Goal: Information Seeking & Learning: Learn about a topic

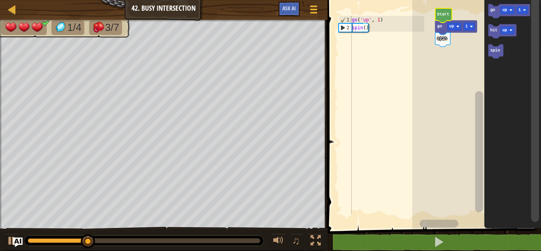
click at [503, 9] on text "up" at bounding box center [504, 10] width 5 height 4
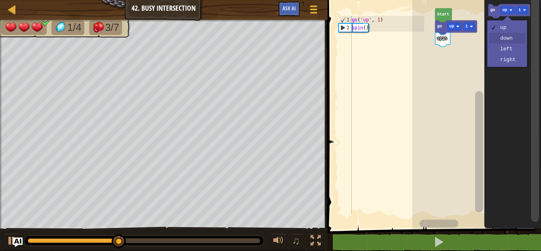
click at [507, 38] on rect "Blockly Workspace" at bounding box center [502, 31] width 28 height 14
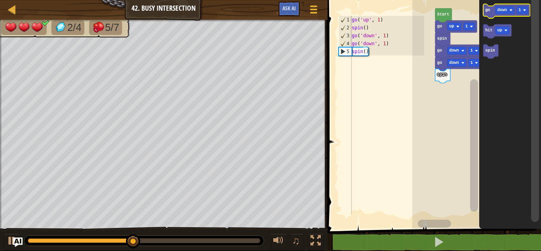
click at [504, 15] on icon "Blockly Workspace" at bounding box center [506, 11] width 47 height 14
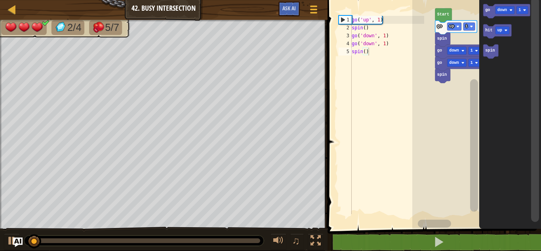
click at [0, 0] on div at bounding box center [0, 0] width 0 height 0
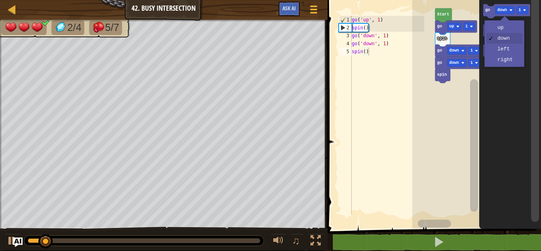
click at [503, 28] on rect "Blockly Workspace" at bounding box center [502, 31] width 14 height 8
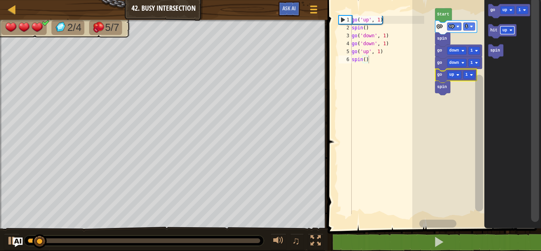
click at [0, 0] on div at bounding box center [0, 0] width 0 height 0
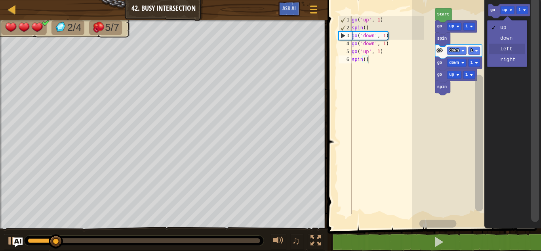
click at [508, 48] on icon "Blockly Workspace" at bounding box center [512, 112] width 57 height 232
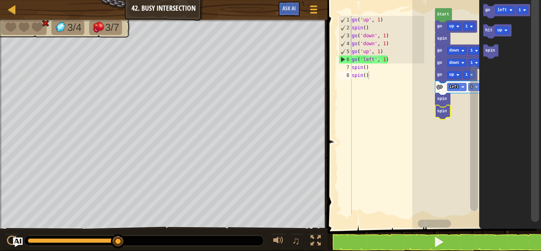
click at [466, 171] on rect "Blockly Workspace" at bounding box center [476, 112] width 129 height 232
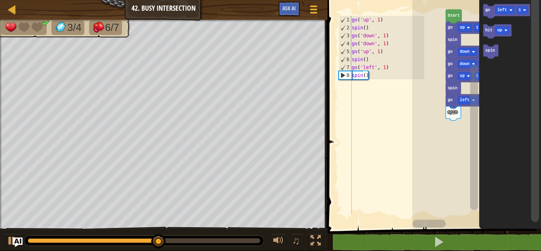
click at [501, 17] on rect "Blockly Workspace" at bounding box center [506, 11] width 47 height 14
click at [0, 0] on div at bounding box center [0, 0] width 0 height 0
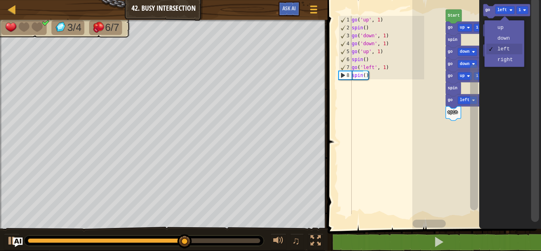
click at [506, 62] on icon "Blockly Workspace" at bounding box center [510, 112] width 62 height 232
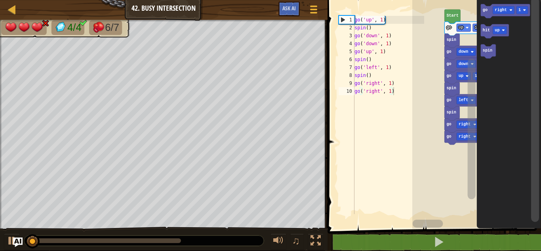
click at [486, 56] on icon "Blockly Workspace" at bounding box center [487, 51] width 15 height 14
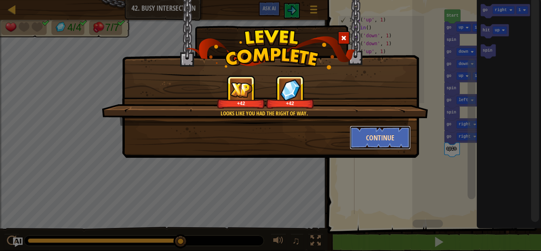
click at [373, 138] on button "Continue" at bounding box center [380, 138] width 61 height 24
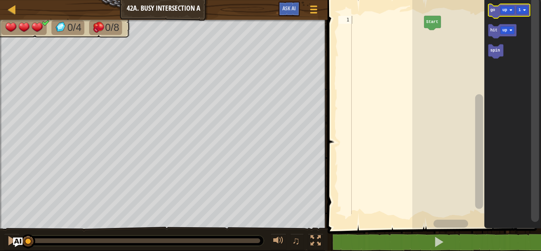
click at [493, 8] on text "go" at bounding box center [492, 10] width 5 height 4
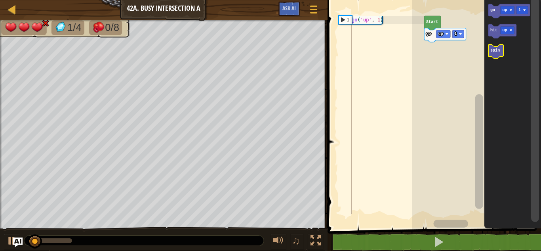
click at [498, 49] on text "spin" at bounding box center [495, 50] width 10 height 4
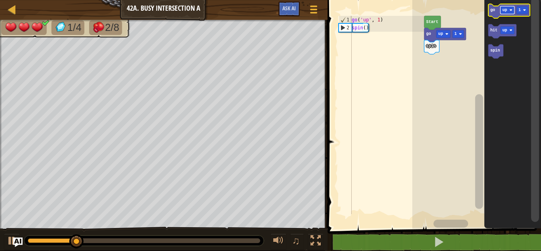
click at [512, 11] on image "Blockly Workspace" at bounding box center [510, 10] width 3 height 3
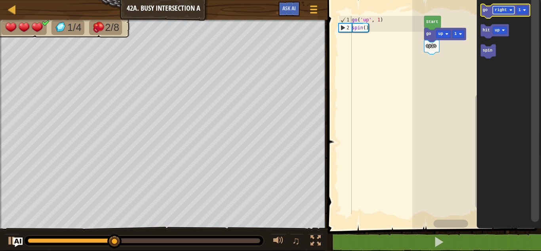
click at [505, 10] on text "right" at bounding box center [501, 10] width 12 height 4
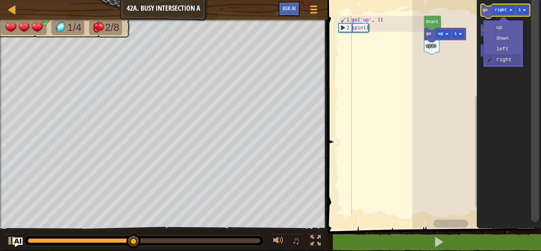
click at [483, 14] on icon "Blockly Workspace" at bounding box center [504, 11] width 49 height 14
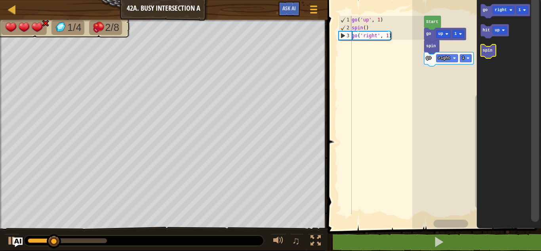
click at [487, 53] on icon "Blockly Workspace" at bounding box center [487, 51] width 15 height 14
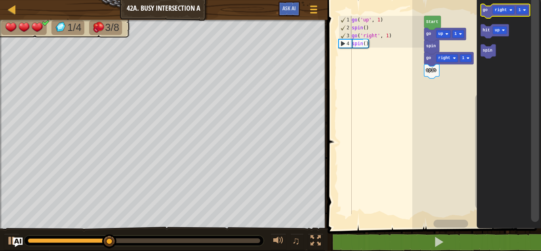
click at [499, 15] on icon "Blockly Workspace" at bounding box center [504, 11] width 49 height 14
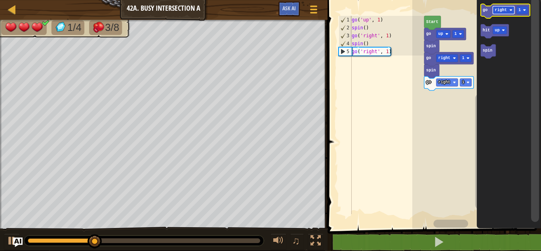
click at [501, 10] on text "right" at bounding box center [501, 10] width 12 height 4
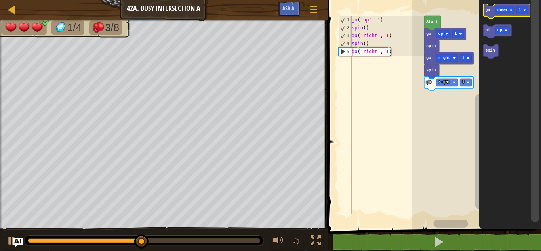
click at [489, 11] on text "go" at bounding box center [487, 10] width 5 height 4
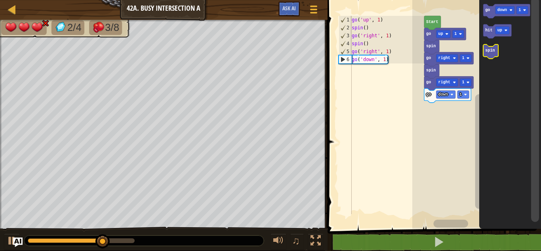
click at [489, 50] on text "spin" at bounding box center [490, 50] width 10 height 4
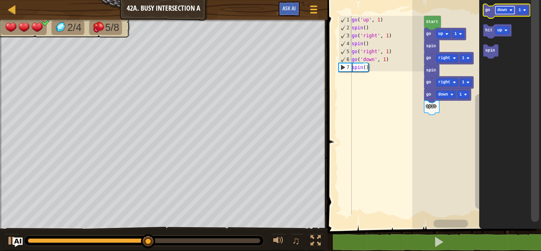
click at [498, 9] on text "down" at bounding box center [502, 10] width 10 height 4
click at [500, 8] on text "left" at bounding box center [502, 10] width 10 height 4
click at [487, 10] on text "go" at bounding box center [487, 10] width 5 height 4
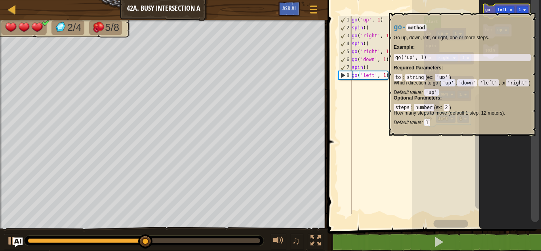
click at [486, 9] on text "go" at bounding box center [487, 10] width 5 height 4
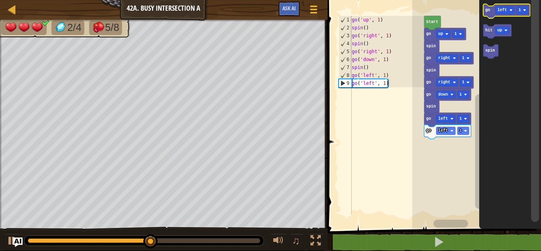
click at [486, 9] on text "go" at bounding box center [487, 10] width 5 height 4
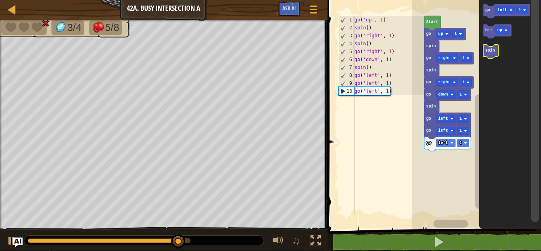
click at [491, 53] on text "spin" at bounding box center [490, 50] width 10 height 4
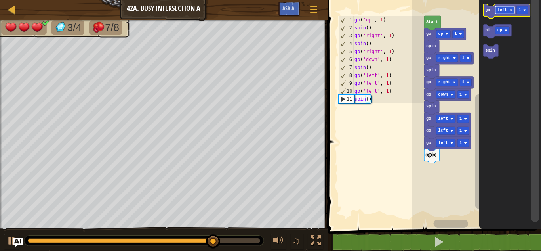
click at [510, 9] on image "Blockly Workspace" at bounding box center [510, 10] width 3 height 3
click at [497, 9] on text "down" at bounding box center [502, 10] width 10 height 4
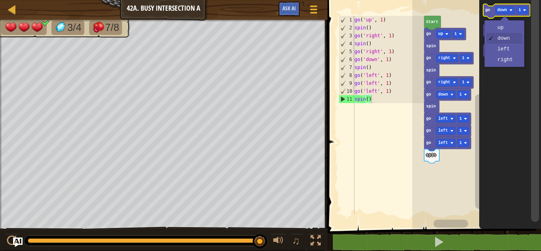
click at [489, 11] on text "go" at bounding box center [487, 10] width 5 height 4
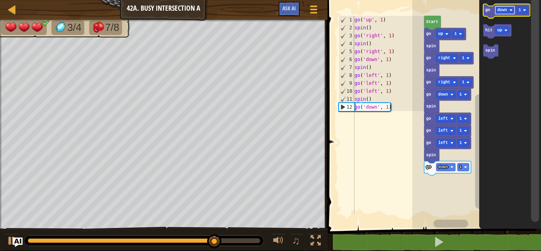
click at [503, 13] on rect "Blockly Workspace" at bounding box center [504, 10] width 19 height 8
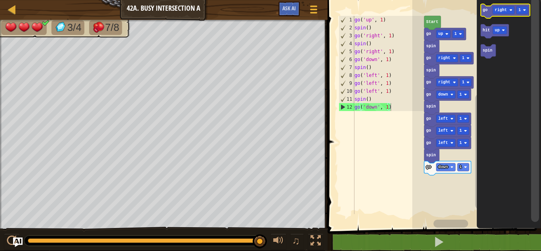
click at [483, 15] on icon "Blockly Workspace" at bounding box center [504, 11] width 49 height 14
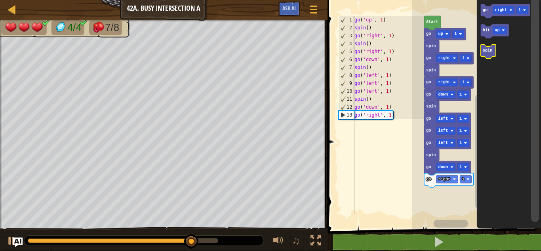
click at [487, 51] on text "spin" at bounding box center [487, 50] width 10 height 4
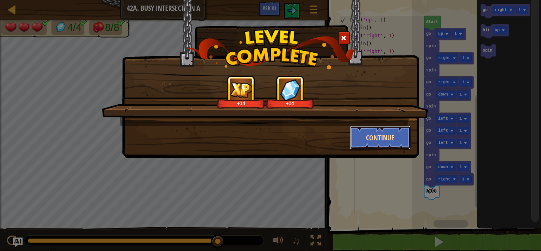
click at [401, 131] on button "Continue" at bounding box center [380, 138] width 61 height 24
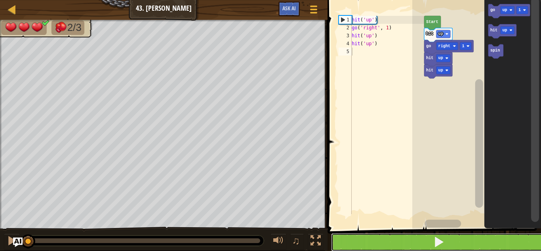
click at [479, 242] on button at bounding box center [439, 242] width 216 height 18
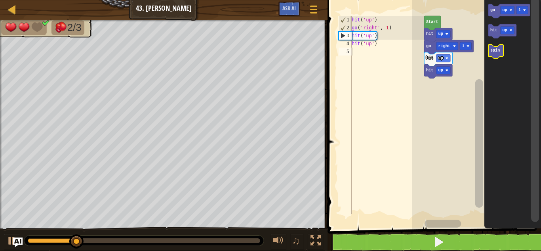
click at [497, 57] on icon "Blockly Workspace" at bounding box center [495, 51] width 15 height 14
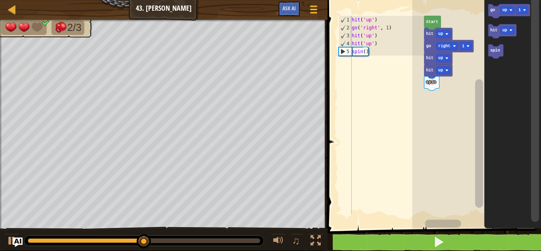
click at [504, 11] on text "up" at bounding box center [504, 10] width 5 height 4
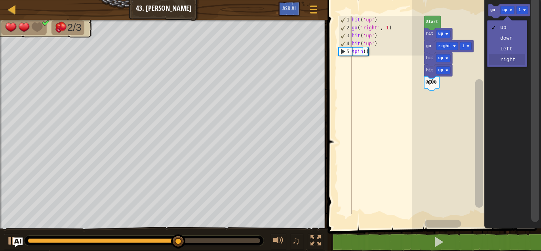
click at [512, 64] on icon "Blockly Workspace" at bounding box center [512, 112] width 57 height 232
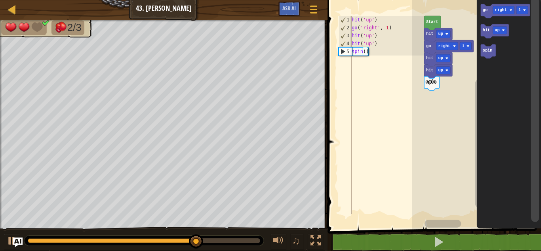
click at [0, 0] on div at bounding box center [0, 0] width 0 height 0
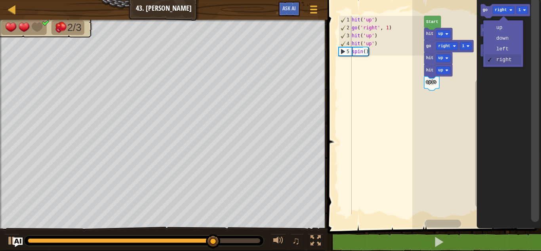
click at [487, 10] on text "go" at bounding box center [484, 10] width 5 height 4
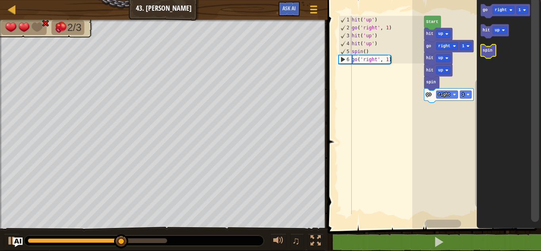
click at [491, 52] on text "spin" at bounding box center [487, 50] width 10 height 4
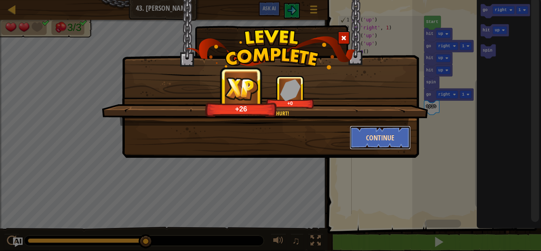
click at [394, 145] on button "Continue" at bounding box center [380, 138] width 61 height 24
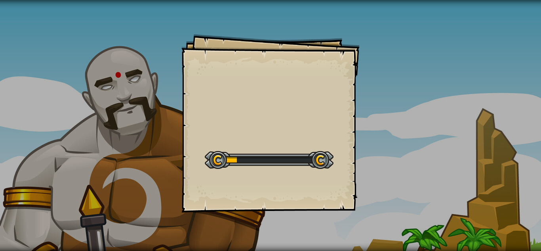
click at [412, 152] on div "Goals Start Level Error loading from server. Try refreshing the page. You'll ne…" at bounding box center [270, 125] width 541 height 251
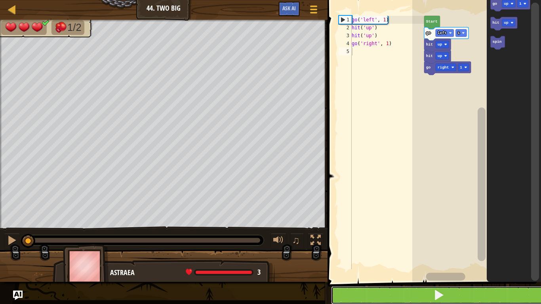
click at [486, 250] on button at bounding box center [439, 295] width 216 height 18
click at [484, 250] on button at bounding box center [439, 295] width 216 height 18
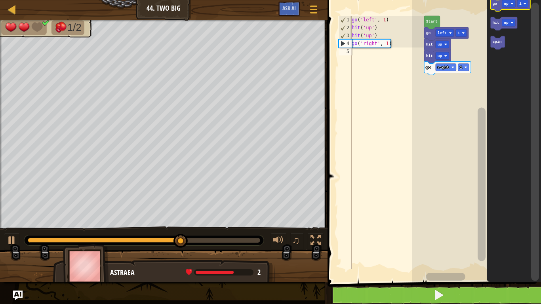
click at [506, 5] on text "up" at bounding box center [506, 4] width 5 height 4
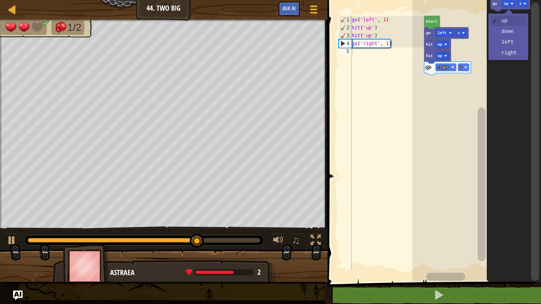
click at [511, 53] on icon "Blockly Workspace" at bounding box center [514, 139] width 54 height 286
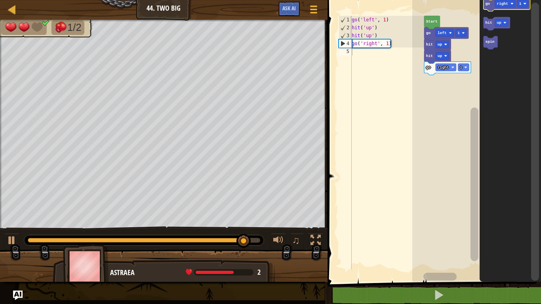
click at [485, 4] on text "go" at bounding box center [487, 4] width 5 height 4
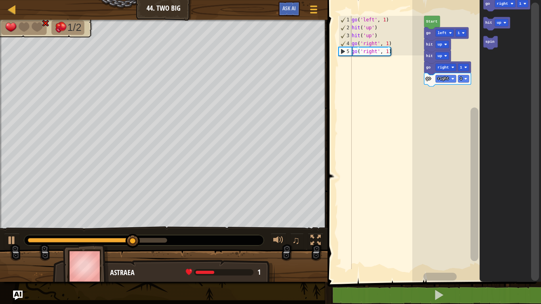
click at [486, 24] on text "hit" at bounding box center [488, 23] width 7 height 4
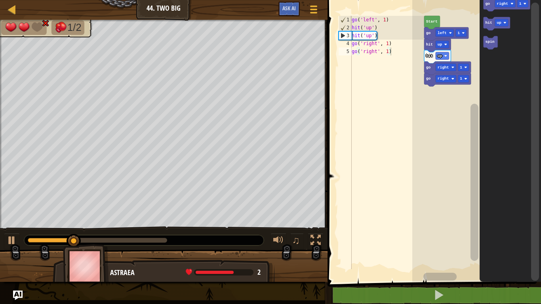
click at [492, 41] on text "spin" at bounding box center [489, 42] width 9 height 4
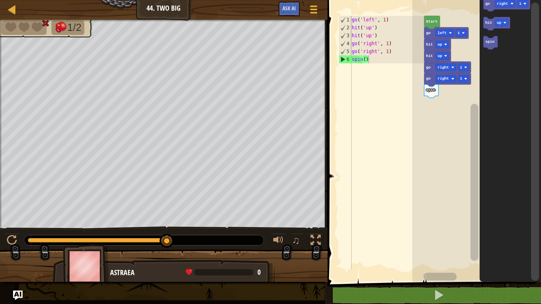
click at [485, 45] on icon "Blockly Workspace" at bounding box center [490, 42] width 14 height 13
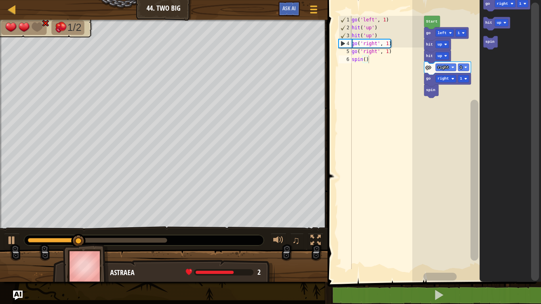
click at [507, 4] on text "right" at bounding box center [501, 4] width 11 height 4
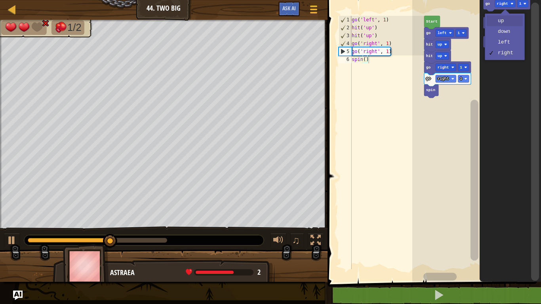
click at [504, 21] on rect "Blockly Workspace" at bounding box center [501, 23] width 13 height 8
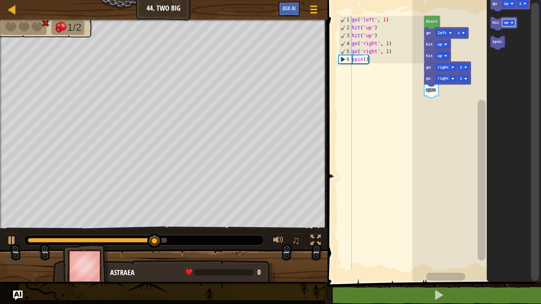
click at [493, 4] on text "go" at bounding box center [494, 4] width 5 height 4
click at [0, 0] on div at bounding box center [0, 0] width 0 height 0
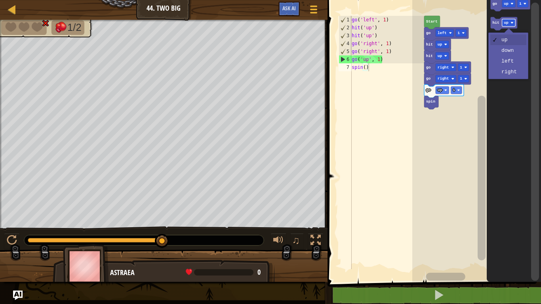
click at [493, 27] on icon "Blockly Workspace" at bounding box center [503, 23] width 27 height 13
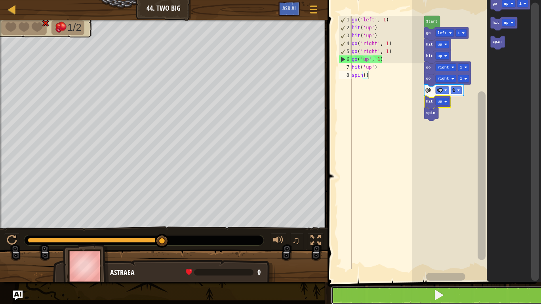
click at [478, 250] on button at bounding box center [439, 295] width 216 height 18
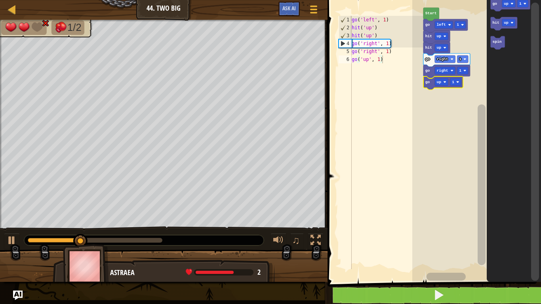
click at [538, 250] on rect "Blockly Workspace" at bounding box center [535, 142] width 8 height 278
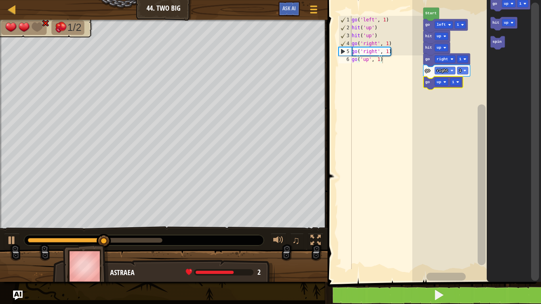
click at [536, 250] on rect "Blockly Workspace" at bounding box center [535, 142] width 8 height 278
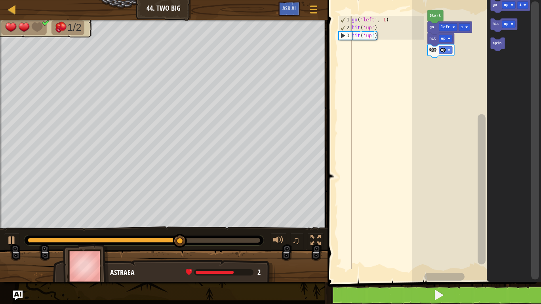
click at [0, 0] on div at bounding box center [0, 0] width 0 height 0
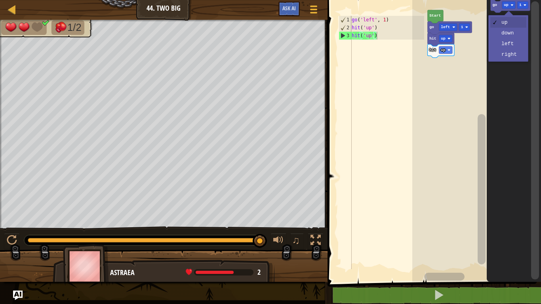
click at [509, 23] on rect "Blockly Workspace" at bounding box center [508, 25] width 13 height 8
click at [495, 5] on text "go" at bounding box center [494, 5] width 5 height 4
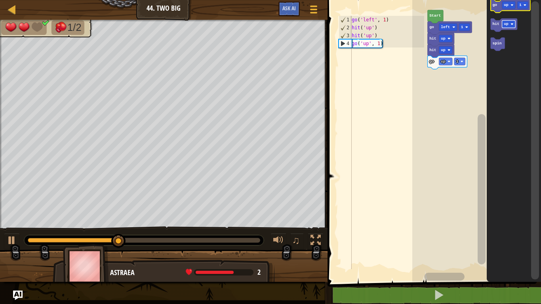
click at [511, 6] on image "Blockly Workspace" at bounding box center [511, 5] width 3 height 3
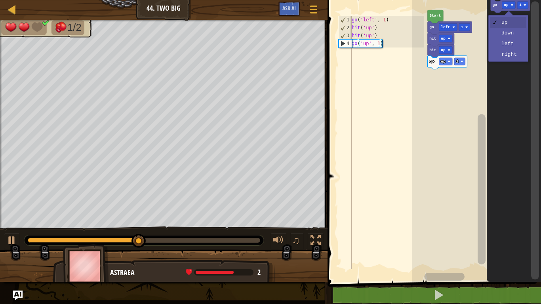
click at [514, 57] on icon "Blockly Workspace" at bounding box center [514, 139] width 54 height 286
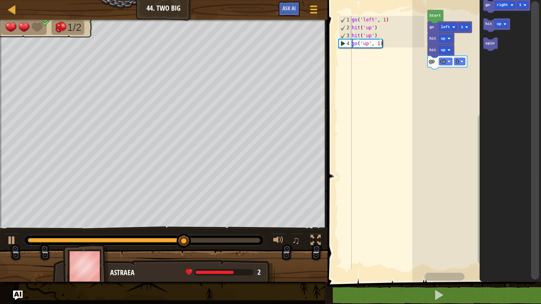
click at [488, 7] on text "go" at bounding box center [487, 5] width 5 height 4
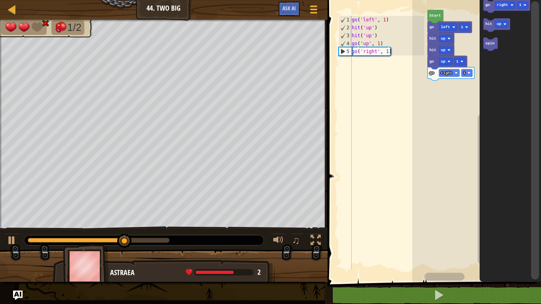
click at [0, 0] on div at bounding box center [0, 0] width 0 height 0
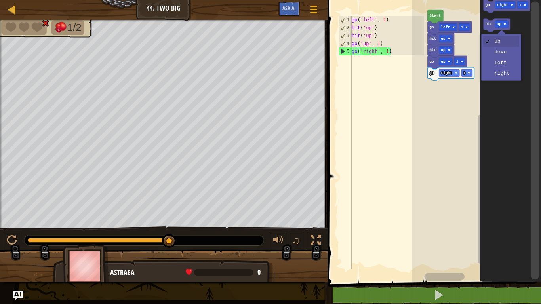
click at [521, 28] on icon "Blockly Workspace" at bounding box center [509, 139] width 61 height 286
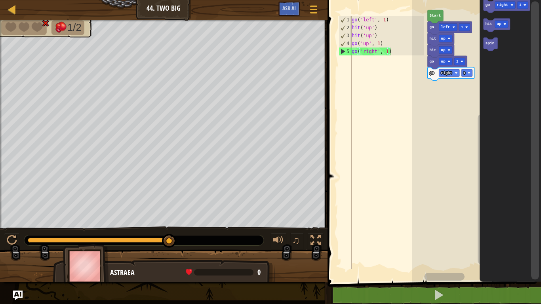
click at [491, 49] on icon "Blockly Workspace" at bounding box center [490, 44] width 14 height 13
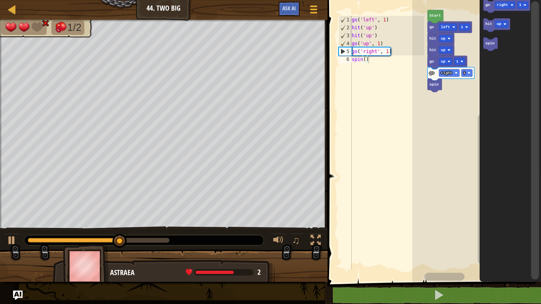
click at [489, 42] on text "spin" at bounding box center [489, 43] width 9 height 4
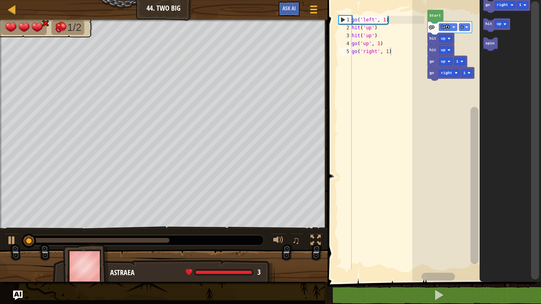
click at [495, 29] on icon "Blockly Workspace" at bounding box center [496, 25] width 27 height 13
click at [0, 0] on div at bounding box center [0, 0] width 0 height 0
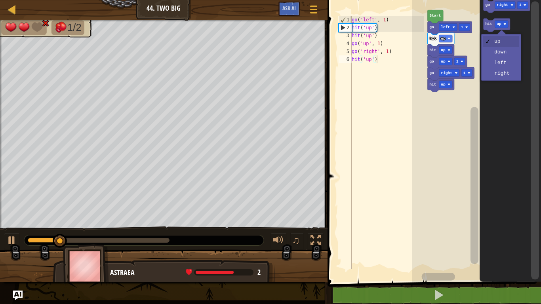
click at [505, 76] on icon "Blockly Workspace" at bounding box center [509, 139] width 61 height 286
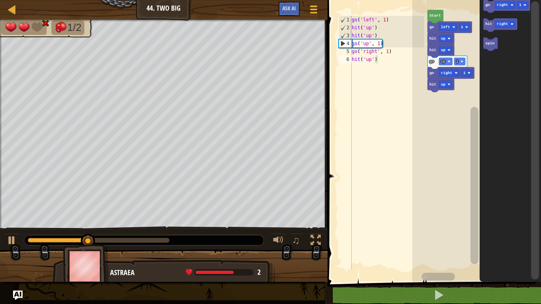
click at [487, 27] on icon "Blockly Workspace" at bounding box center [500, 25] width 34 height 13
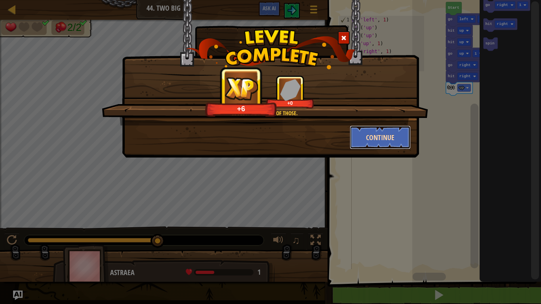
click at [392, 134] on button "Continue" at bounding box center [380, 138] width 61 height 24
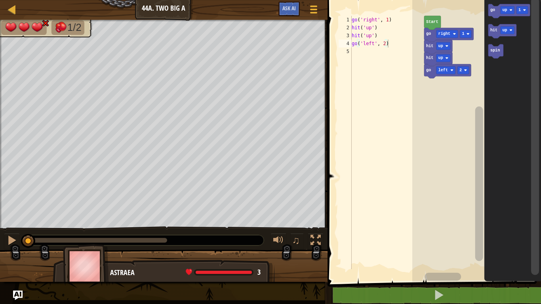
click at [487, 250] on icon "Blockly Workspace" at bounding box center [512, 139] width 57 height 286
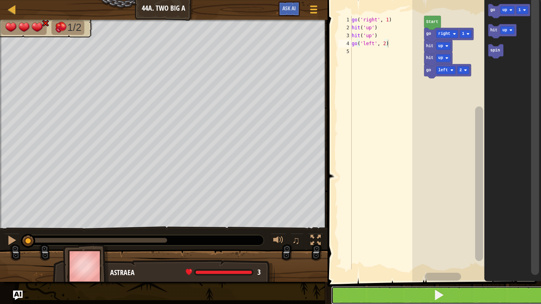
click at [474, 250] on button at bounding box center [439, 295] width 216 height 18
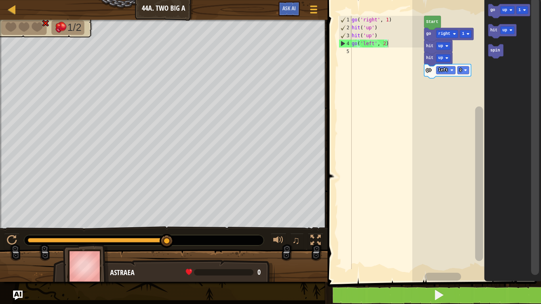
click at [494, 52] on text "spin" at bounding box center [495, 50] width 10 height 4
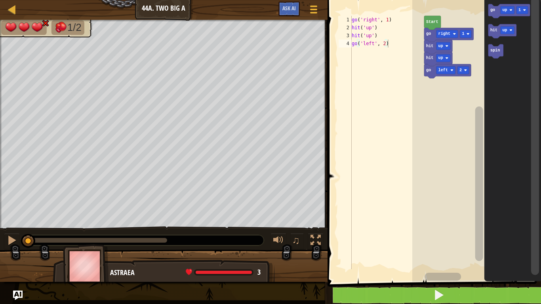
click at [500, 31] on rect "Blockly Workspace" at bounding box center [507, 31] width 14 height 8
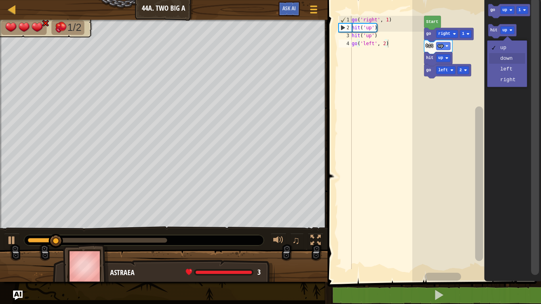
click at [509, 62] on icon "Blockly Workspace" at bounding box center [512, 139] width 57 height 286
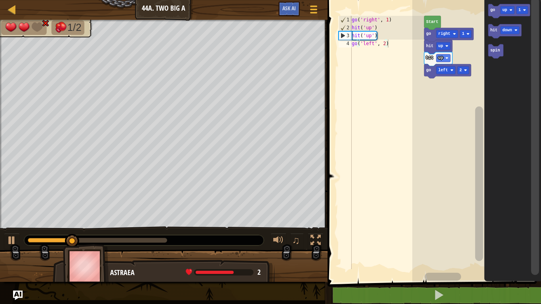
click at [493, 30] on text "hit" at bounding box center [493, 30] width 7 height 4
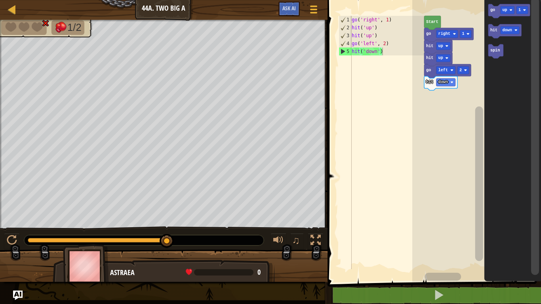
click at [495, 30] on text "hit" at bounding box center [493, 30] width 7 height 4
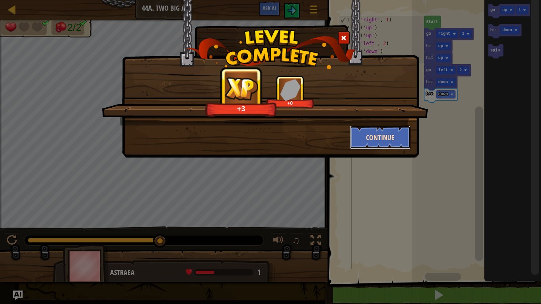
click at [396, 142] on button "Continue" at bounding box center [380, 138] width 61 height 24
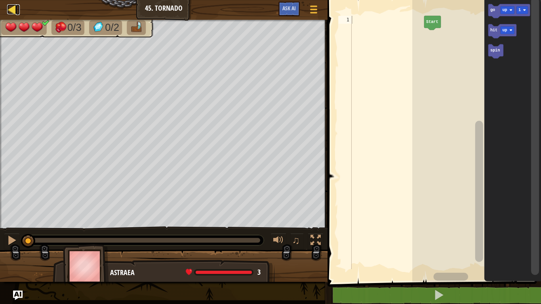
click at [18, 10] on link "Map" at bounding box center [18, 9] width 4 height 11
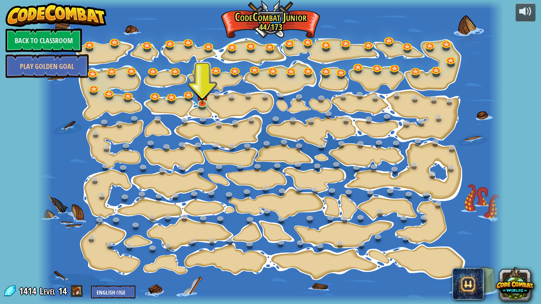
click at [77, 250] on span at bounding box center [77, 291] width 12 height 12
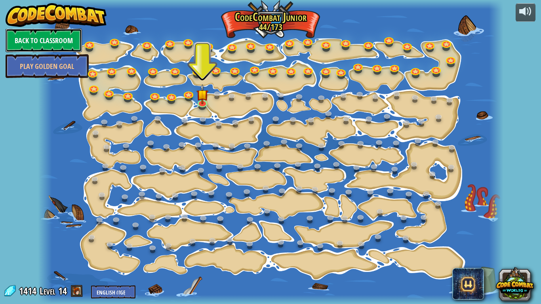
click at [48, 48] on link "Back to Classroom" at bounding box center [44, 41] width 76 height 24
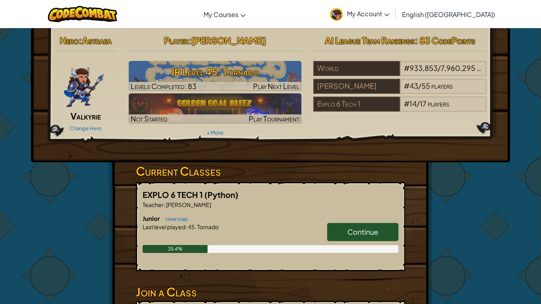
click at [389, 11] on span "My Account" at bounding box center [368, 14] width 42 height 8
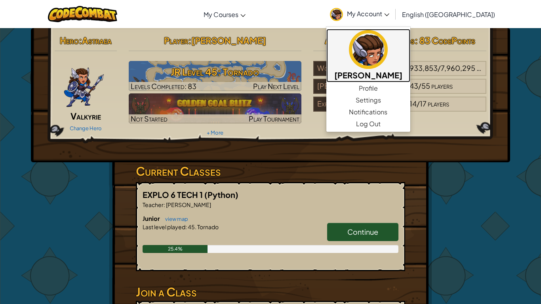
click at [388, 63] on img at bounding box center [368, 49] width 39 height 39
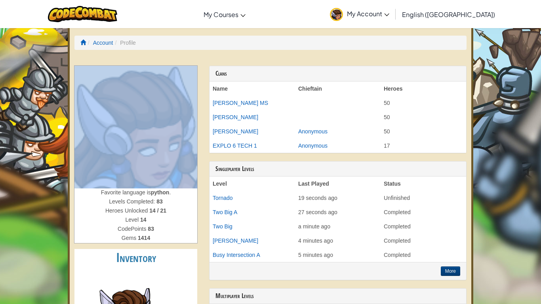
click at [393, 19] on link "My Account" at bounding box center [359, 14] width 67 height 25
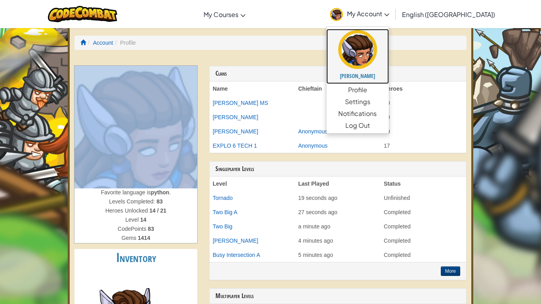
click at [381, 76] on h5 "[PERSON_NAME]" at bounding box center [357, 76] width 47 height 6
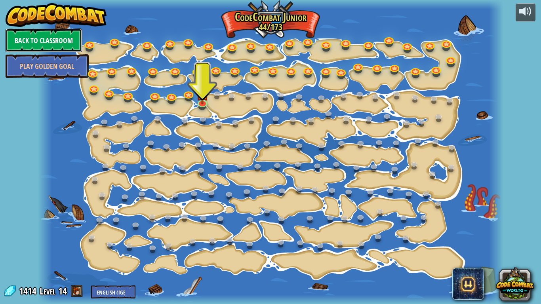
click at [44, 40] on link "Back to Classroom" at bounding box center [44, 41] width 76 height 24
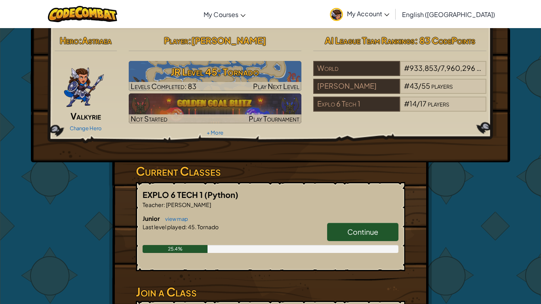
click at [89, 84] on img at bounding box center [83, 85] width 41 height 48
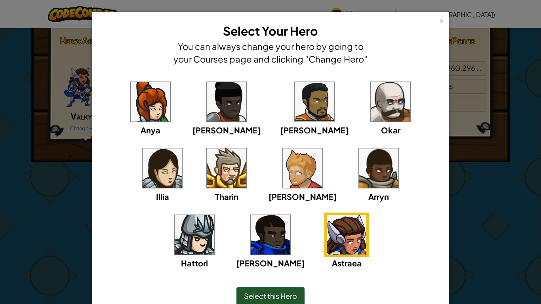
scroll to position [37, 0]
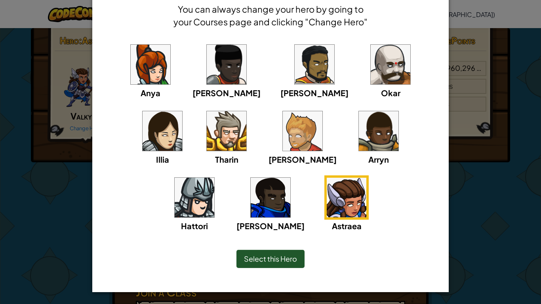
click at [394, 191] on div "Anya [PERSON_NAME] [PERSON_NAME] [PERSON_NAME] Arryn [PERSON_NAME]" at bounding box center [271, 142] width 332 height 200
click at [514, 217] on div "× Select Your Hero You can always change your hero by going to your Courses pag…" at bounding box center [270, 152] width 541 height 304
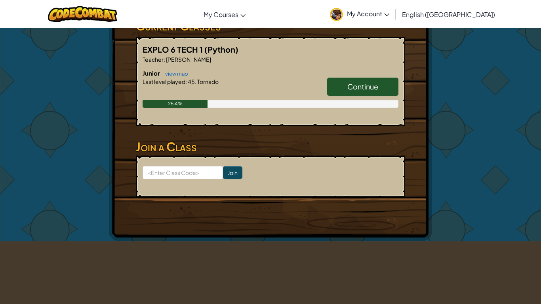
scroll to position [0, 0]
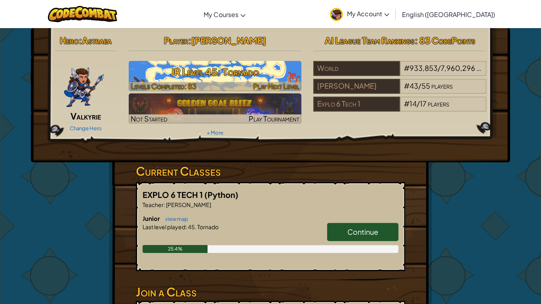
click at [252, 80] on h3 "JR Level 45: Tornado" at bounding box center [215, 72] width 173 height 18
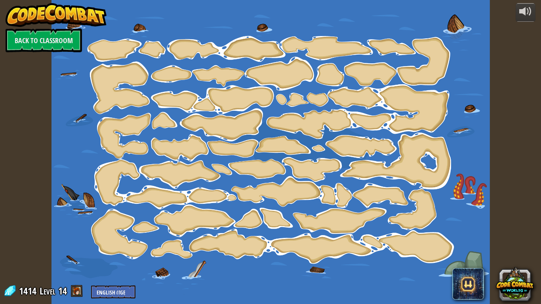
click at [252, 80] on div at bounding box center [270, 152] width 438 height 304
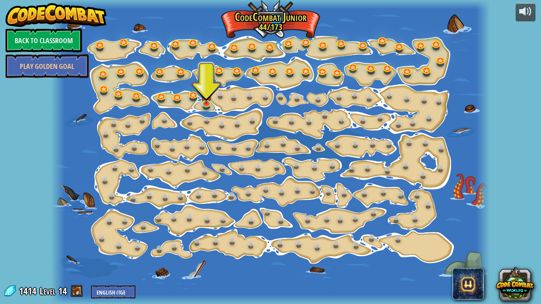
click at [212, 92] on div at bounding box center [270, 152] width 438 height 304
click at [211, 101] on link at bounding box center [207, 103] width 16 height 16
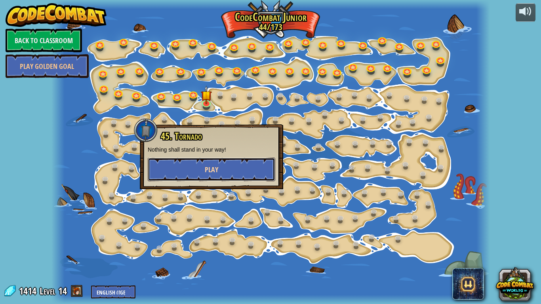
click at [220, 164] on button "Play" at bounding box center [211, 170] width 127 height 24
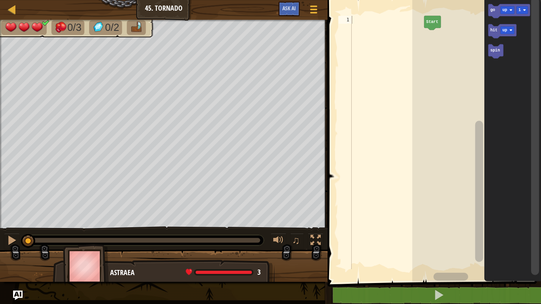
click at [504, 8] on text "up" at bounding box center [504, 10] width 5 height 4
click at [511, 63] on icon "Blockly Workspace" at bounding box center [512, 139] width 57 height 286
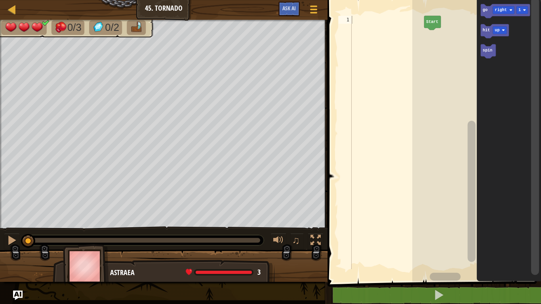
click at [484, 13] on icon "Blockly Workspace" at bounding box center [504, 11] width 49 height 14
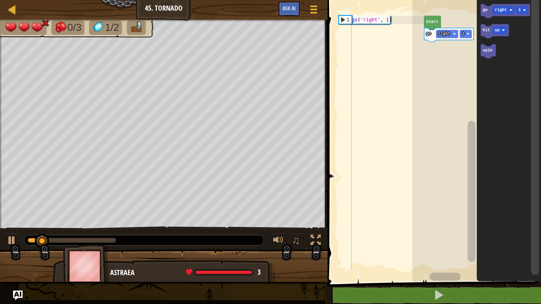
click at [489, 54] on icon "Blockly Workspace" at bounding box center [487, 51] width 15 height 14
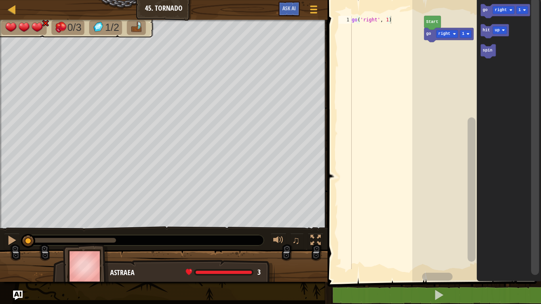
click at [494, 33] on rect "Blockly Workspace" at bounding box center [500, 31] width 14 height 8
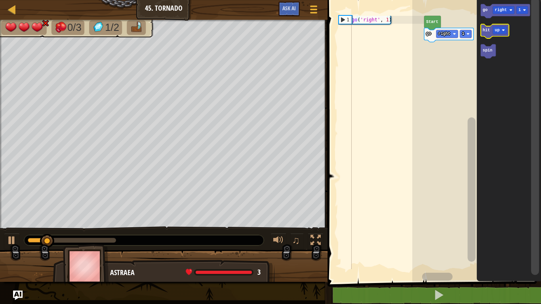
click at [484, 32] on text "hit" at bounding box center [485, 30] width 7 height 4
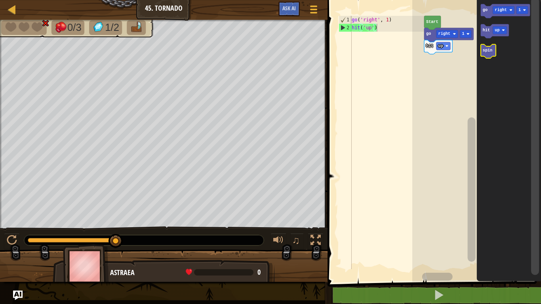
click at [485, 56] on icon "Blockly Workspace" at bounding box center [487, 51] width 15 height 14
click at [486, 32] on text "hit" at bounding box center [485, 30] width 7 height 4
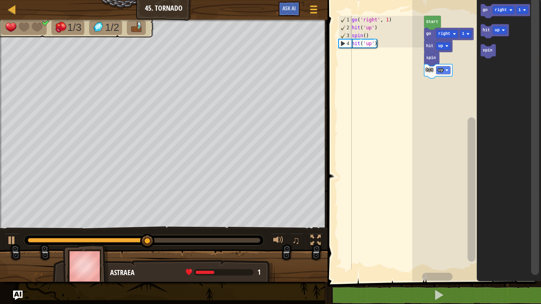
click at [502, 9] on text "right" at bounding box center [501, 10] width 12 height 4
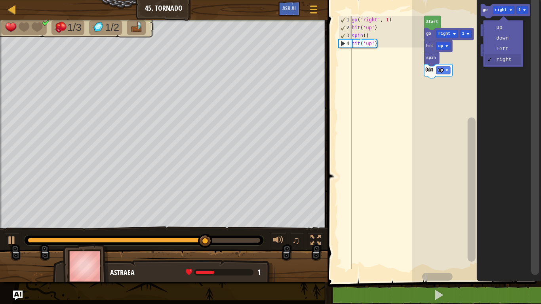
click at [484, 8] on text "go" at bounding box center [484, 10] width 5 height 4
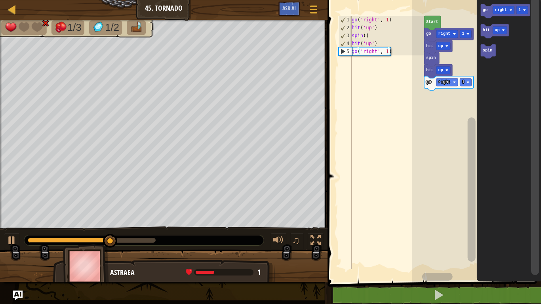
click at [485, 53] on icon "Blockly Workspace" at bounding box center [487, 51] width 15 height 14
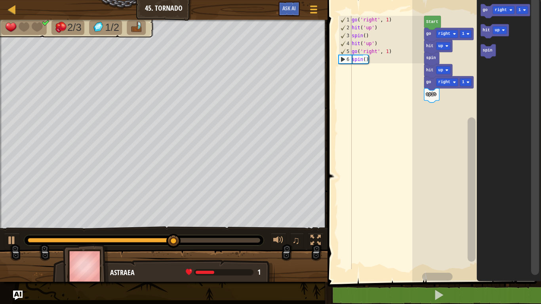
click at [500, 6] on icon "Blockly Workspace" at bounding box center [504, 11] width 49 height 14
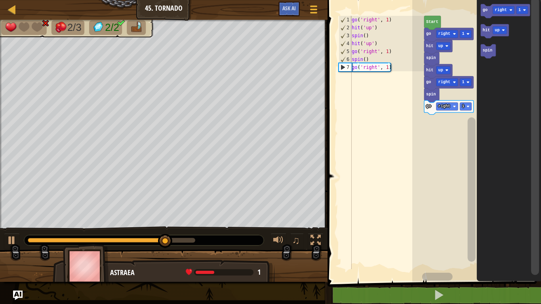
click at [480, 32] on icon "Blockly Workspace" at bounding box center [508, 139] width 64 height 286
click at [486, 30] on text "hit" at bounding box center [485, 30] width 7 height 4
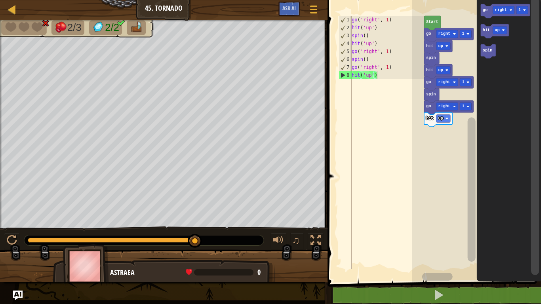
click at [485, 51] on text "spin" at bounding box center [487, 50] width 10 height 4
click at [487, 34] on icon "Blockly Workspace" at bounding box center [494, 31] width 28 height 14
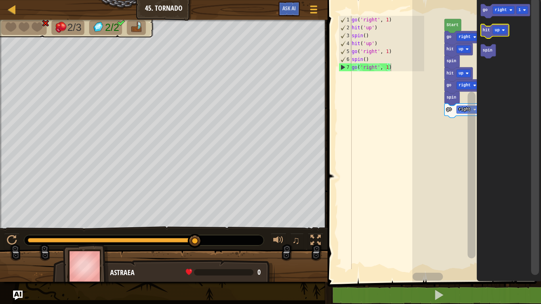
click at [0, 0] on div at bounding box center [0, 0] width 0 height 0
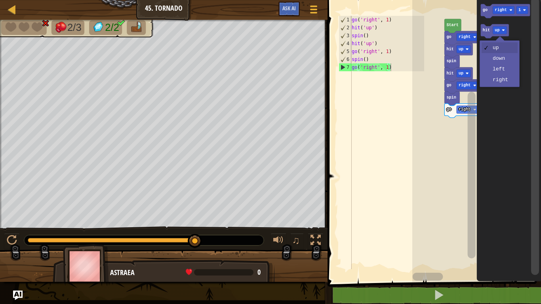
click at [498, 10] on text "right" at bounding box center [501, 10] width 12 height 4
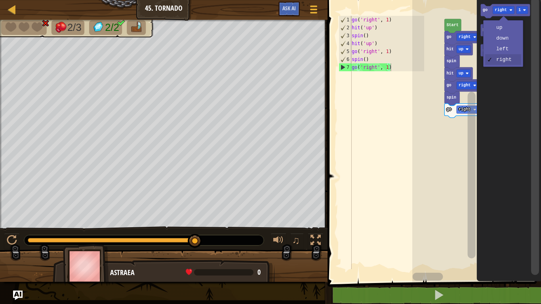
click at [482, 8] on icon "Blockly Workspace" at bounding box center [504, 11] width 49 height 14
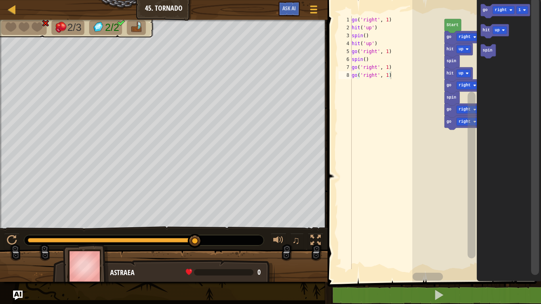
click at [491, 34] on icon "Blockly Workspace" at bounding box center [494, 31] width 28 height 14
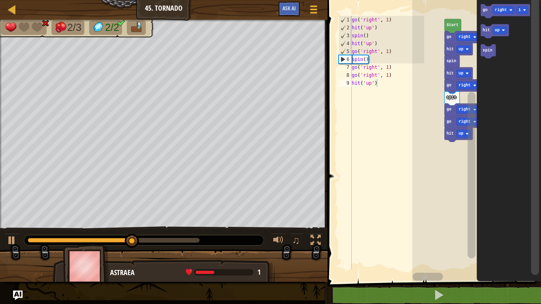
click at [0, 0] on div at bounding box center [0, 0] width 0 height 0
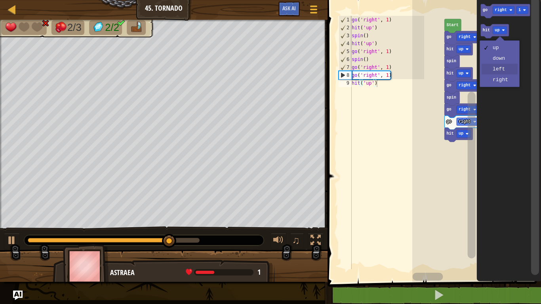
click at [506, 73] on icon "Blockly Workspace" at bounding box center [508, 139] width 64 height 286
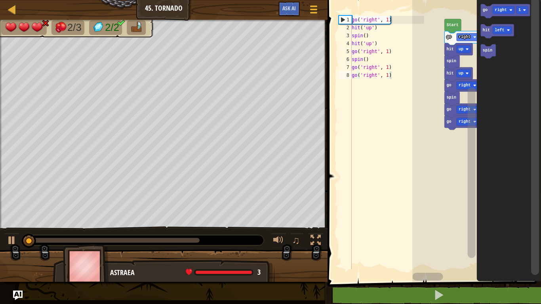
click at [488, 51] on text "spin" at bounding box center [487, 50] width 10 height 4
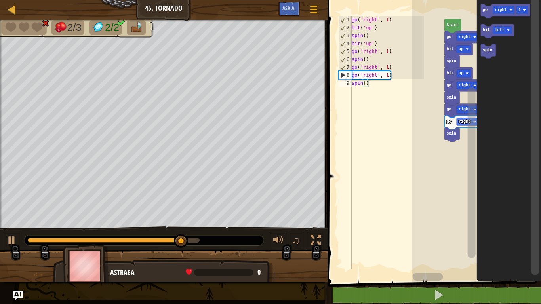
click at [538, 229] on rect "Blockly Workspace" at bounding box center [535, 136] width 8 height 278
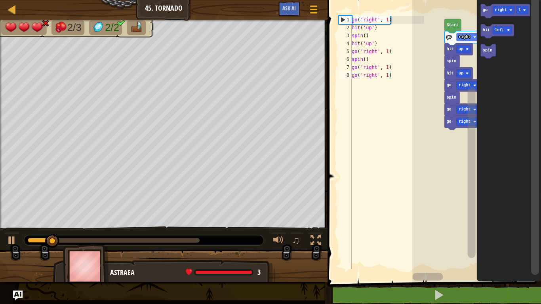
click at [502, 29] on text "left" at bounding box center [500, 30] width 10 height 4
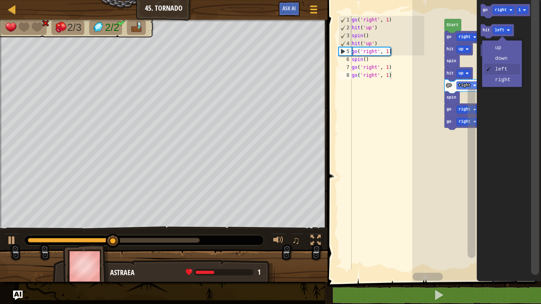
click at [506, 53] on icon "Blockly Workspace" at bounding box center [508, 139] width 64 height 286
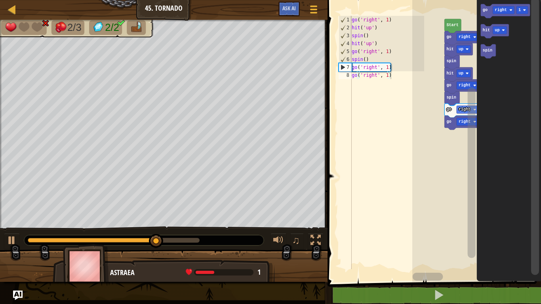
click at [481, 32] on icon "Blockly Workspace" at bounding box center [494, 31] width 28 height 14
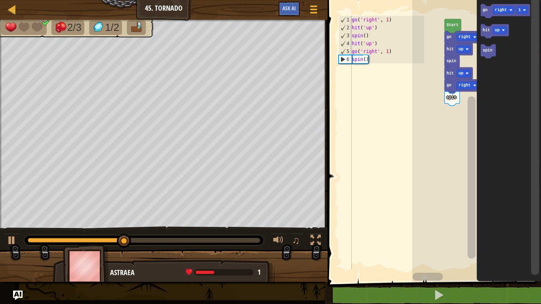
click at [476, 221] on rect "Blockly Workspace" at bounding box center [471, 134] width 10 height 276
click at [498, 8] on text "right" at bounding box center [501, 10] width 12 height 4
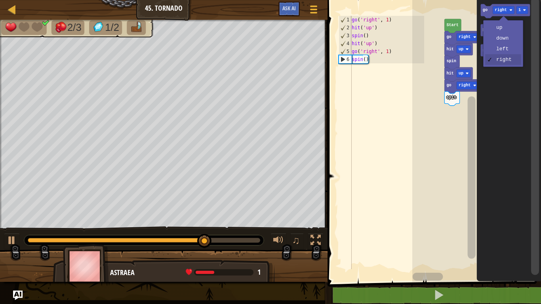
click at [488, 10] on icon "Blockly Workspace" at bounding box center [504, 11] width 49 height 14
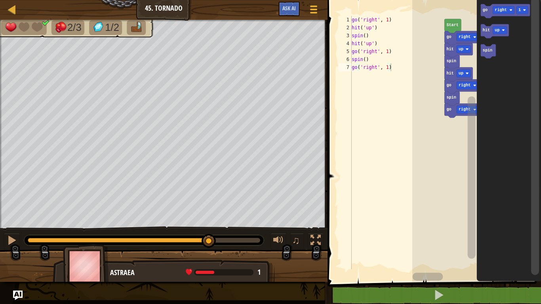
click at [0, 0] on div at bounding box center [0, 0] width 0 height 0
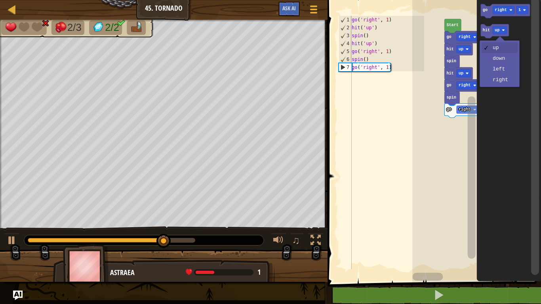
click at [481, 31] on icon "Blockly Workspace" at bounding box center [494, 31] width 28 height 14
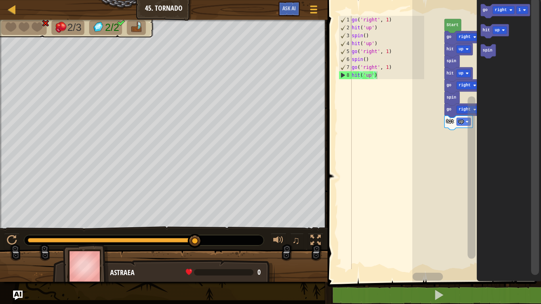
click at [487, 51] on text "spin" at bounding box center [487, 50] width 10 height 4
click at [486, 32] on text "hit" at bounding box center [485, 30] width 7 height 4
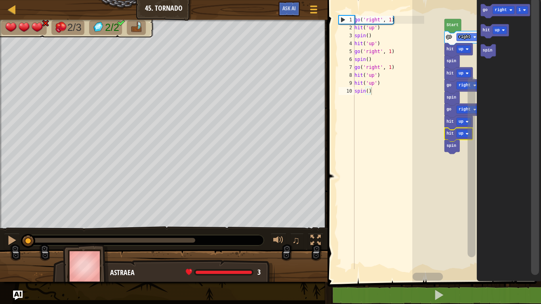
drag, startPoint x: 194, startPoint y: 242, endPoint x: 0, endPoint y: 159, distance: 211.1
click at [0, 159] on div "2/3 2/2 ♫ Astraea 3 x: 6 y: 14 x: 14 y: 14 action: move" at bounding box center [270, 151] width 541 height 262
click at [371, 36] on div "go ( 'right' , 1 ) hit ( 'up' ) spin ( ) hit ( 'up' ) go ( 'right' , 1 ) spin (…" at bounding box center [388, 150] width 71 height 269
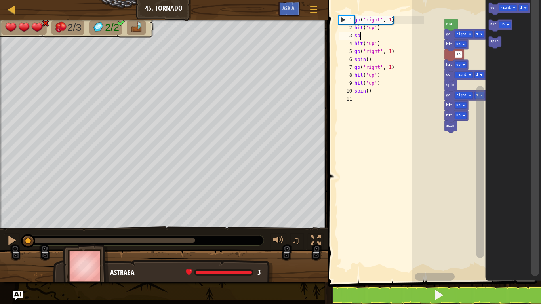
type textarea "s"
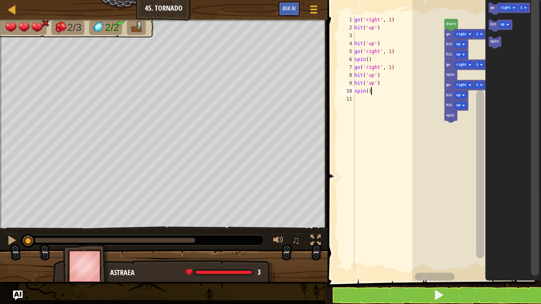
click at [376, 93] on div "go ( 'right' , 1 ) hit ( 'up' ) hit ( 'up' ) go ( 'right' , 1 ) spin ( ) go ( '…" at bounding box center [388, 150] width 71 height 269
type textarea "s"
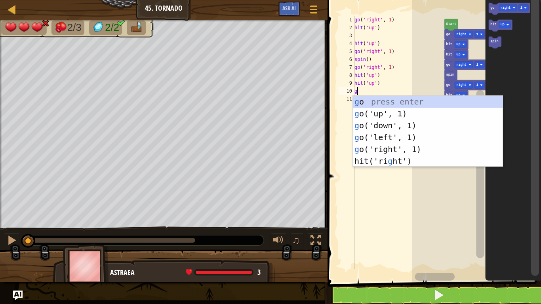
scroll to position [4, 0]
type textarea "gr"
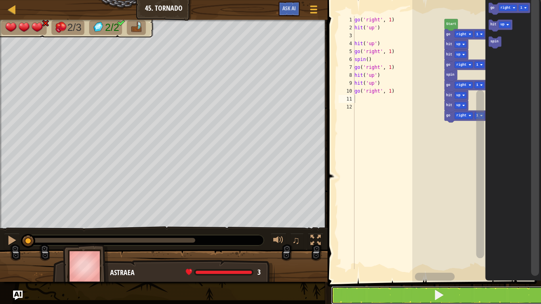
click at [445, 250] on button at bounding box center [439, 295] width 216 height 18
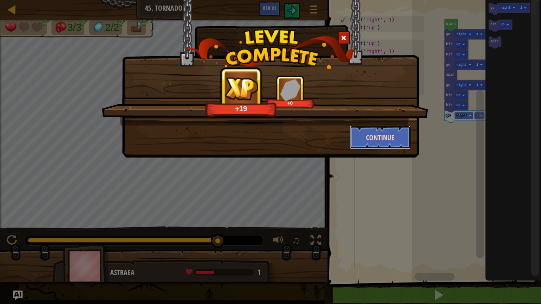
click at [381, 141] on button "Continue" at bounding box center [380, 138] width 61 height 24
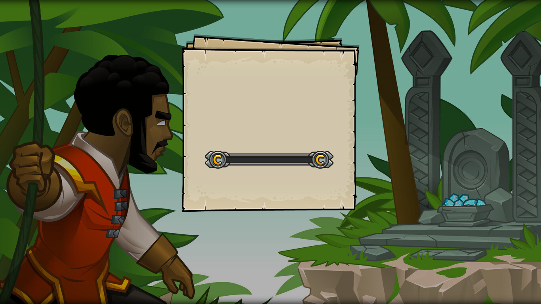
click at [382, 144] on div "Goals Start Level Error loading from server. Try refreshing the page. You'll ne…" at bounding box center [270, 152] width 541 height 304
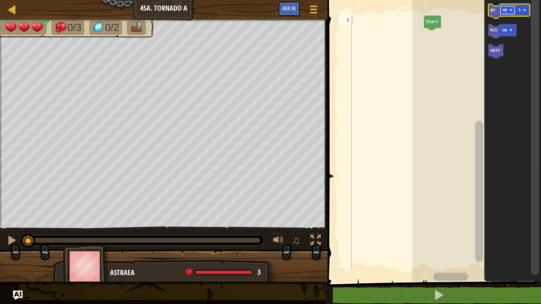
click at [511, 8] on rect "Blockly Workspace" at bounding box center [507, 10] width 14 height 8
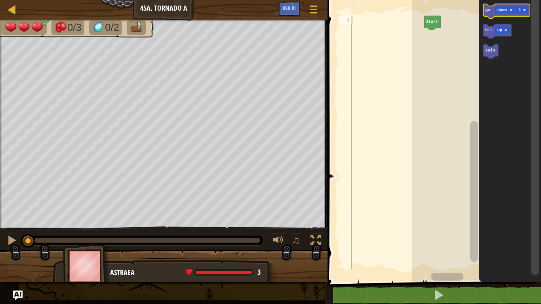
click at [489, 10] on text "go" at bounding box center [487, 10] width 5 height 4
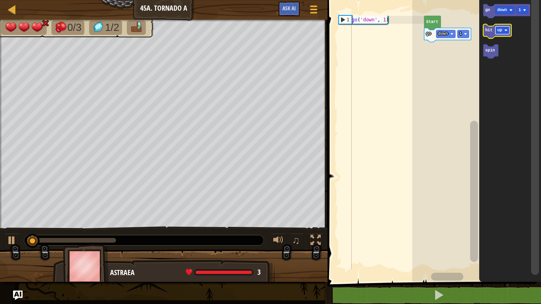
click at [500, 28] on text "up" at bounding box center [499, 30] width 5 height 4
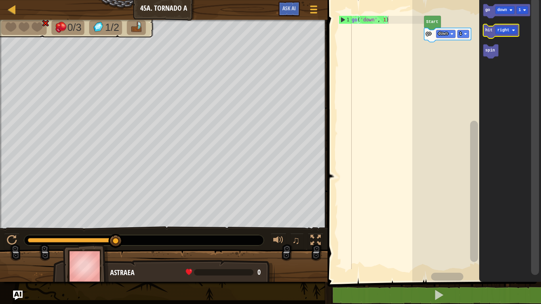
click at [489, 29] on text "hit" at bounding box center [488, 30] width 7 height 4
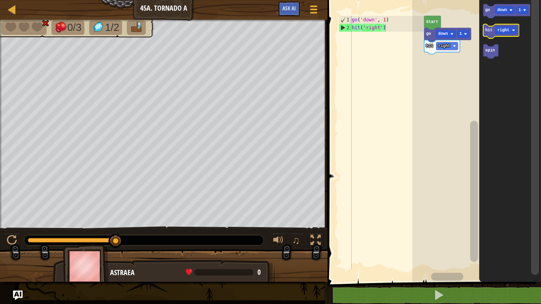
click at [488, 29] on text "hit" at bounding box center [488, 30] width 7 height 4
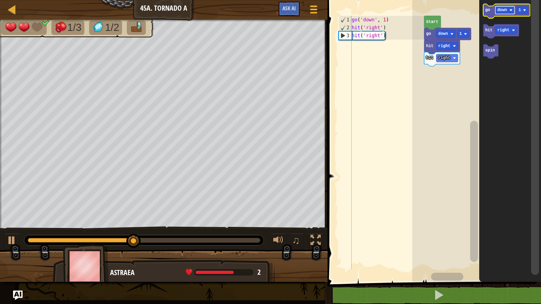
click at [507, 12] on rect "Blockly Workspace" at bounding box center [504, 10] width 19 height 8
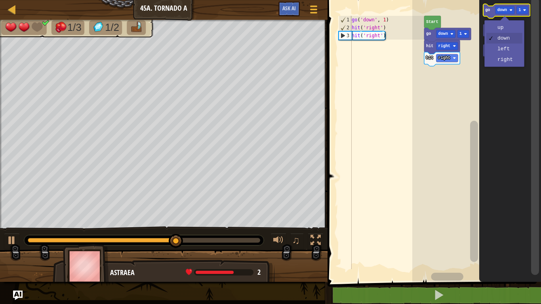
click at [486, 11] on text "go" at bounding box center [487, 10] width 5 height 4
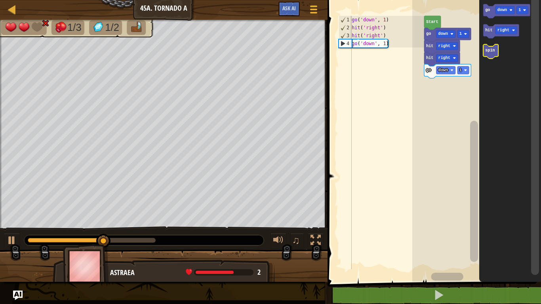
click at [490, 47] on icon "Blockly Workspace" at bounding box center [490, 51] width 15 height 14
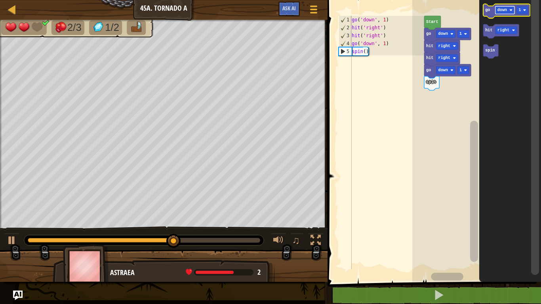
click at [499, 13] on rect "Blockly Workspace" at bounding box center [504, 10] width 19 height 8
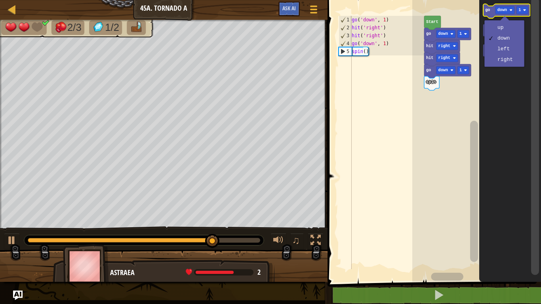
click at [489, 13] on icon "Blockly Workspace" at bounding box center [506, 11] width 47 height 14
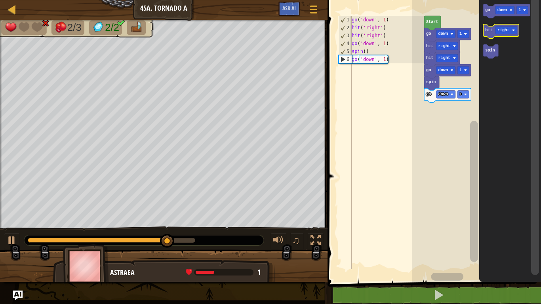
click at [487, 35] on icon "Blockly Workspace" at bounding box center [501, 31] width 36 height 14
click at [486, 35] on icon "Blockly Workspace" at bounding box center [501, 31] width 36 height 14
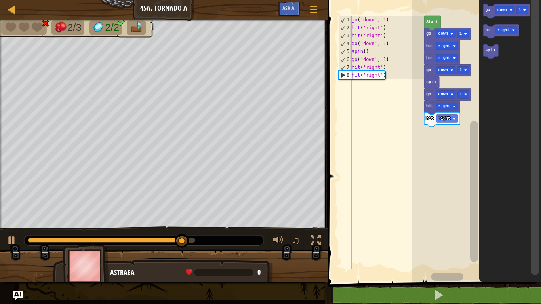
click at [444, 106] on text "right" at bounding box center [444, 106] width 12 height 4
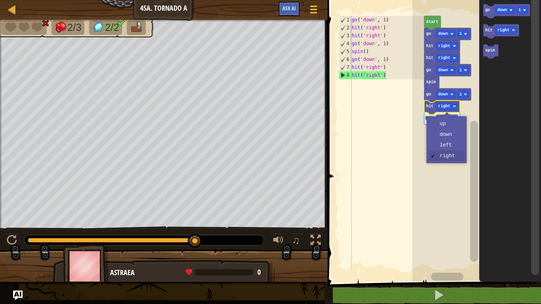
click at [445, 149] on rect "Blockly Workspace" at bounding box center [476, 139] width 129 height 286
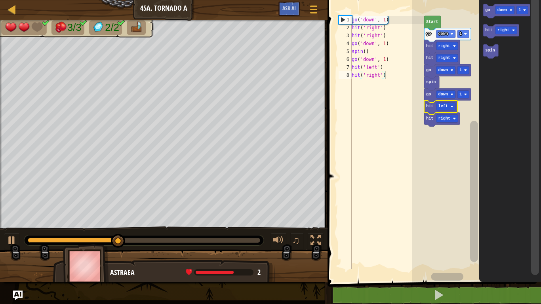
click at [446, 116] on text "right" at bounding box center [444, 118] width 12 height 4
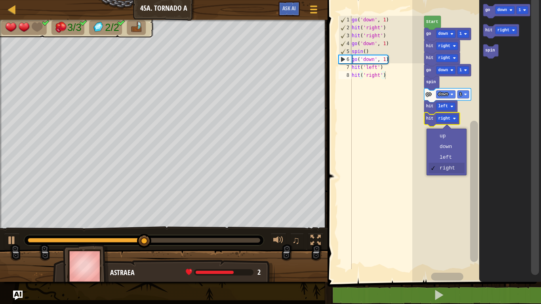
click at [446, 157] on rect "Blockly Workspace" at bounding box center [476, 139] width 129 height 286
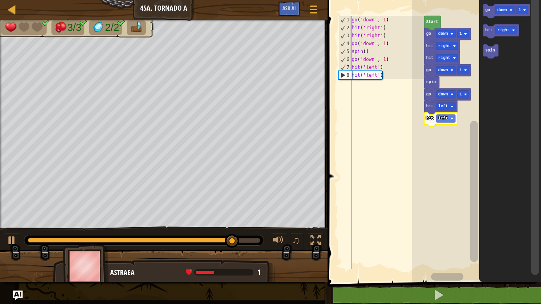
click at [502, 10] on text "down" at bounding box center [502, 10] width 10 height 4
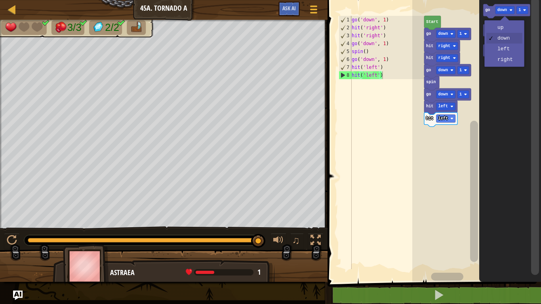
click at [487, 11] on text "go" at bounding box center [487, 10] width 5 height 4
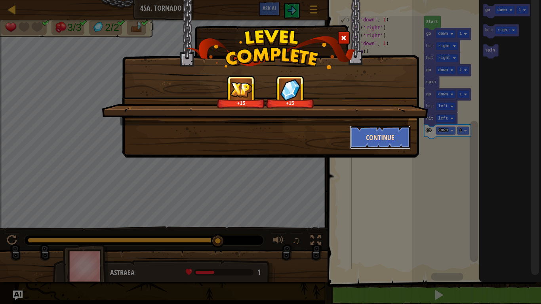
click at [369, 141] on button "Continue" at bounding box center [380, 138] width 61 height 24
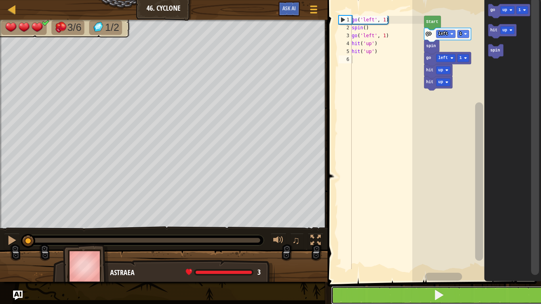
click at [473, 250] on button at bounding box center [439, 295] width 216 height 18
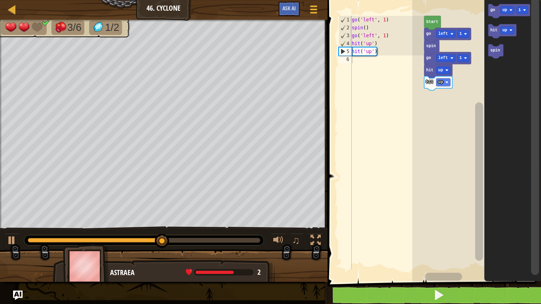
click at [501, 12] on rect "Blockly Workspace" at bounding box center [507, 10] width 14 height 8
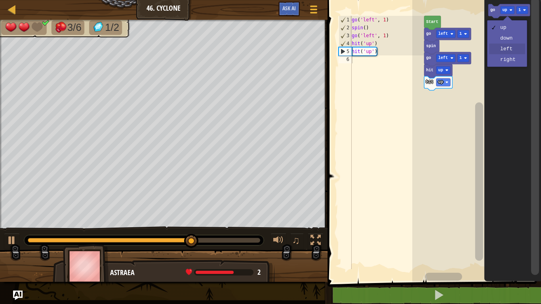
click at [504, 52] on icon "Blockly Workspace" at bounding box center [512, 139] width 57 height 286
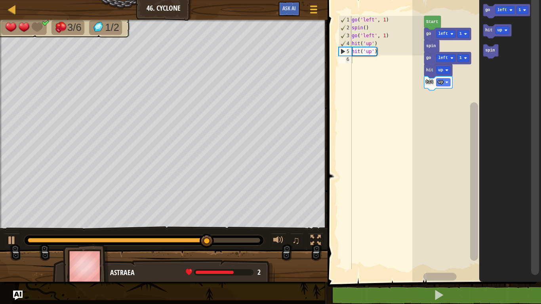
click at [485, 10] on text "go" at bounding box center [487, 10] width 5 height 4
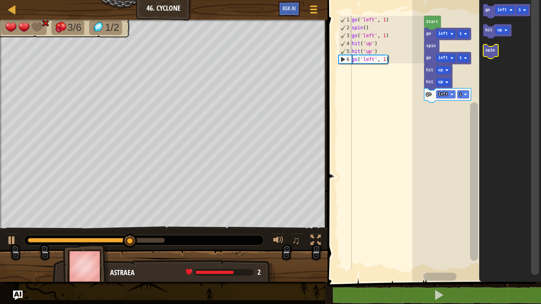
click at [488, 55] on icon "Blockly Workspace" at bounding box center [490, 51] width 15 height 14
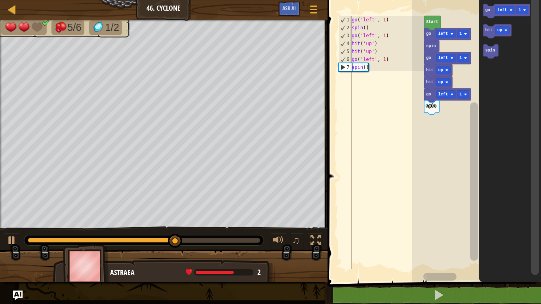
click at [488, 12] on text "go" at bounding box center [487, 10] width 5 height 4
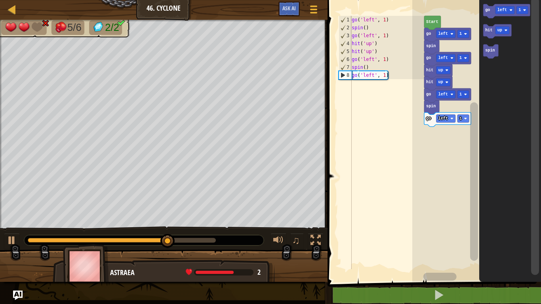
click at [486, 30] on text "hit" at bounding box center [488, 30] width 7 height 4
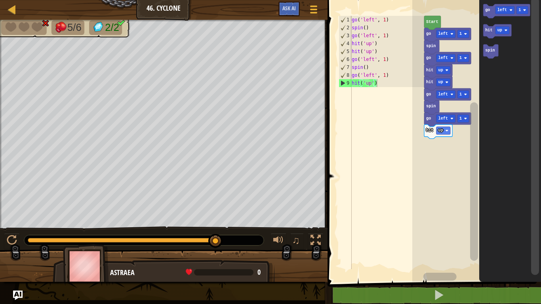
click at [0, 0] on div at bounding box center [0, 0] width 0 height 0
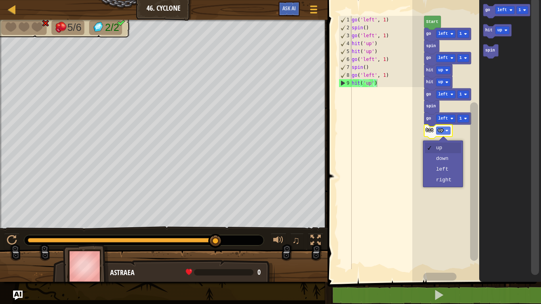
click at [445, 170] on rect "Blockly Workspace" at bounding box center [476, 139] width 129 height 286
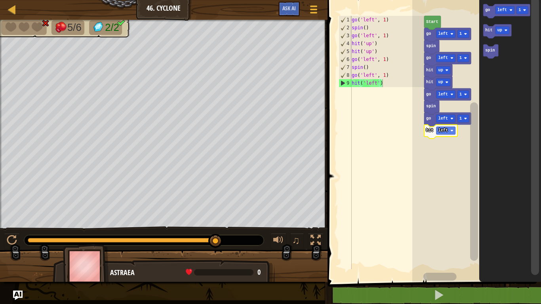
click at [494, 7] on icon "Blockly Workspace" at bounding box center [506, 11] width 47 height 14
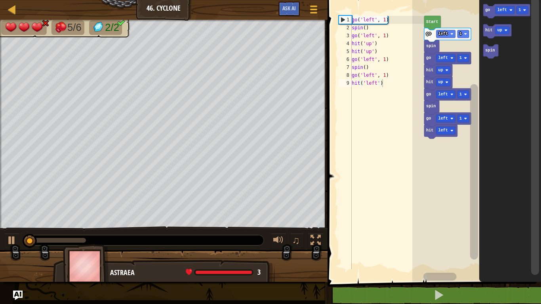
click at [496, 33] on rect "Blockly Workspace" at bounding box center [502, 31] width 14 height 8
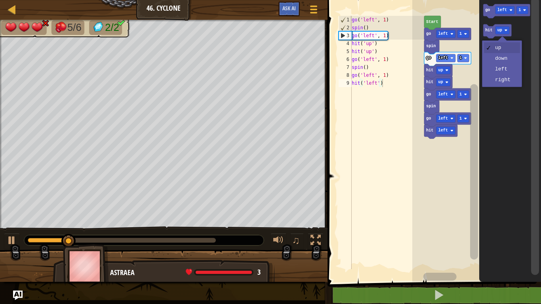
click at [502, 70] on icon "Blockly Workspace" at bounding box center [510, 139] width 62 height 286
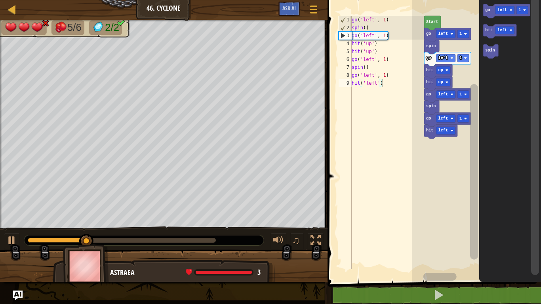
click at [486, 31] on text "hit" at bounding box center [488, 30] width 7 height 4
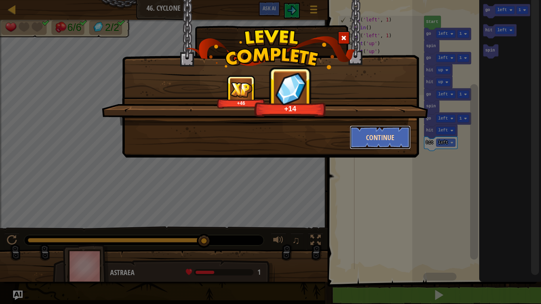
click at [365, 135] on button "Continue" at bounding box center [380, 138] width 61 height 24
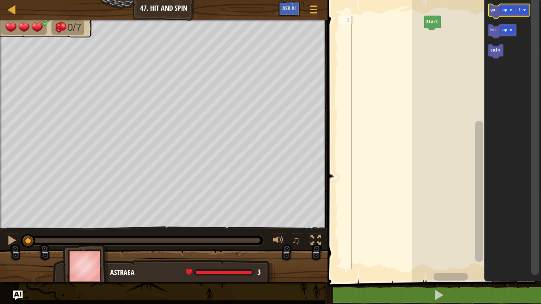
click at [494, 11] on text "go" at bounding box center [492, 10] width 5 height 4
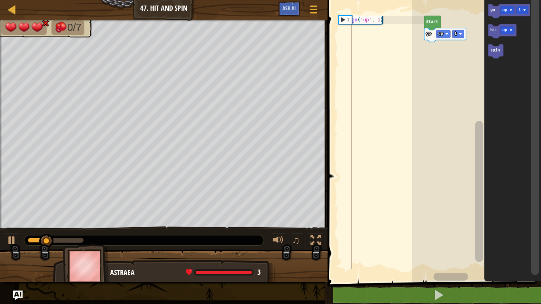
click at [493, 31] on text "hit" at bounding box center [493, 30] width 7 height 4
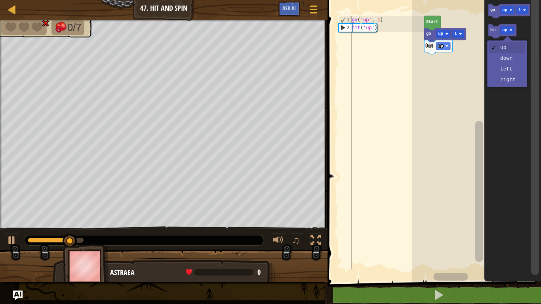
click at [502, 33] on rect "Blockly Workspace" at bounding box center [507, 31] width 14 height 8
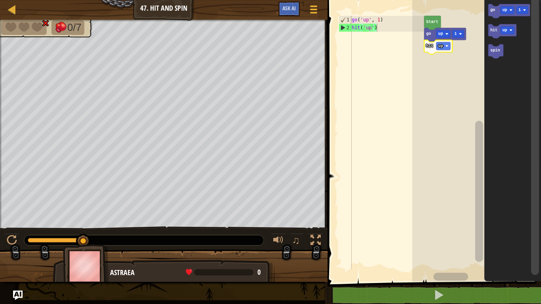
click at [444, 46] on rect "Blockly Workspace" at bounding box center [443, 46] width 14 height 8
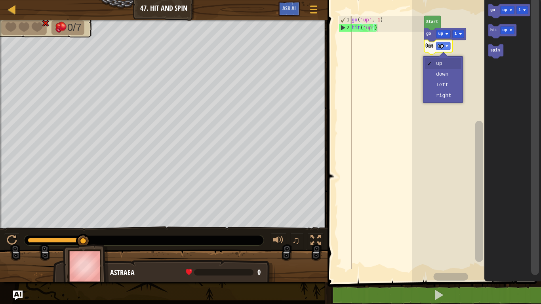
click at [449, 97] on rect "Blockly Workspace" at bounding box center [476, 139] width 129 height 286
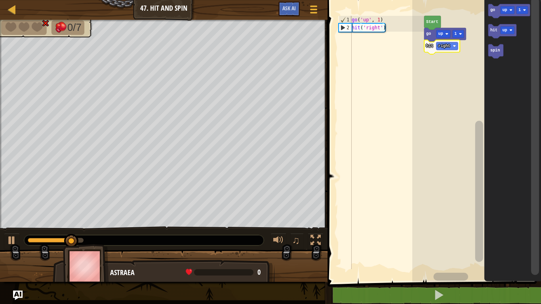
click at [502, 32] on rect "Blockly Workspace" at bounding box center [507, 31] width 14 height 8
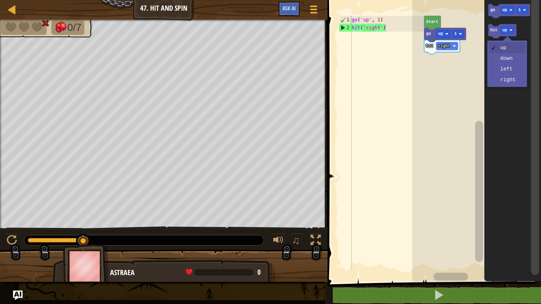
click at [506, 86] on icon "Blockly Workspace" at bounding box center [512, 139] width 57 height 286
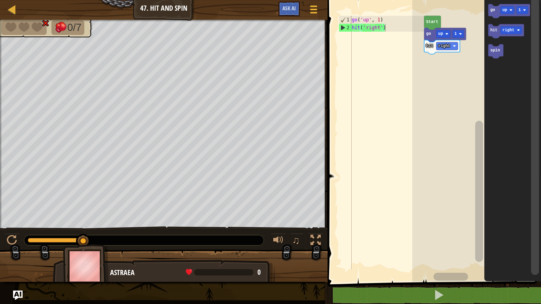
click at [489, 32] on icon "Blockly Workspace" at bounding box center [506, 31] width 36 height 14
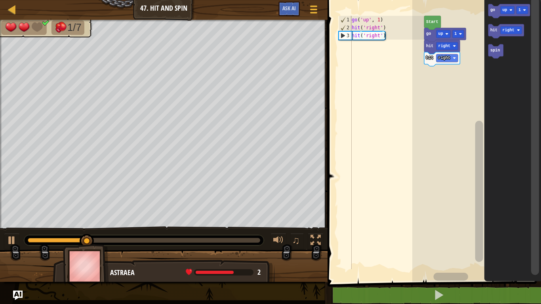
click at [502, 11] on rect "Blockly Workspace" at bounding box center [507, 10] width 14 height 8
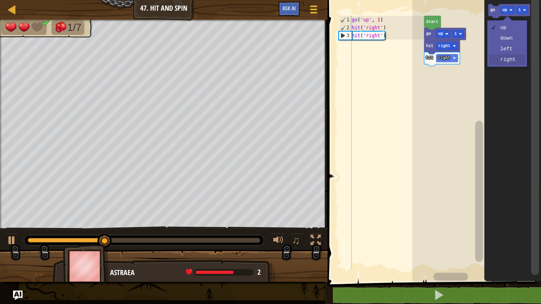
click at [507, 61] on icon "Blockly Workspace" at bounding box center [512, 139] width 57 height 286
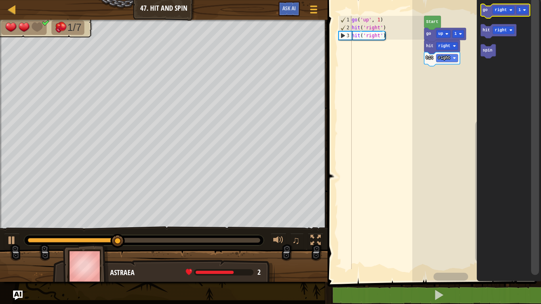
click at [484, 9] on text "go" at bounding box center [484, 10] width 5 height 4
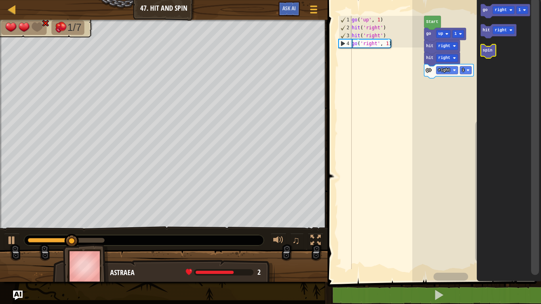
click at [489, 51] on text "spin" at bounding box center [487, 50] width 10 height 4
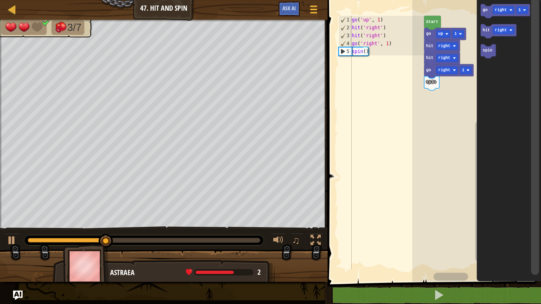
click at [495, 11] on text "right" at bounding box center [501, 10] width 12 height 4
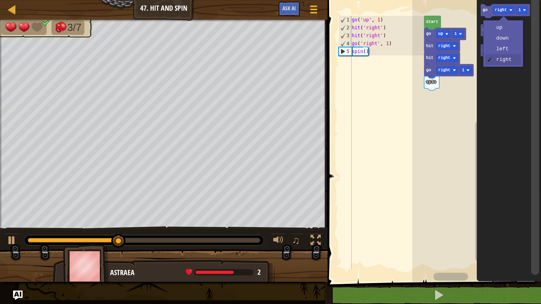
click at [483, 11] on text "go" at bounding box center [484, 10] width 5 height 4
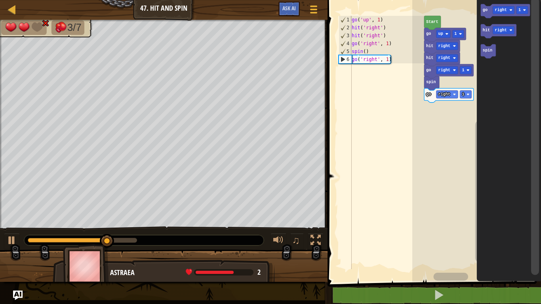
click at [487, 53] on icon "Blockly Workspace" at bounding box center [487, 51] width 15 height 14
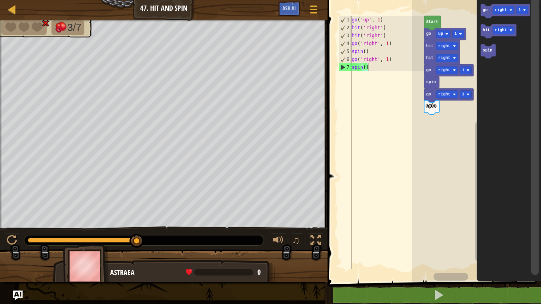
click at [482, 31] on icon "Blockly Workspace" at bounding box center [498, 31] width 36 height 14
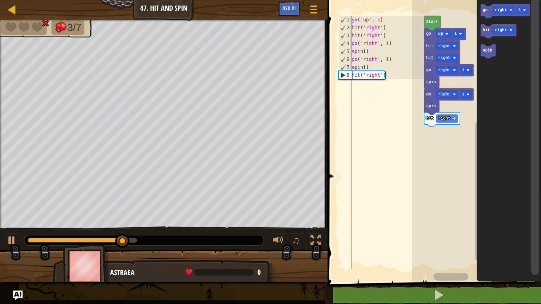
click at [488, 31] on text "hit" at bounding box center [485, 30] width 7 height 4
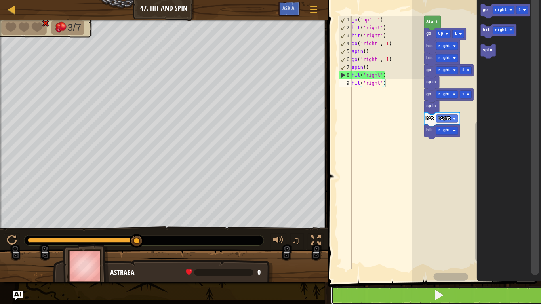
click at [470, 250] on button at bounding box center [439, 295] width 216 height 18
click at [480, 32] on icon "Blockly Workspace" at bounding box center [508, 139] width 64 height 286
click at [485, 29] on text "hit" at bounding box center [485, 30] width 7 height 4
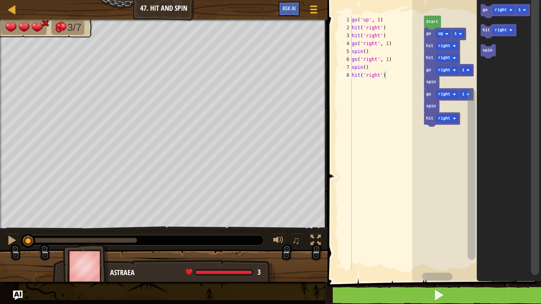
click at [485, 52] on text "spin" at bounding box center [487, 50] width 10 height 4
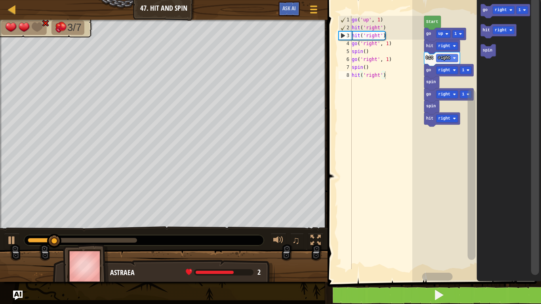
click at [498, 12] on text "right" at bounding box center [501, 10] width 12 height 4
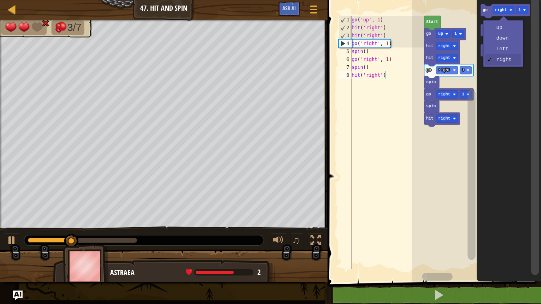
click at [501, 51] on icon "Blockly Workspace" at bounding box center [508, 139] width 64 height 286
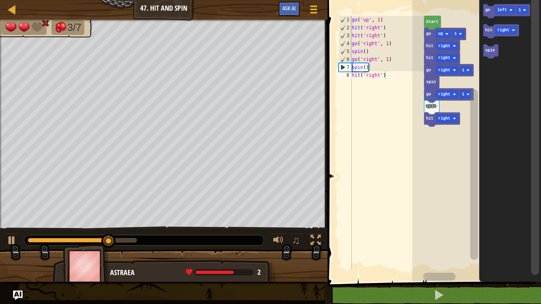
click at [485, 31] on text "hit" at bounding box center [488, 30] width 7 height 4
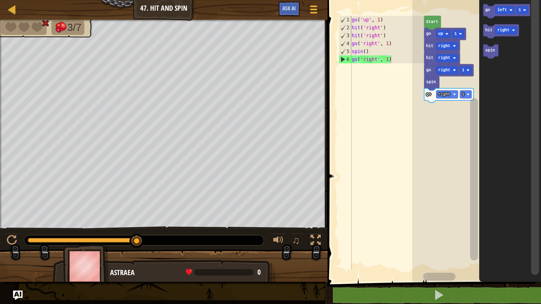
click at [496, 32] on rect "Blockly Workspace" at bounding box center [506, 31] width 22 height 8
click at [485, 33] on icon "Blockly Workspace" at bounding box center [501, 31] width 36 height 14
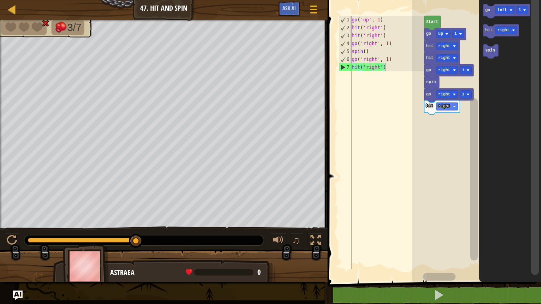
click at [488, 30] on text "hit" at bounding box center [488, 30] width 7 height 4
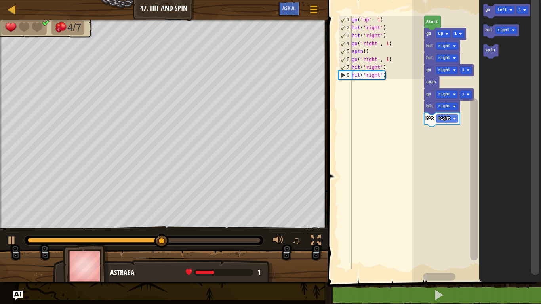
click at [0, 0] on div at bounding box center [0, 0] width 0 height 0
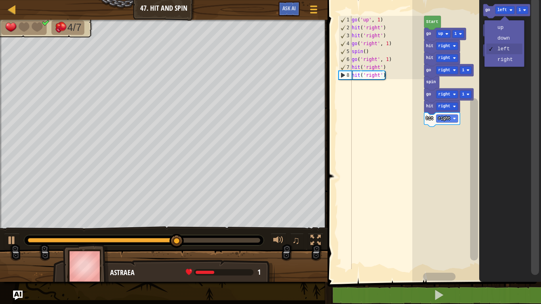
click at [504, 62] on icon "Blockly Workspace" at bounding box center [510, 139] width 62 height 286
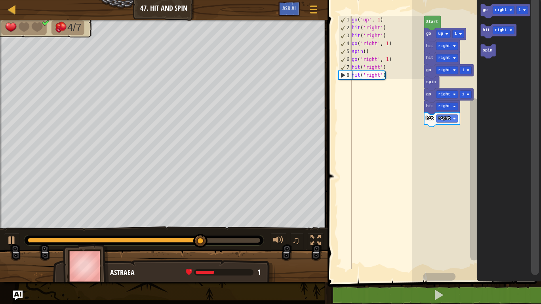
click at [480, 9] on icon "Blockly Workspace" at bounding box center [508, 139] width 64 height 286
click at [486, 10] on text "go" at bounding box center [484, 10] width 5 height 4
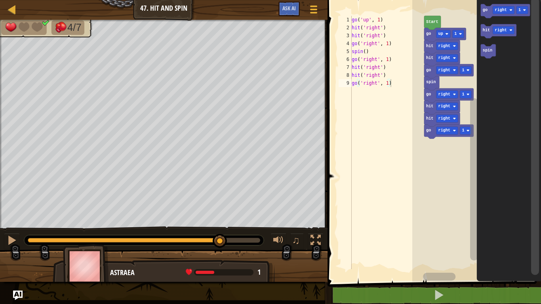
click at [491, 52] on text "spin" at bounding box center [487, 50] width 10 height 4
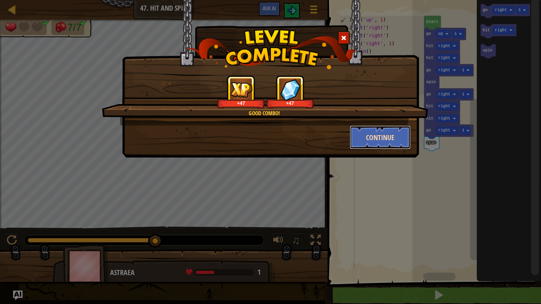
click at [401, 143] on button "Continue" at bounding box center [380, 138] width 61 height 24
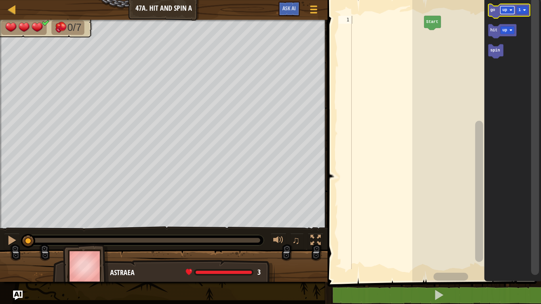
click at [500, 8] on rect "Blockly Workspace" at bounding box center [507, 10] width 14 height 8
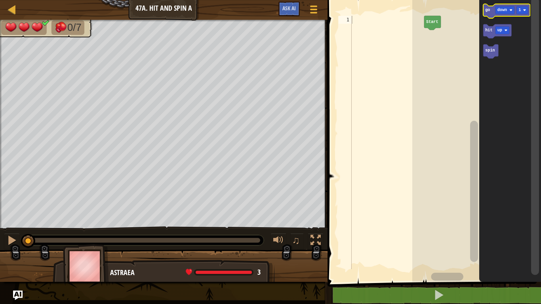
click at [491, 15] on icon "Blockly Workspace" at bounding box center [506, 11] width 47 height 14
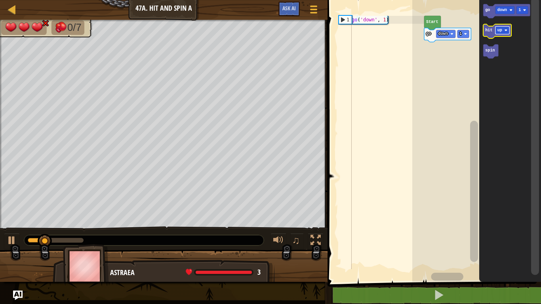
click at [497, 32] on text "up" at bounding box center [499, 30] width 5 height 4
click at [488, 28] on text "hit" at bounding box center [488, 30] width 7 height 4
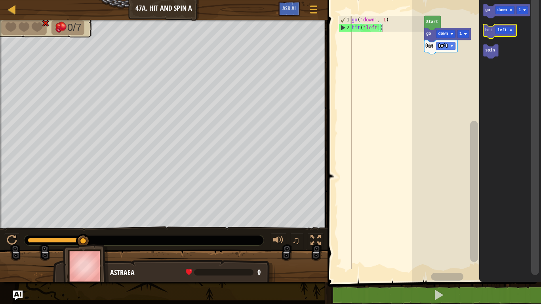
click at [488, 30] on text "hit" at bounding box center [488, 30] width 7 height 4
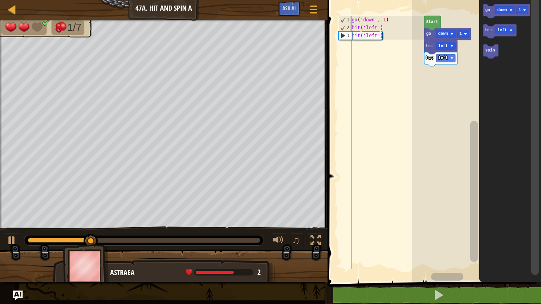
click at [493, 6] on icon "Blockly Workspace" at bounding box center [506, 11] width 47 height 14
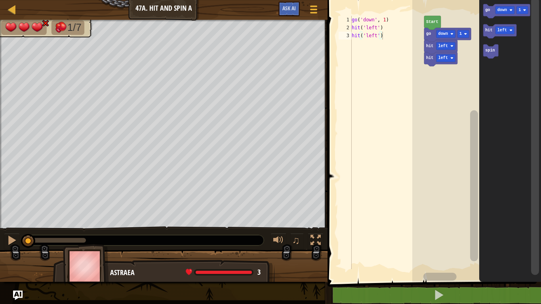
click at [506, 8] on text "down" at bounding box center [502, 10] width 10 height 4
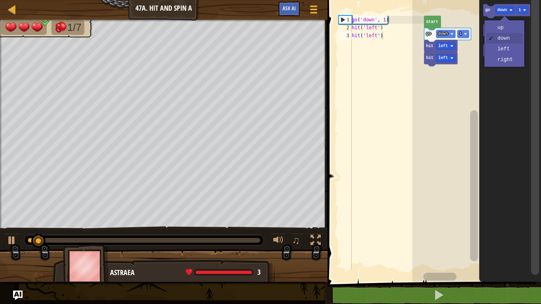
click at [503, 49] on icon "Blockly Workspace" at bounding box center [510, 139] width 62 height 286
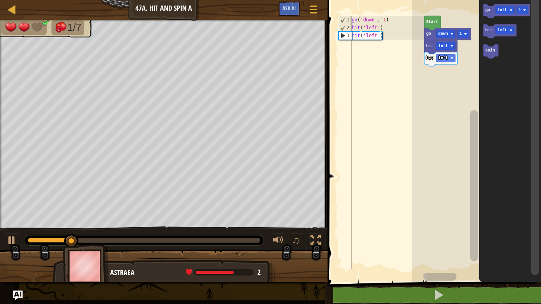
click at [485, 6] on icon "Blockly Workspace" at bounding box center [506, 11] width 47 height 14
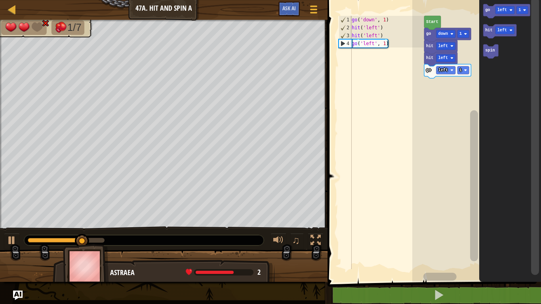
click at [492, 52] on text "spin" at bounding box center [490, 50] width 10 height 4
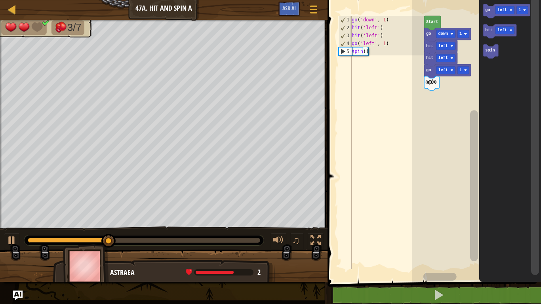
click at [489, 7] on icon "Blockly Workspace" at bounding box center [506, 11] width 47 height 14
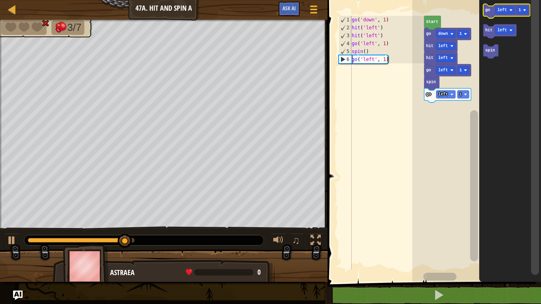
click at [502, 8] on text "left" at bounding box center [502, 10] width 10 height 4
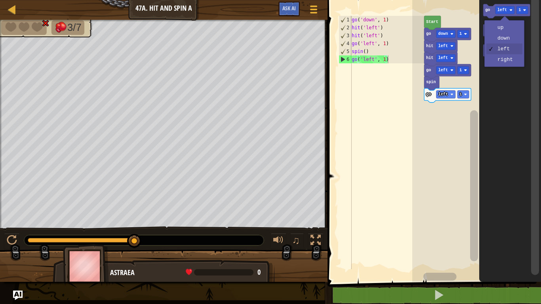
click at [477, 110] on rect "Blockly Workspace" at bounding box center [474, 185] width 8 height 151
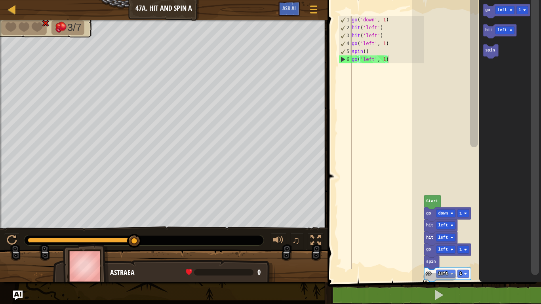
click at [499, 30] on text "left" at bounding box center [502, 30] width 10 height 4
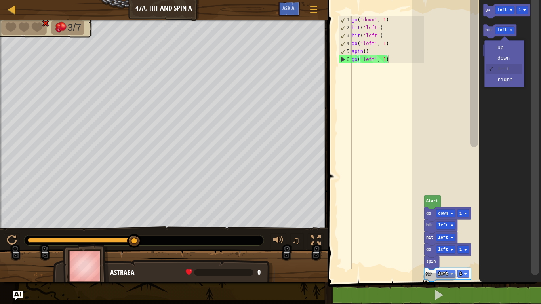
click at [503, 63] on icon "Blockly Workspace" at bounding box center [510, 139] width 62 height 286
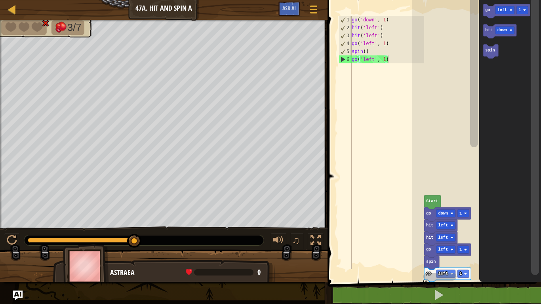
click at [488, 31] on text "hit" at bounding box center [488, 30] width 7 height 4
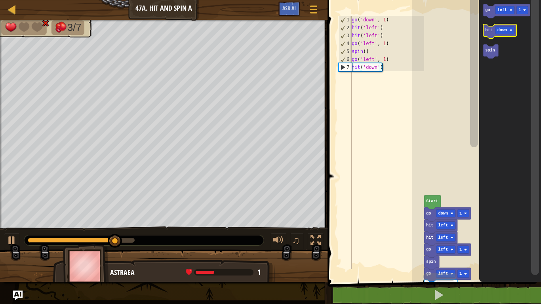
click at [483, 30] on icon "Blockly Workspace" at bounding box center [499, 31] width 33 height 14
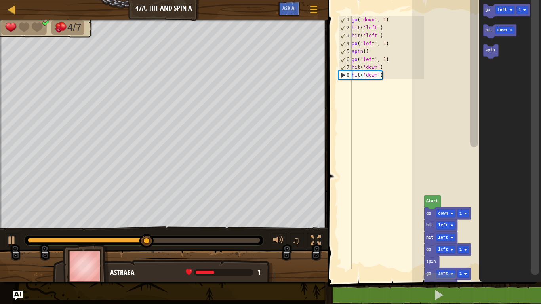
click at [487, 10] on text "go" at bounding box center [487, 10] width 5 height 4
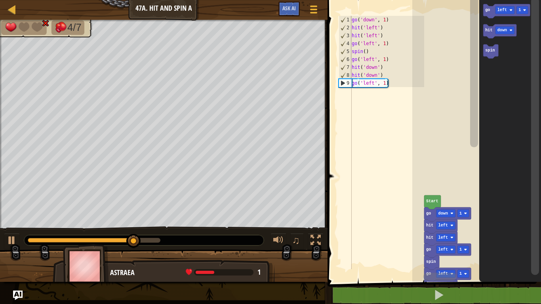
click at [487, 59] on icon "Blockly Workspace" at bounding box center [510, 139] width 62 height 286
click at [489, 51] on text "spin" at bounding box center [490, 50] width 10 height 4
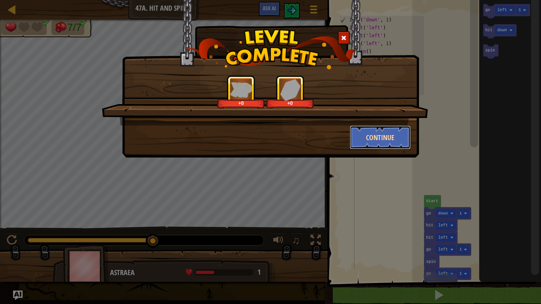
click at [358, 138] on button "Continue" at bounding box center [380, 138] width 61 height 24
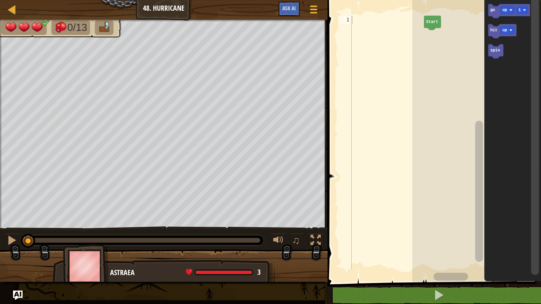
click at [503, 11] on text "up" at bounding box center [504, 10] width 5 height 4
click at [507, 39] on icon "Blockly Workspace" at bounding box center [512, 139] width 57 height 286
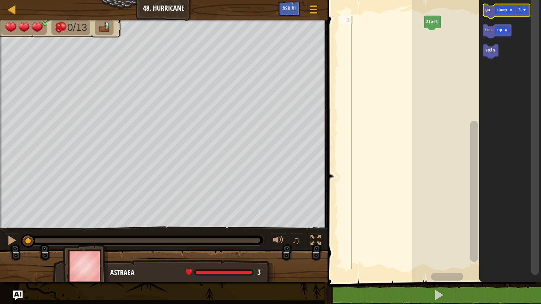
click at [487, 8] on text "go" at bounding box center [487, 10] width 5 height 4
click at [0, 0] on div at bounding box center [0, 0] width 0 height 0
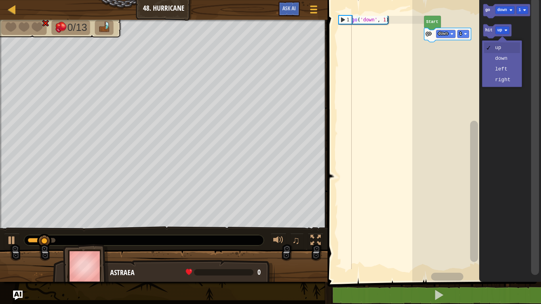
click at [461, 98] on rect "Blockly Workspace" at bounding box center [476, 139] width 129 height 286
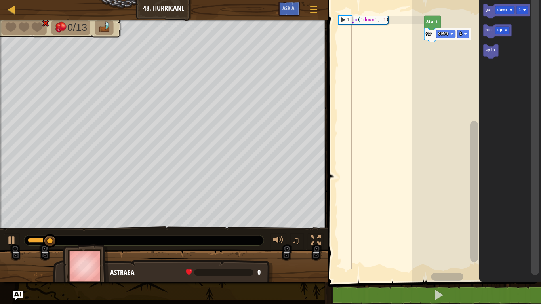
click at [490, 51] on text "spin" at bounding box center [490, 50] width 10 height 4
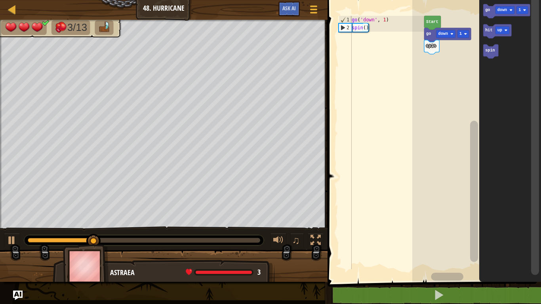
click at [502, 7] on rect "Blockly Workspace" at bounding box center [504, 10] width 19 height 8
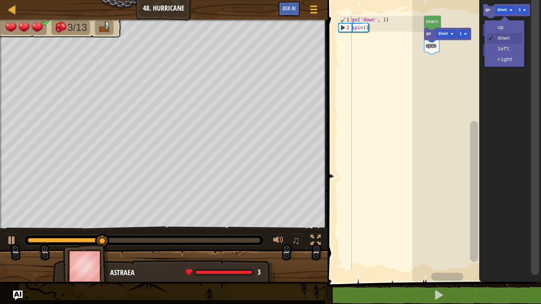
click at [489, 8] on text "go" at bounding box center [487, 10] width 5 height 4
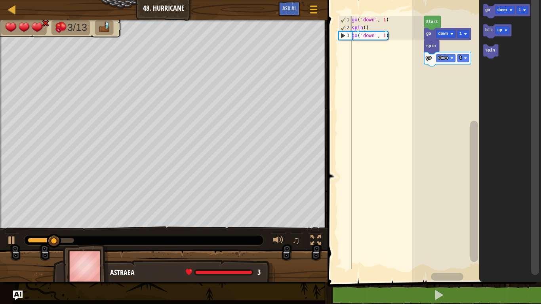
click at [487, 53] on icon "Blockly Workspace" at bounding box center [490, 51] width 15 height 14
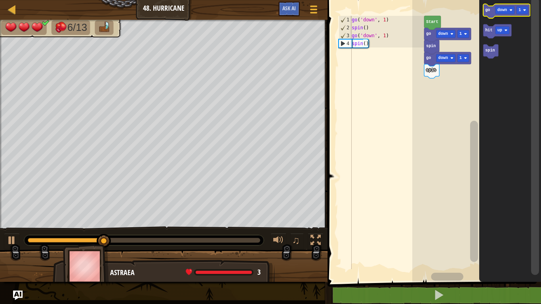
click at [0, 0] on div at bounding box center [0, 0] width 0 height 0
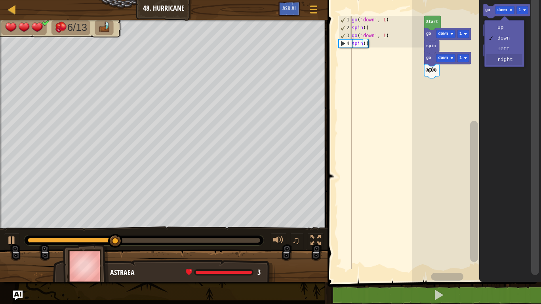
click at [508, 59] on icon "Blockly Workspace" at bounding box center [510, 139] width 62 height 286
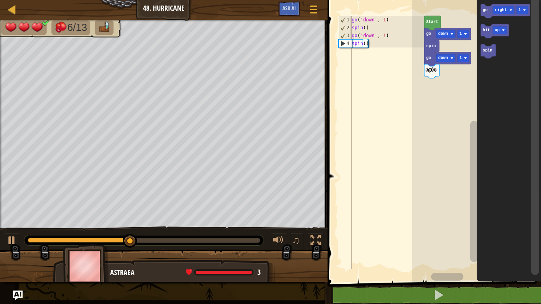
click at [485, 11] on text "go" at bounding box center [484, 10] width 5 height 4
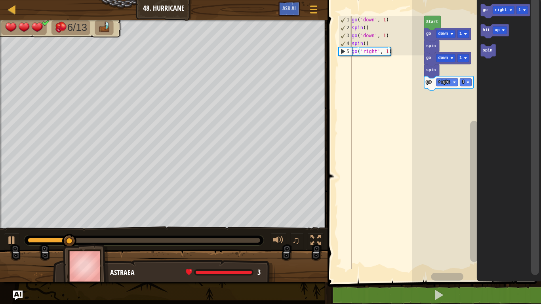
click at [0, 0] on div at bounding box center [0, 0] width 0 height 0
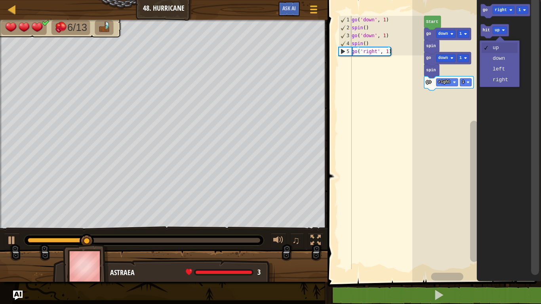
click at [505, 87] on div "up down left right" at bounding box center [499, 63] width 40 height 47
click at [504, 80] on icon "Blockly Workspace" at bounding box center [508, 139] width 64 height 286
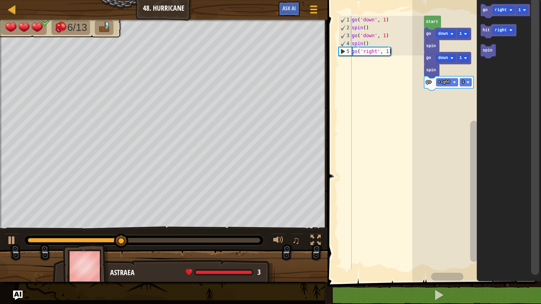
click at [485, 10] on text "go" at bounding box center [484, 10] width 5 height 4
click at [481, 30] on icon "Blockly Workspace" at bounding box center [498, 31] width 36 height 14
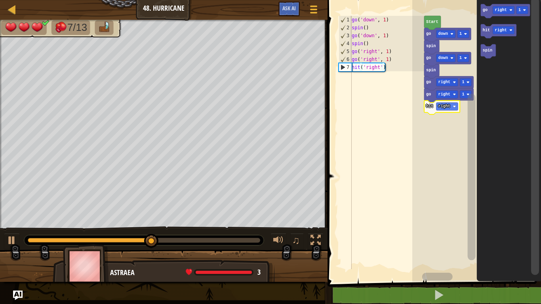
click at [484, 8] on text "go" at bounding box center [484, 10] width 5 height 4
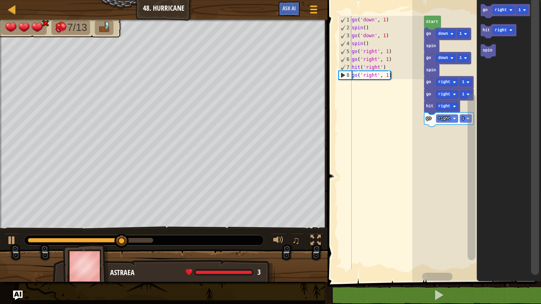
click at [502, 9] on text "right" at bounding box center [501, 10] width 12 height 4
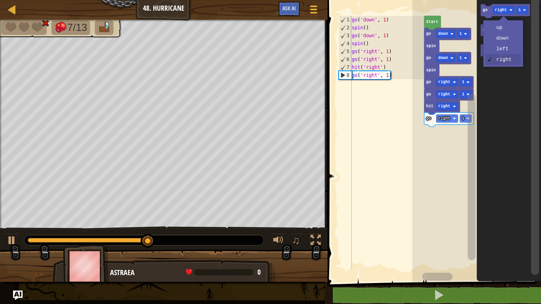
click at [474, 94] on rect "Blockly Workspace" at bounding box center [471, 177] width 8 height 167
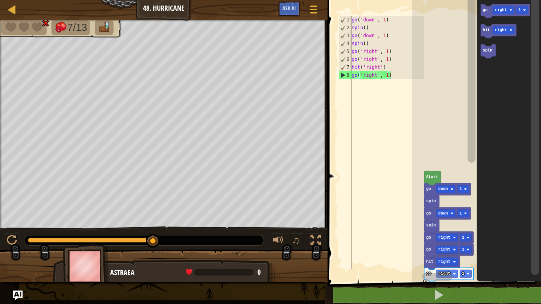
click at [496, 31] on text "right" at bounding box center [501, 30] width 12 height 4
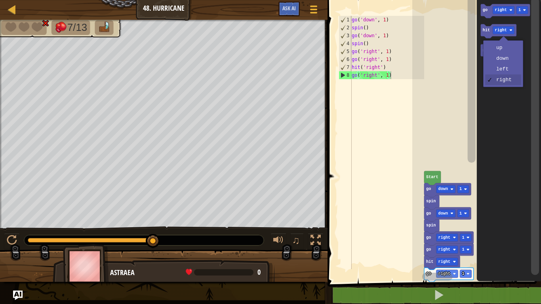
click at [504, 62] on icon "Blockly Workspace" at bounding box center [508, 139] width 64 height 286
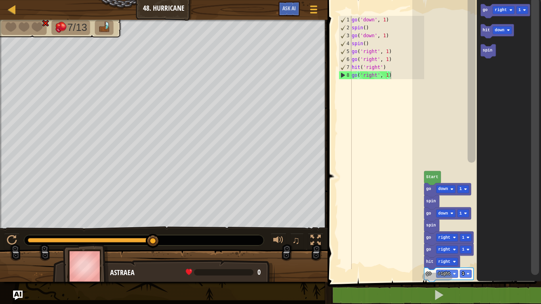
click at [485, 30] on text "hit" at bounding box center [485, 30] width 7 height 4
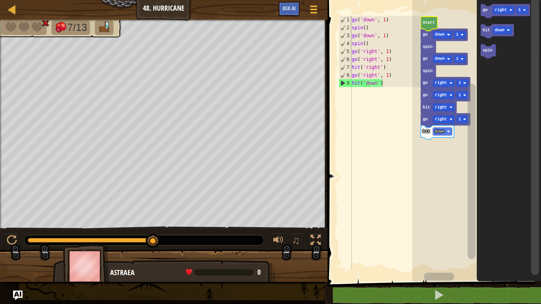
click at [484, 32] on text "hit" at bounding box center [485, 30] width 7 height 4
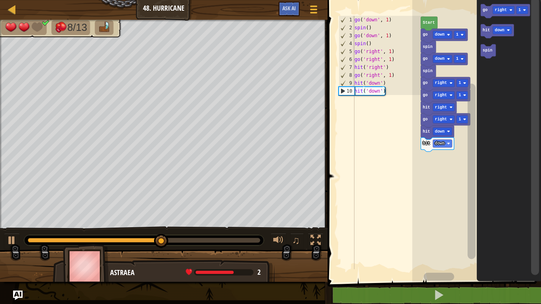
click at [485, 10] on text "go" at bounding box center [484, 10] width 5 height 4
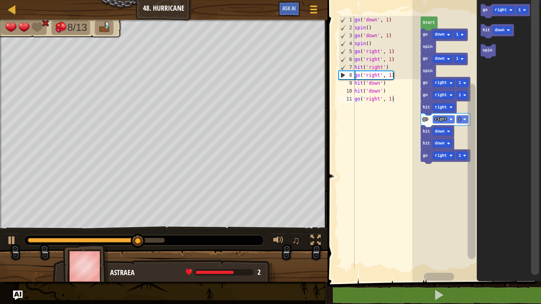
click at [0, 0] on div at bounding box center [0, 0] width 0 height 0
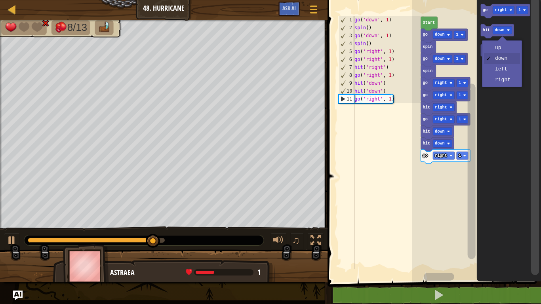
click at [466, 20] on rect "Blockly Workspace" at bounding box center [471, 134] width 10 height 276
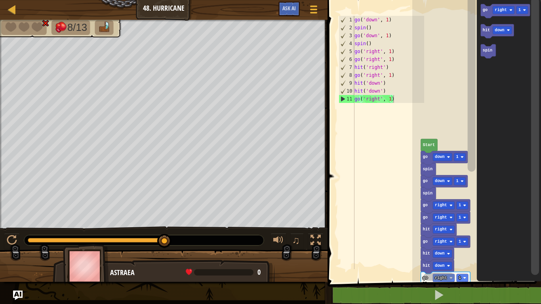
click at [490, 53] on icon "Blockly Workspace" at bounding box center [487, 51] width 15 height 14
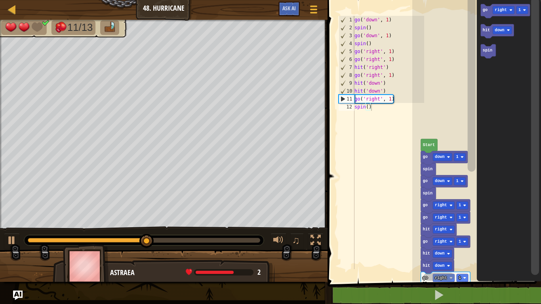
click at [483, 54] on icon "Blockly Workspace" at bounding box center [487, 51] width 15 height 14
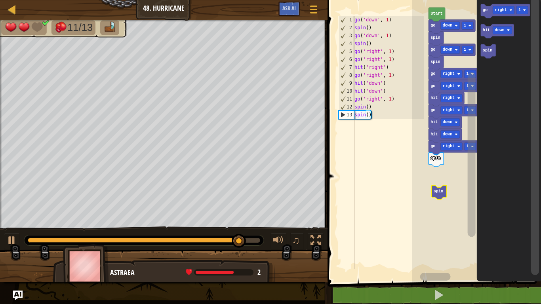
click at [502, 10] on text "right" at bounding box center [501, 10] width 12 height 4
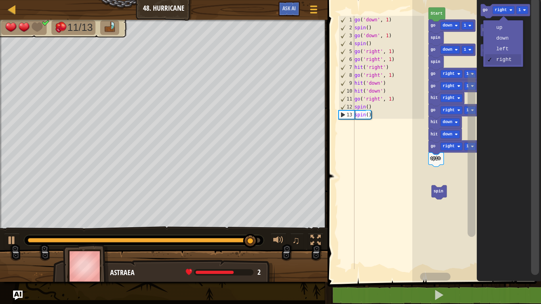
click at [501, 29] on text "down" at bounding box center [500, 30] width 10 height 4
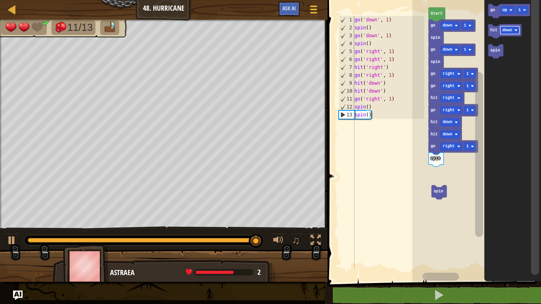
click at [493, 11] on text "go" at bounding box center [492, 10] width 5 height 4
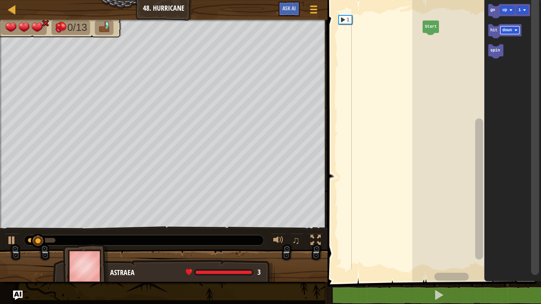
click at [512, 11] on image "Blockly Workspace" at bounding box center [510, 10] width 3 height 3
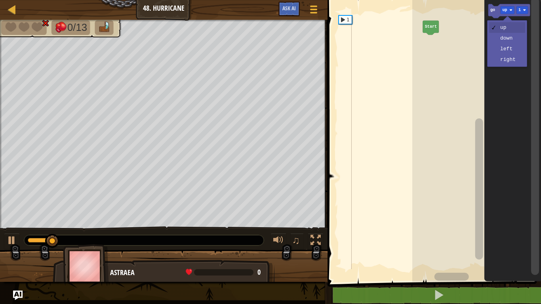
click at [508, 42] on icon "Blockly Workspace" at bounding box center [512, 139] width 57 height 286
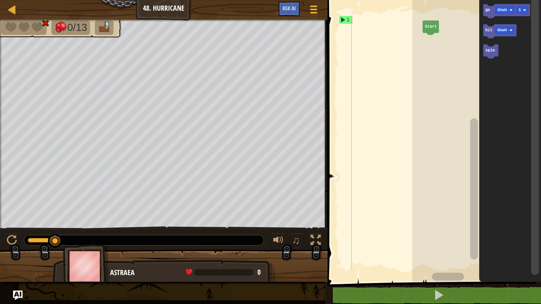
click at [484, 11] on icon "Blockly Workspace" at bounding box center [506, 11] width 47 height 14
click at [491, 51] on text "spin" at bounding box center [490, 50] width 10 height 4
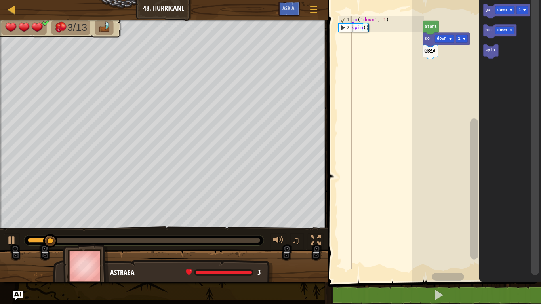
click at [485, 8] on text "go" at bounding box center [487, 10] width 5 height 4
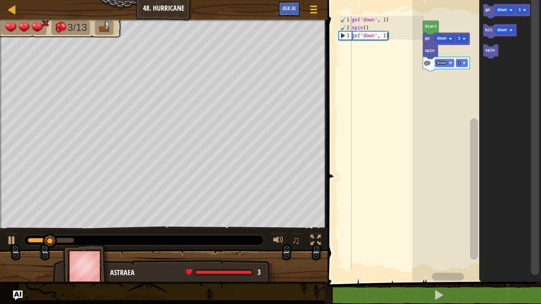
click at [491, 53] on icon "Blockly Workspace" at bounding box center [490, 51] width 15 height 14
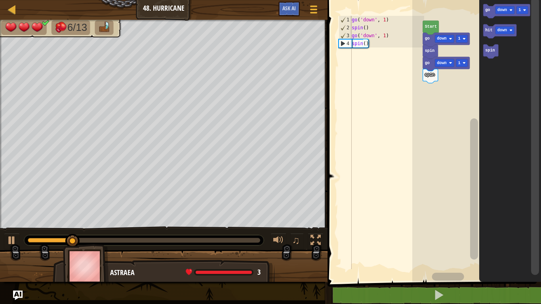
click at [500, 11] on text "down" at bounding box center [502, 10] width 10 height 4
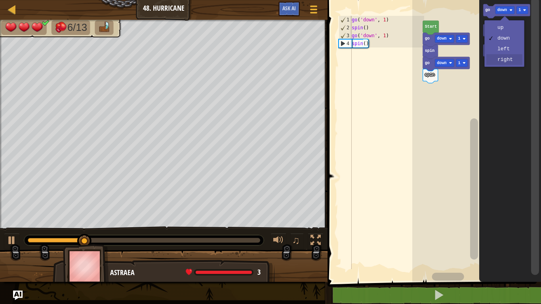
click at [514, 61] on icon "Blockly Workspace" at bounding box center [510, 139] width 62 height 286
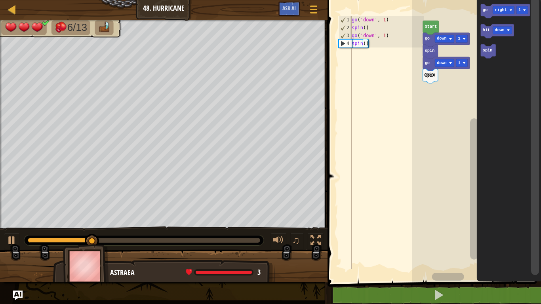
click at [483, 12] on text "go" at bounding box center [484, 10] width 5 height 4
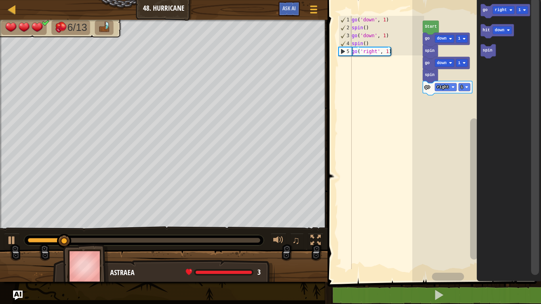
click at [0, 0] on div at bounding box center [0, 0] width 0 height 0
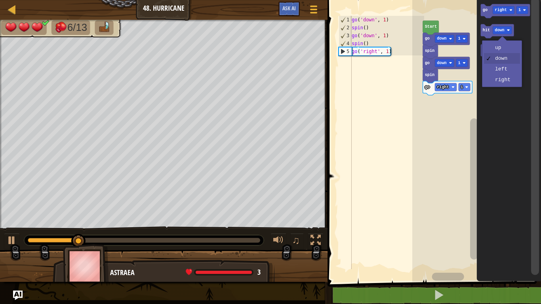
click at [511, 82] on icon "Blockly Workspace" at bounding box center [508, 139] width 64 height 286
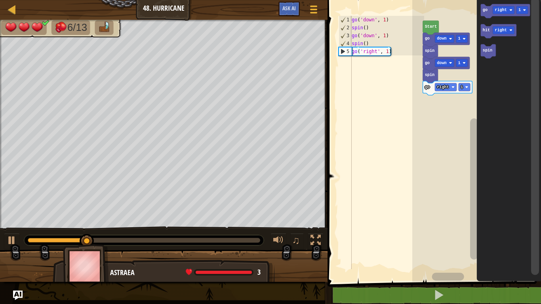
click at [483, 30] on text "hit" at bounding box center [485, 30] width 7 height 4
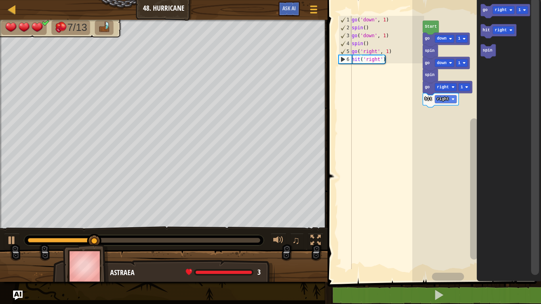
click at [484, 11] on text "go" at bounding box center [484, 10] width 5 height 4
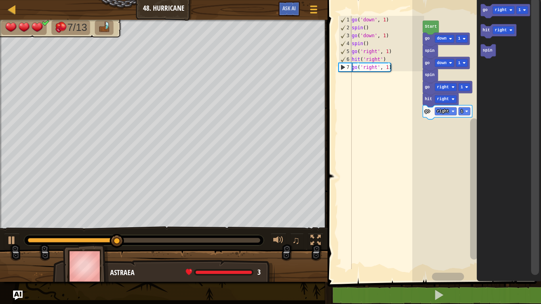
click at [485, 11] on text "go" at bounding box center [484, 10] width 5 height 4
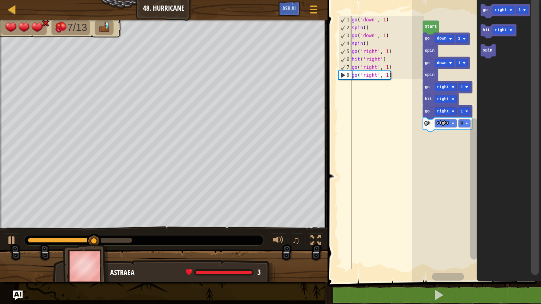
click at [0, 0] on div at bounding box center [0, 0] width 0 height 0
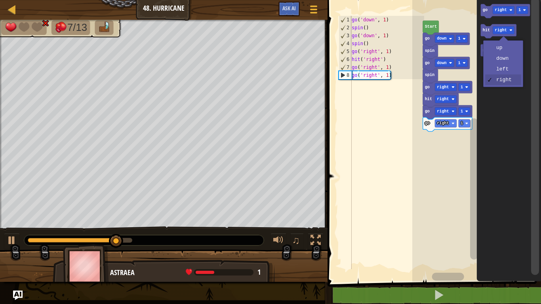
click at [508, 60] on icon "Blockly Workspace" at bounding box center [508, 139] width 64 height 286
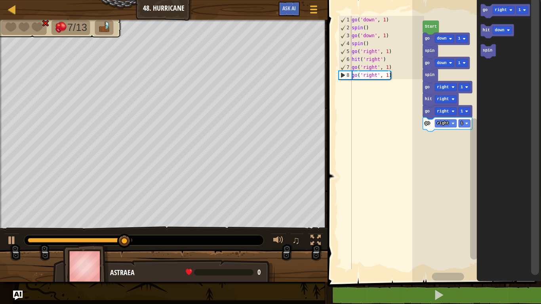
click at [485, 30] on text "hit" at bounding box center [485, 30] width 7 height 4
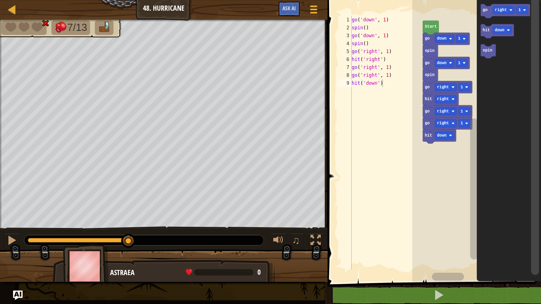
click at [485, 32] on text "hit" at bounding box center [485, 30] width 7 height 4
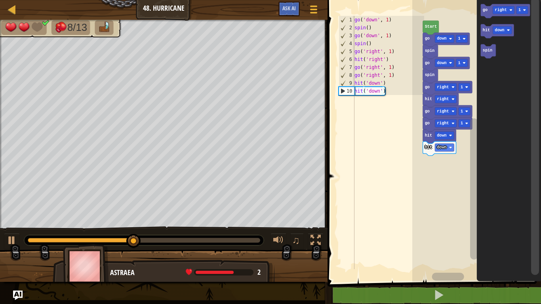
click at [484, 11] on text "go" at bounding box center [484, 10] width 5 height 4
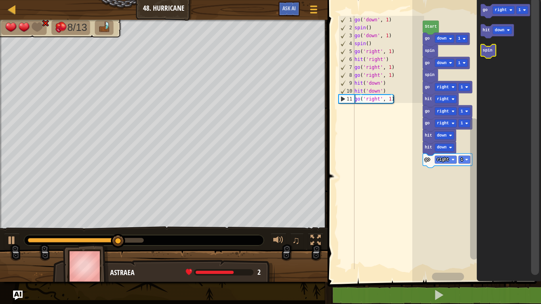
click at [490, 52] on text "spin" at bounding box center [487, 50] width 10 height 4
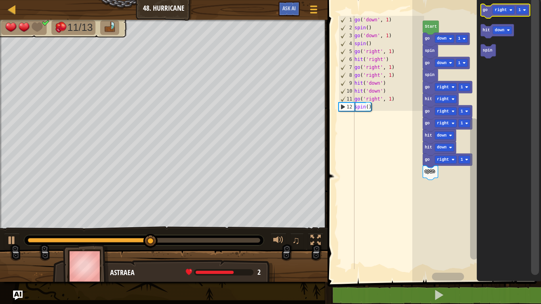
click at [505, 8] on text "right" at bounding box center [501, 10] width 12 height 4
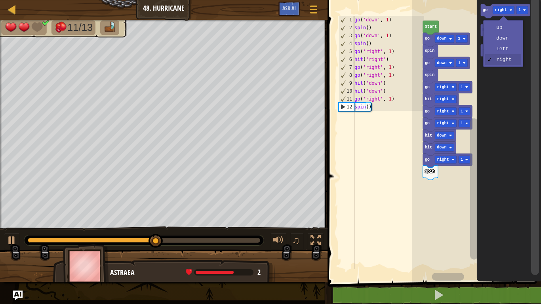
click at [502, 30] on text "down" at bounding box center [500, 30] width 10 height 4
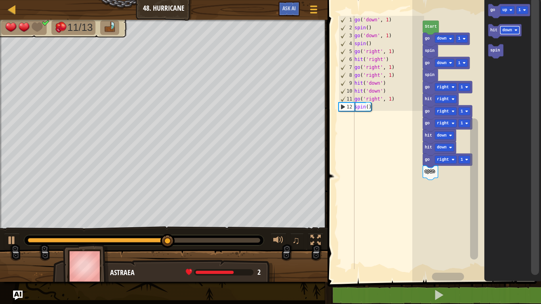
click at [493, 11] on text "go" at bounding box center [492, 10] width 5 height 4
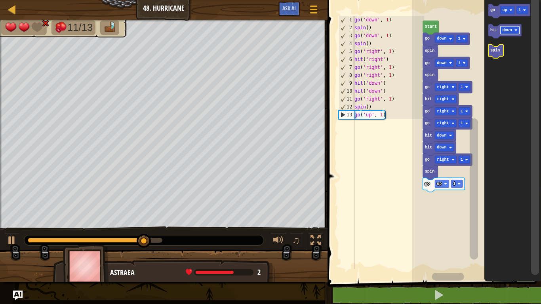
click at [498, 56] on icon "Blockly Workspace" at bounding box center [495, 51] width 15 height 14
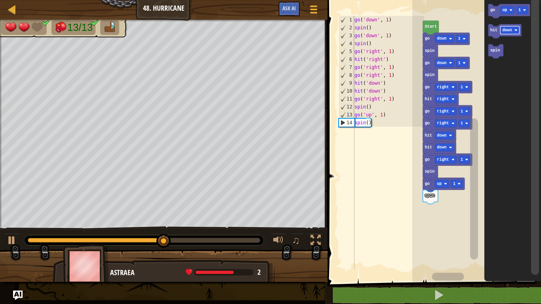
click at [503, 6] on rect "Blockly Workspace" at bounding box center [507, 10] width 14 height 8
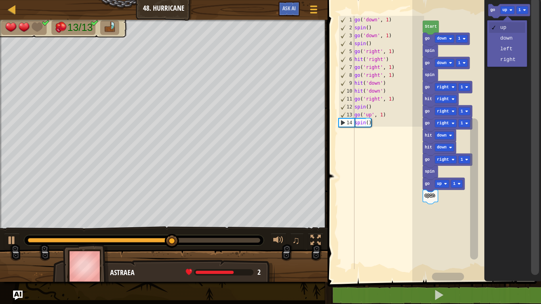
click at [493, 12] on text "go" at bounding box center [492, 10] width 5 height 4
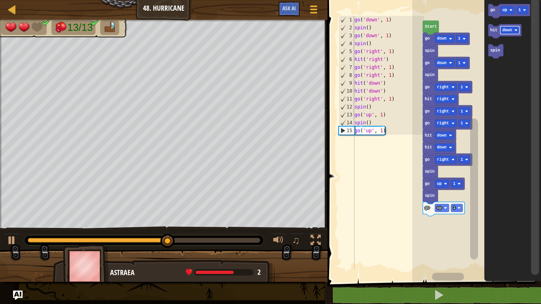
click at [489, 10] on icon "Blockly Workspace" at bounding box center [509, 11] width 42 height 14
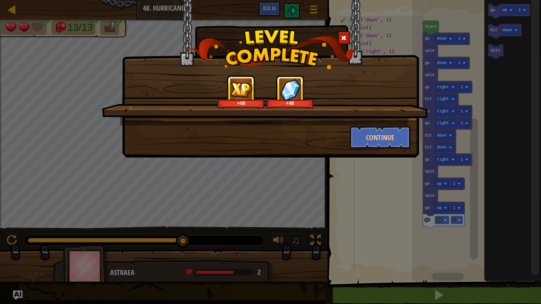
click at [373, 111] on div "+48 +48" at bounding box center [265, 100] width 326 height 50
click at [375, 130] on button "Continue" at bounding box center [380, 138] width 61 height 24
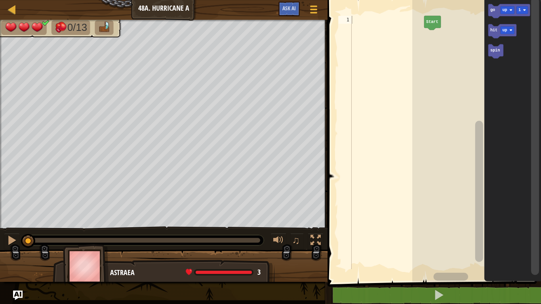
click at [490, 8] on text "go" at bounding box center [492, 10] width 5 height 4
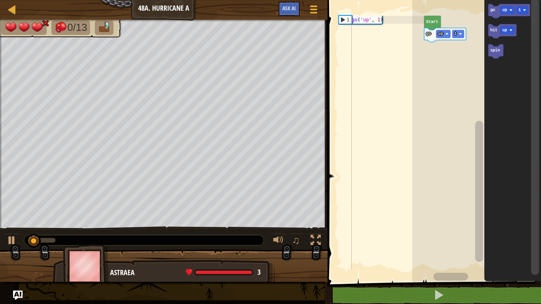
click at [493, 54] on icon "Blockly Workspace" at bounding box center [495, 51] width 15 height 14
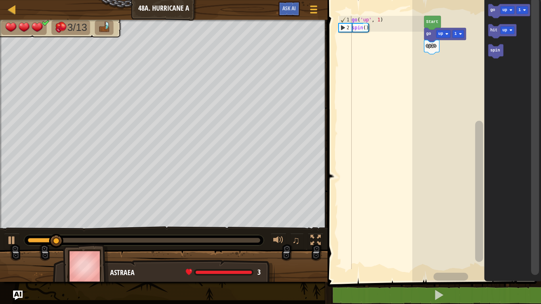
click at [493, 6] on icon "Blockly Workspace" at bounding box center [509, 11] width 42 height 14
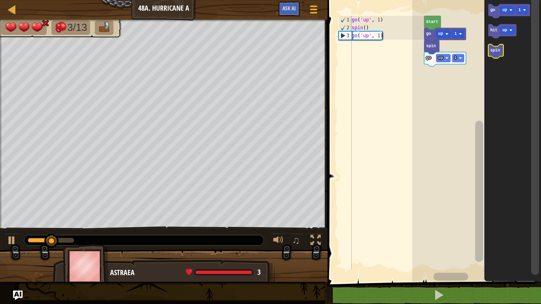
click at [496, 54] on icon "Blockly Workspace" at bounding box center [495, 51] width 15 height 14
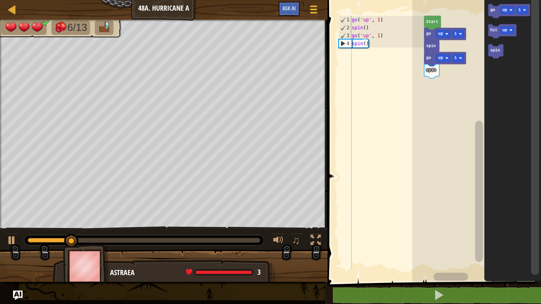
click at [506, 8] on text "up" at bounding box center [504, 10] width 5 height 4
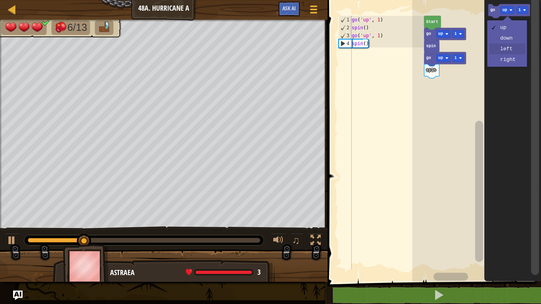
click at [504, 51] on icon "Blockly Workspace" at bounding box center [512, 139] width 57 height 286
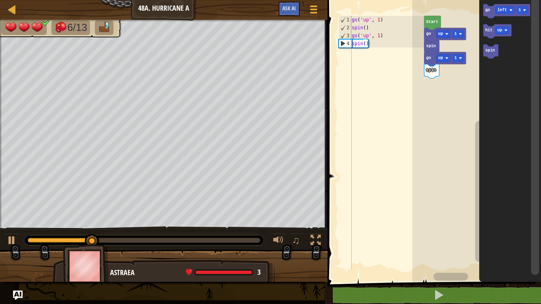
click at [490, 10] on icon "Blockly Workspace" at bounding box center [506, 11] width 47 height 14
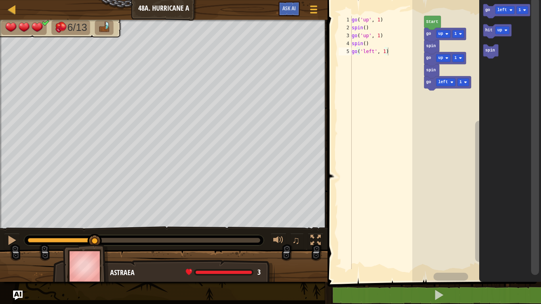
click at [0, 0] on div at bounding box center [0, 0] width 0 height 0
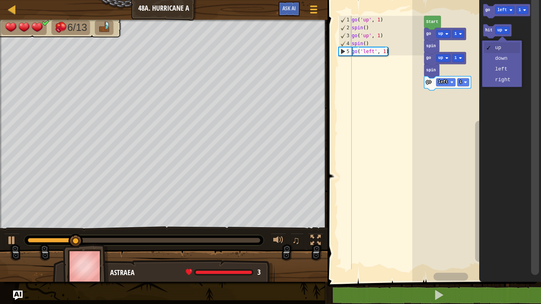
click at [500, 71] on icon "Blockly Workspace" at bounding box center [510, 139] width 62 height 286
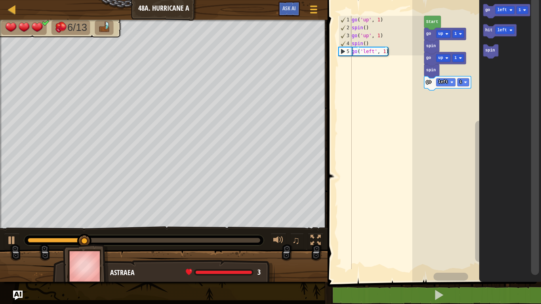
click at [488, 30] on text "hit" at bounding box center [488, 30] width 7 height 4
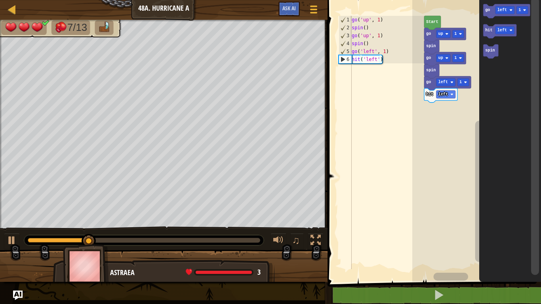
click at [491, 7] on icon "Blockly Workspace" at bounding box center [506, 11] width 47 height 14
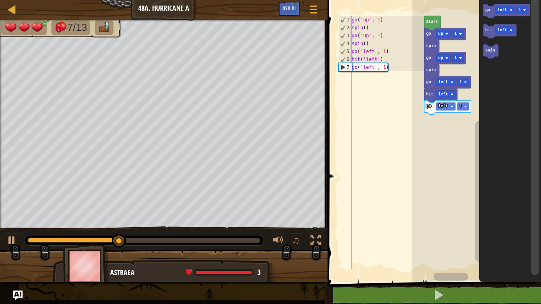
click at [485, 31] on text "hit" at bounding box center [488, 30] width 7 height 4
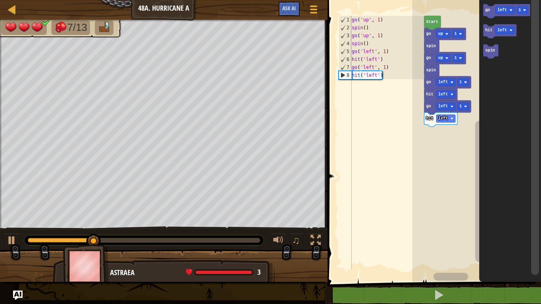
click at [485, 32] on text "hit" at bounding box center [488, 30] width 7 height 4
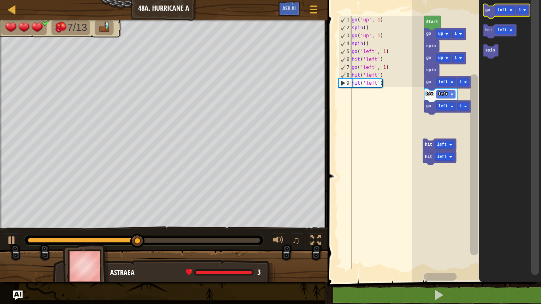
click at [486, 9] on text "go" at bounding box center [487, 10] width 5 height 4
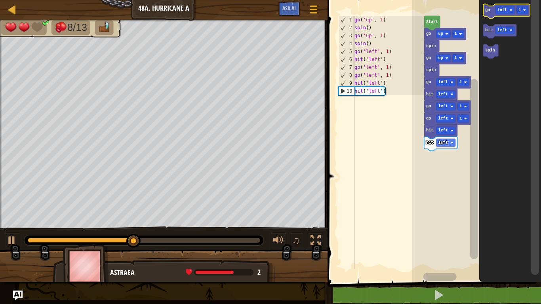
click at [489, 9] on text "go" at bounding box center [487, 10] width 5 height 4
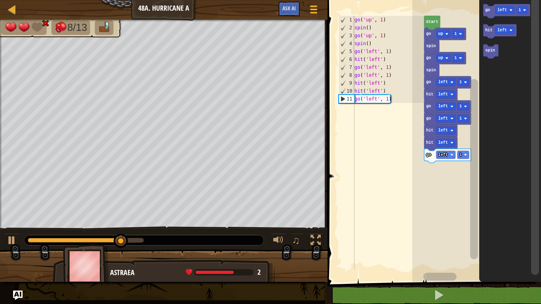
click at [491, 57] on icon "Blockly Workspace" at bounding box center [490, 51] width 15 height 14
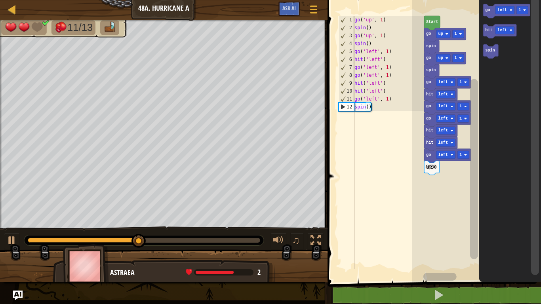
click at [502, 10] on text "left" at bounding box center [502, 10] width 10 height 4
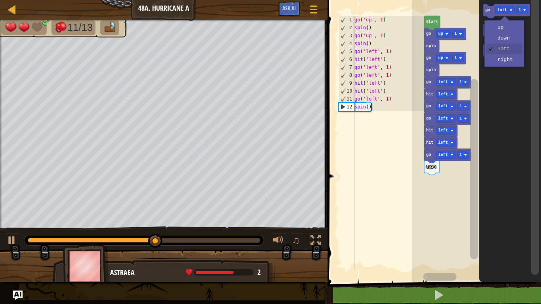
click at [505, 38] on rect "Blockly Workspace" at bounding box center [497, 31] width 28 height 14
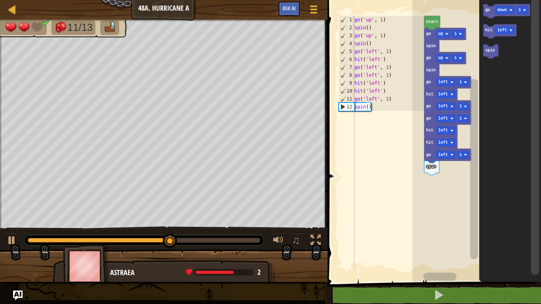
click at [489, 10] on text "go" at bounding box center [487, 10] width 5 height 4
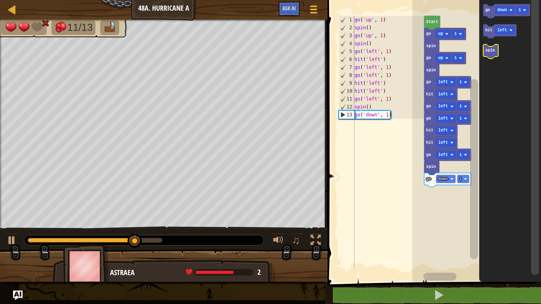
click at [491, 53] on icon "Blockly Workspace" at bounding box center [490, 51] width 15 height 14
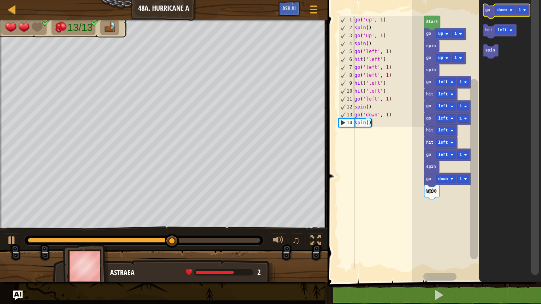
click at [490, 5] on rect "Blockly Workspace" at bounding box center [506, 11] width 47 height 14
click at [489, 11] on text "go" at bounding box center [487, 10] width 5 height 4
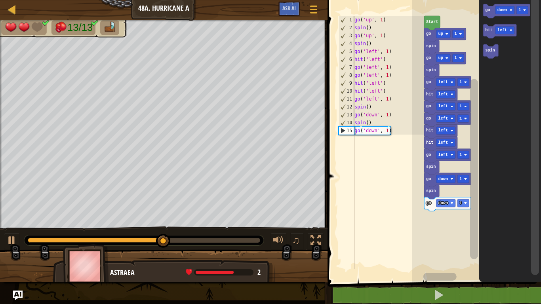
click at [483, 20] on icon "Blockly Workspace" at bounding box center [510, 139] width 62 height 286
click at [489, 9] on text "go" at bounding box center [487, 10] width 5 height 4
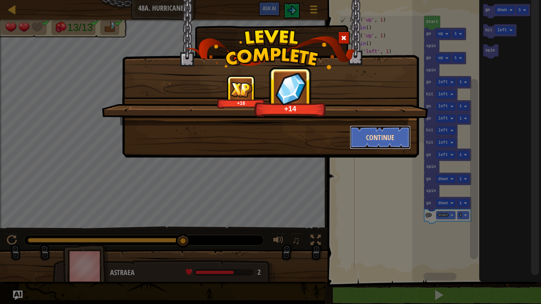
click at [383, 148] on button "Continue" at bounding box center [380, 138] width 61 height 24
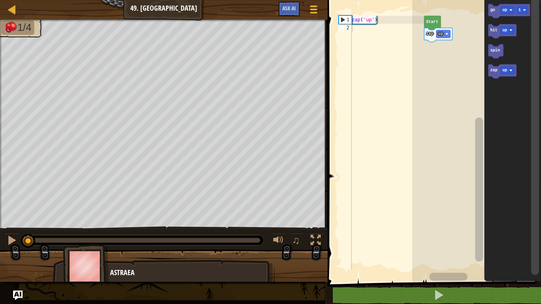
click at [505, 71] on text "up" at bounding box center [504, 70] width 5 height 4
click at [514, 122] on icon "Blockly Workspace" at bounding box center [512, 139] width 57 height 286
click at [494, 75] on icon "Blockly Workspace" at bounding box center [506, 72] width 36 height 14
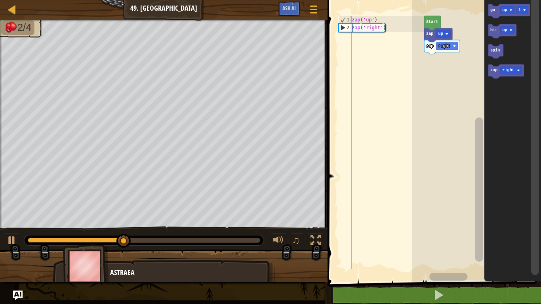
click at [504, 75] on icon "Blockly Workspace" at bounding box center [506, 72] width 36 height 14
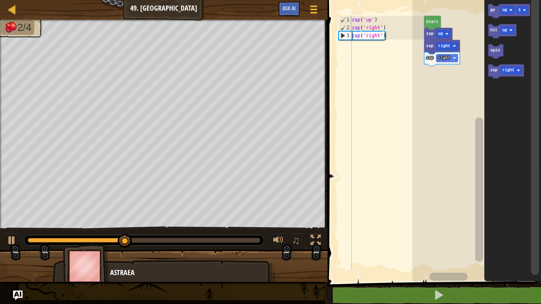
click at [0, 0] on div at bounding box center [0, 0] width 0 height 0
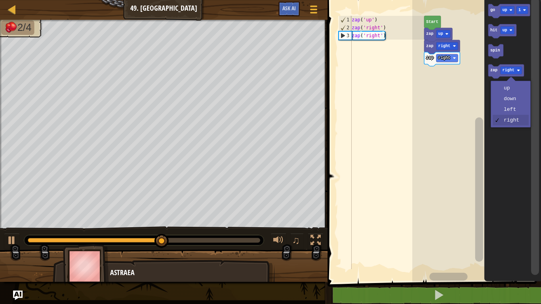
click at [514, 101] on icon "Blockly Workspace" at bounding box center [512, 139] width 57 height 286
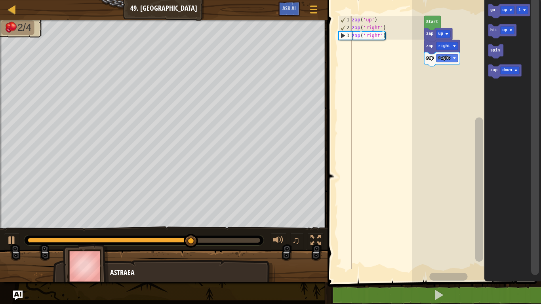
click at [492, 70] on text "zap" at bounding box center [493, 70] width 7 height 4
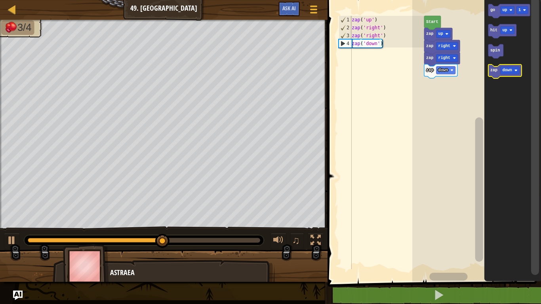
click at [506, 69] on text "down" at bounding box center [507, 70] width 10 height 4
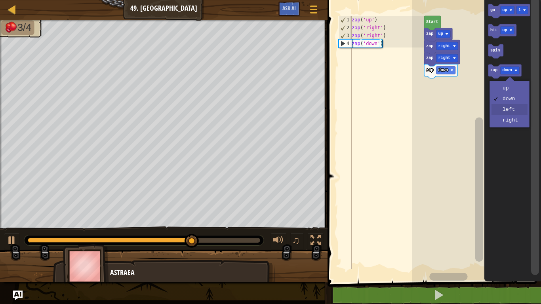
click at [510, 112] on icon "Blockly Workspace" at bounding box center [512, 139] width 57 height 286
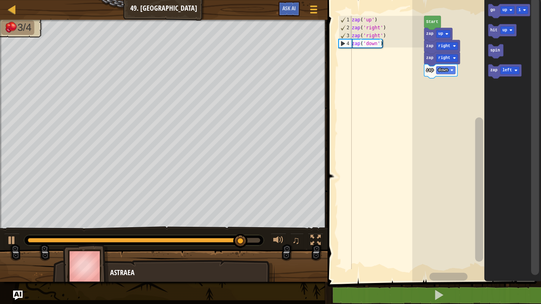
click at [492, 72] on text "zap" at bounding box center [493, 70] width 7 height 4
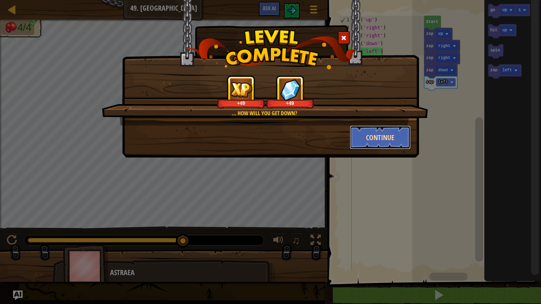
click at [382, 132] on button "Continue" at bounding box center [380, 138] width 61 height 24
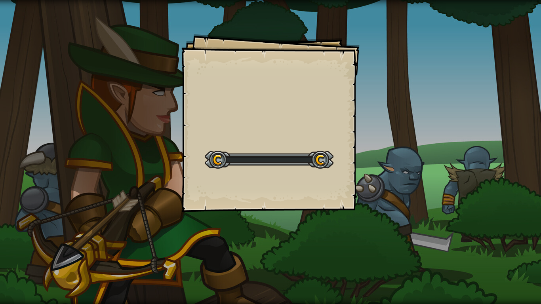
click at [381, 139] on div "Goals Start Level Error loading from server. Try refreshing the page. You'll ne…" at bounding box center [270, 152] width 541 height 304
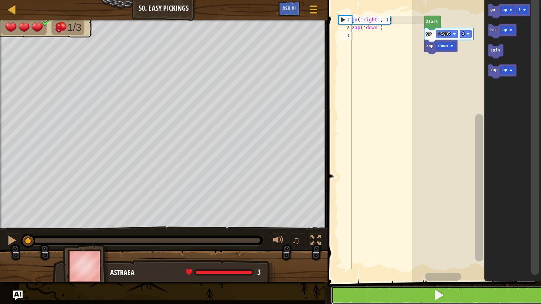
click at [455, 297] on button at bounding box center [439, 295] width 216 height 18
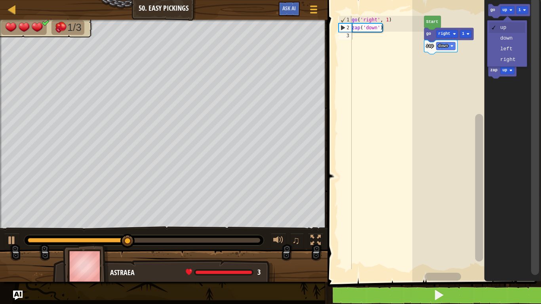
click at [502, 11] on text "up" at bounding box center [504, 10] width 5 height 4
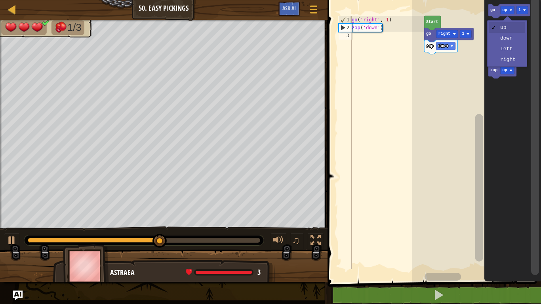
click at [510, 61] on icon "Blockly Workspace" at bounding box center [512, 139] width 57 height 286
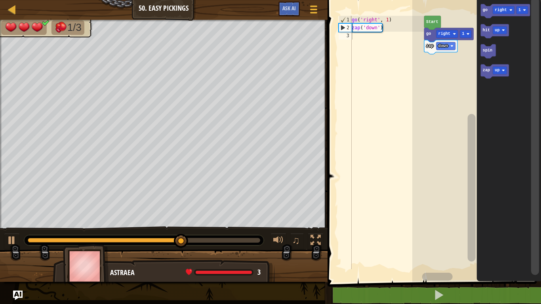
click at [481, 8] on icon "Blockly Workspace" at bounding box center [504, 11] width 49 height 14
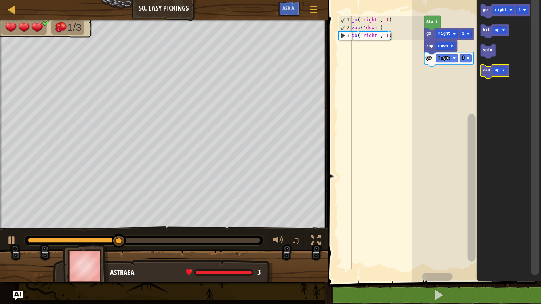
click at [0, 0] on div at bounding box center [0, 0] width 0 height 0
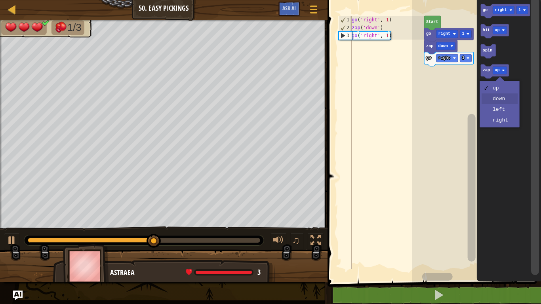
click at [502, 101] on icon "Blockly Workspace" at bounding box center [508, 139] width 64 height 286
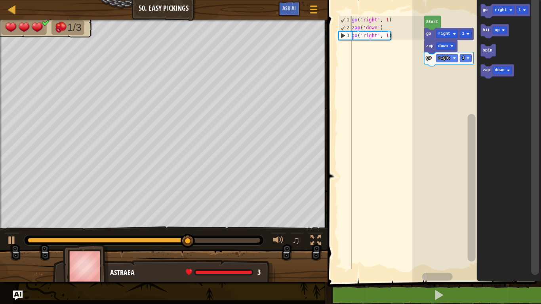
click at [488, 70] on text "zap" at bounding box center [485, 70] width 7 height 4
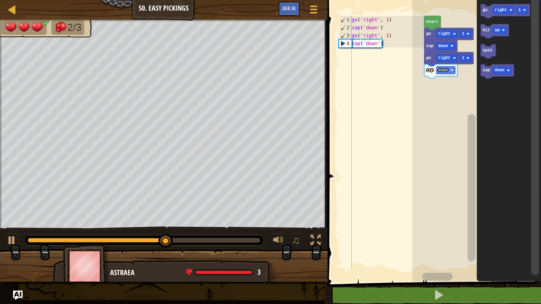
click at [485, 9] on text "go" at bounding box center [484, 10] width 5 height 4
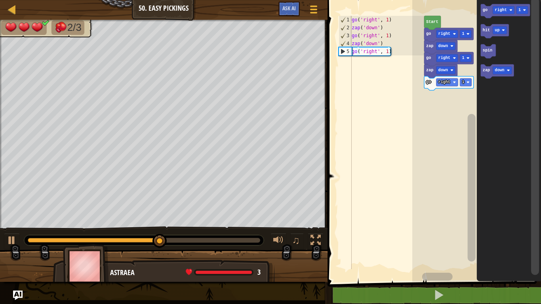
click at [485, 71] on text "zap" at bounding box center [485, 70] width 7 height 4
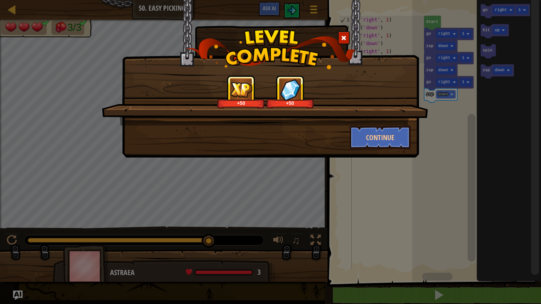
click at [538, 285] on div "+50 +50 Continue" at bounding box center [270, 152] width 541 height 304
click at [538, 198] on div "+50 +50 Continue" at bounding box center [270, 152] width 541 height 304
click at [538, 196] on div "+50 +50 Continue" at bounding box center [270, 152] width 541 height 304
click at [389, 139] on button "Continue" at bounding box center [380, 138] width 61 height 24
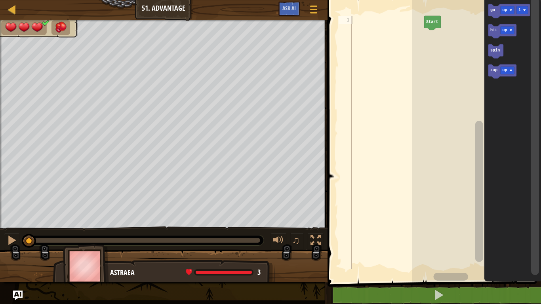
click at [496, 68] on text "zap" at bounding box center [493, 70] width 7 height 4
click at [505, 68] on text "up" at bounding box center [504, 70] width 5 height 4
click at [507, 68] on rect "Blockly Workspace" at bounding box center [507, 71] width 14 height 8
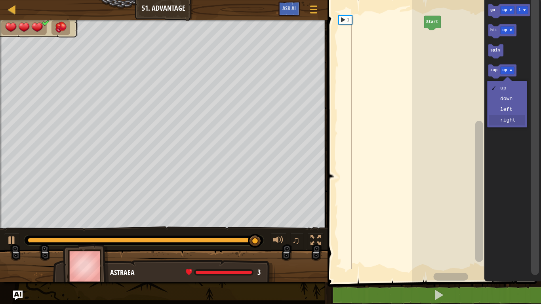
click at [513, 121] on icon "Blockly Workspace" at bounding box center [512, 139] width 57 height 286
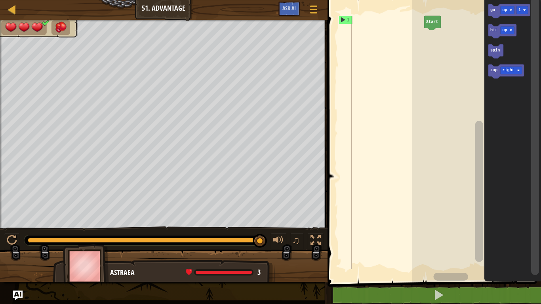
click at [491, 67] on icon "Blockly Workspace" at bounding box center [506, 72] width 36 height 14
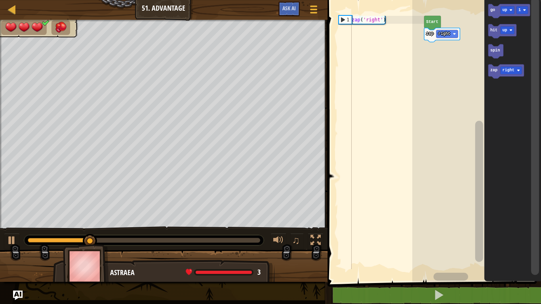
click at [493, 71] on text "zap" at bounding box center [493, 70] width 7 height 4
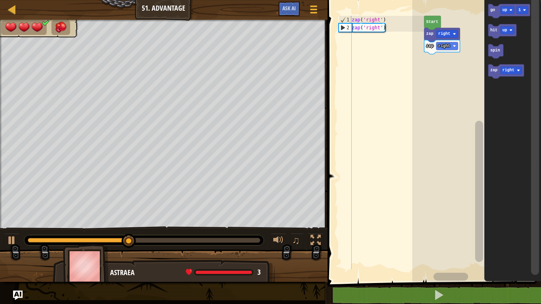
click at [492, 73] on icon "Blockly Workspace" at bounding box center [506, 72] width 36 height 14
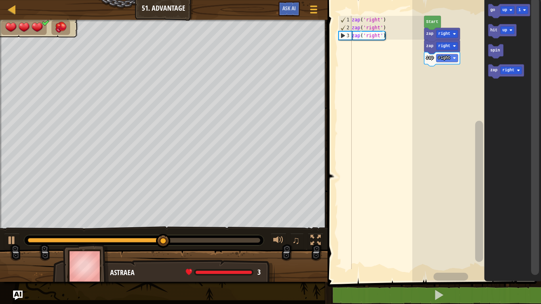
click at [491, 76] on icon "Blockly Workspace" at bounding box center [506, 72] width 36 height 14
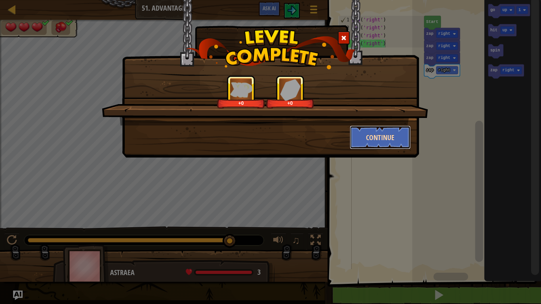
click at [380, 133] on button "Continue" at bounding box center [380, 138] width 61 height 24
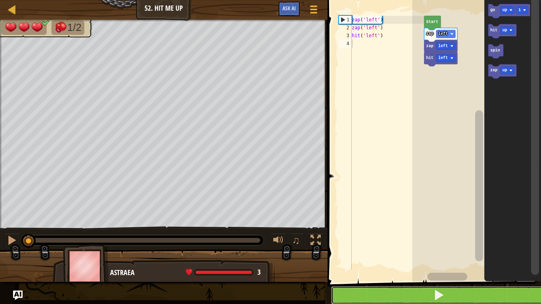
click at [470, 296] on button at bounding box center [439, 295] width 216 height 18
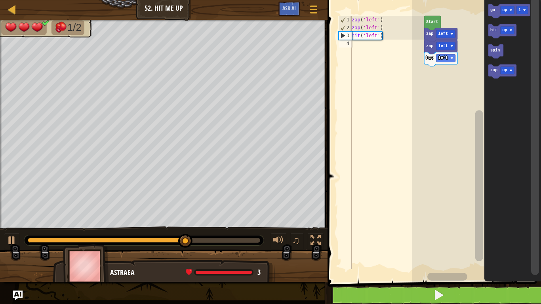
click at [502, 10] on text "up" at bounding box center [504, 10] width 5 height 4
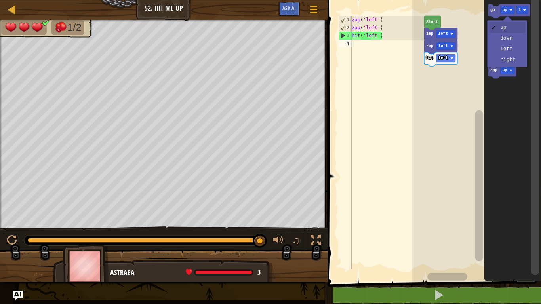
click at [509, 51] on icon "Blockly Workspace" at bounding box center [512, 139] width 57 height 286
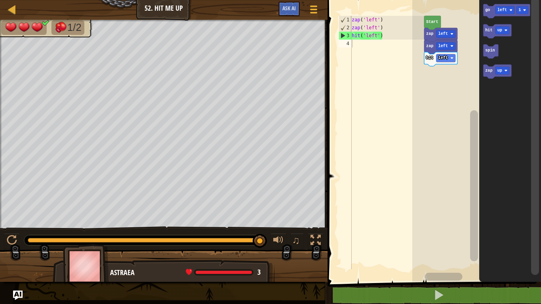
click at [488, 9] on text "go" at bounding box center [487, 10] width 5 height 4
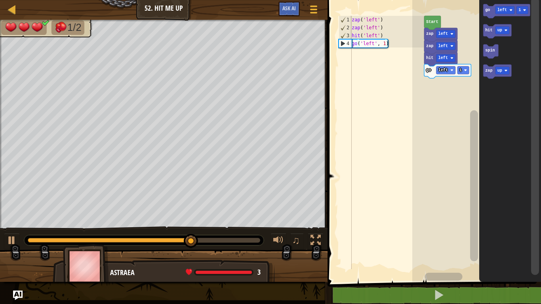
click at [489, 11] on text "go" at bounding box center [487, 10] width 5 height 4
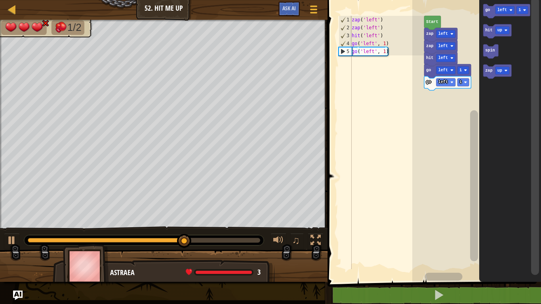
click at [489, 72] on text "zap" at bounding box center [488, 70] width 7 height 4
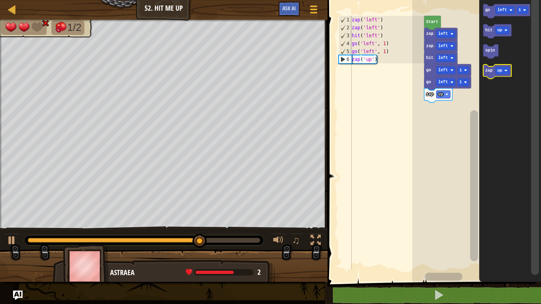
click at [493, 76] on icon "Blockly Workspace" at bounding box center [497, 72] width 28 height 14
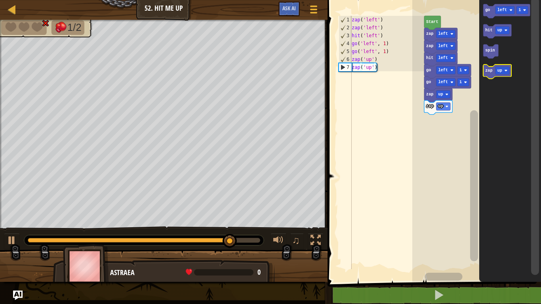
click at [486, 78] on rect "Blockly Workspace" at bounding box center [497, 72] width 28 height 14
click at [486, 31] on text "hit" at bounding box center [488, 30] width 7 height 4
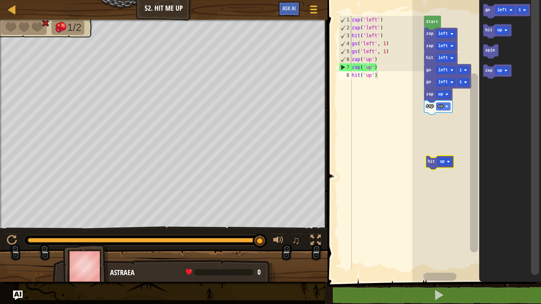
click at [486, 72] on text "zap" at bounding box center [488, 70] width 7 height 4
click at [491, 70] on text "zap" at bounding box center [488, 70] width 7 height 4
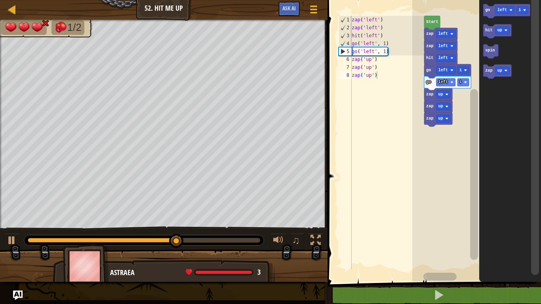
click at [483, 137] on icon "Blockly Workspace" at bounding box center [510, 139] width 62 height 286
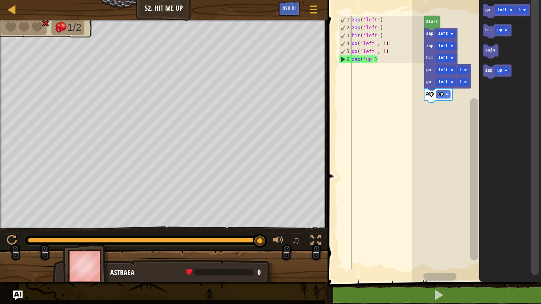
click at [486, 30] on text "hit" at bounding box center [488, 30] width 7 height 4
click at [487, 73] on text "zap" at bounding box center [488, 70] width 7 height 4
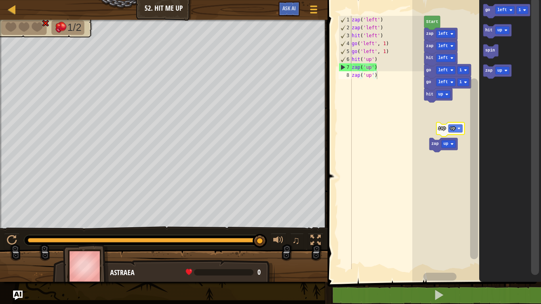
click at [485, 32] on text "hit" at bounding box center [488, 30] width 7 height 4
click at [0, 118] on div at bounding box center [1, 130] width 2 height 221
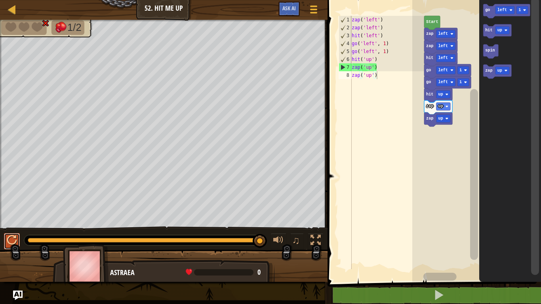
click at [12, 240] on div at bounding box center [12, 240] width 10 height 10
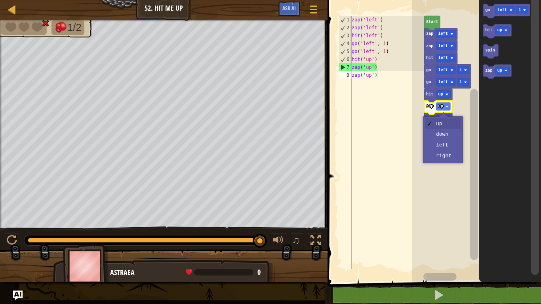
click at [447, 108] on image "Blockly Workspace" at bounding box center [446, 106] width 3 height 3
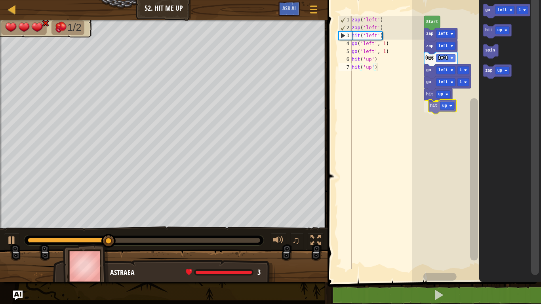
click at [434, 108] on div "Start zap left zap left hit left go left 1 go left 1 hit up hit up go left 1 hi…" at bounding box center [476, 139] width 129 height 286
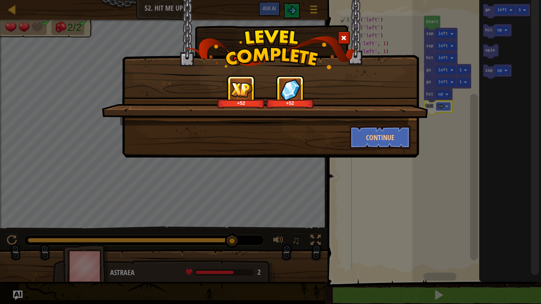
click at [345, 36] on span at bounding box center [344, 38] width 6 height 6
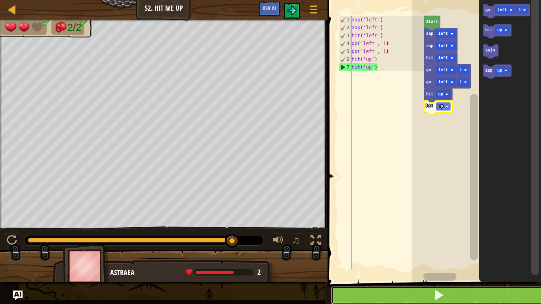
click at [492, 301] on button at bounding box center [439, 295] width 216 height 18
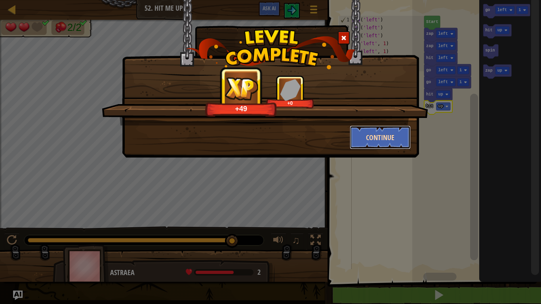
click at [399, 142] on button "Continue" at bounding box center [380, 138] width 61 height 24
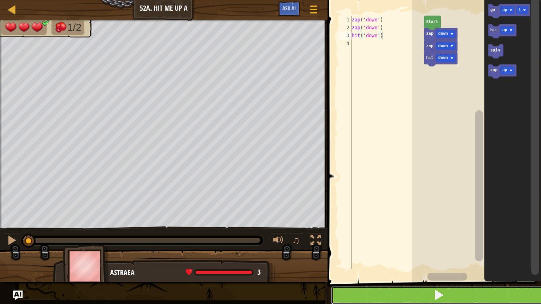
click at [481, 290] on button at bounding box center [439, 295] width 216 height 18
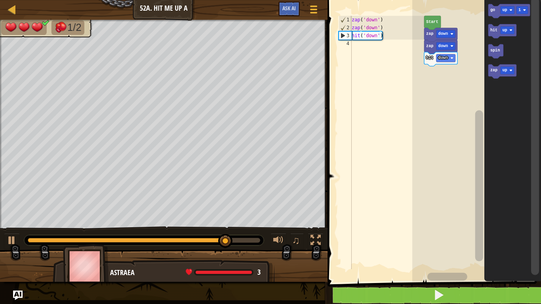
click at [0, 0] on div at bounding box center [0, 0] width 0 height 0
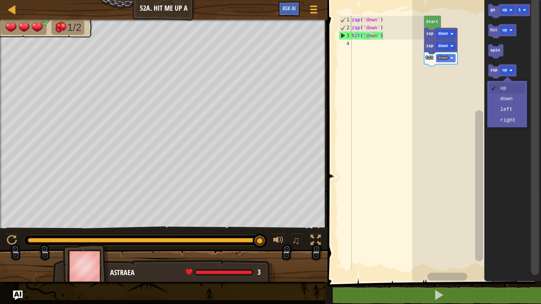
click at [506, 114] on icon "Blockly Workspace" at bounding box center [512, 139] width 57 height 286
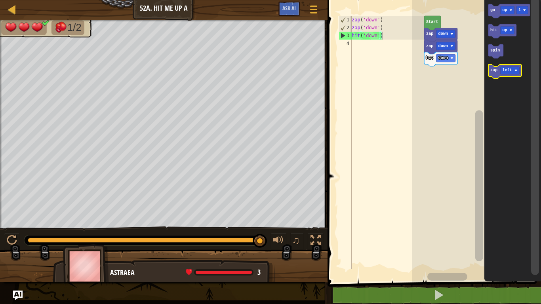
click at [494, 75] on icon "Blockly Workspace" at bounding box center [504, 72] width 33 height 14
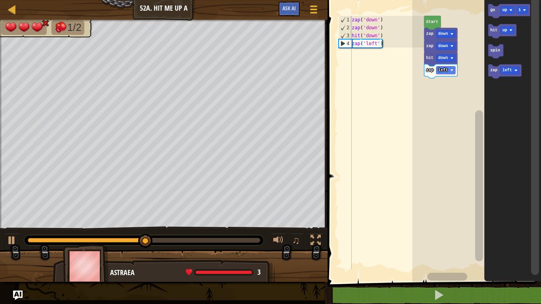
click at [506, 10] on text "up" at bounding box center [504, 10] width 5 height 4
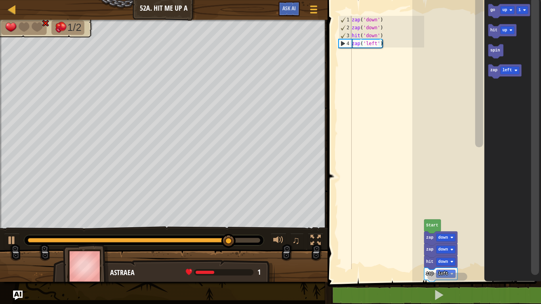
click at [479, 18] on rect "Blockly Workspace" at bounding box center [479, 71] width 8 height 151
click at [503, 32] on text "up" at bounding box center [504, 30] width 5 height 4
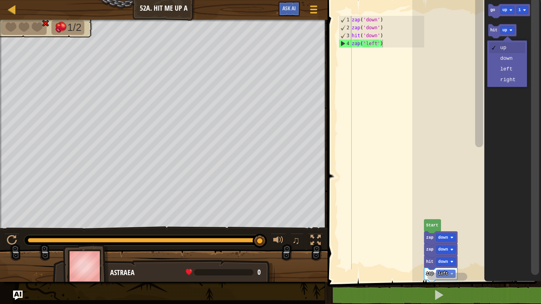
click at [505, 70] on text "left" at bounding box center [507, 70] width 10 height 4
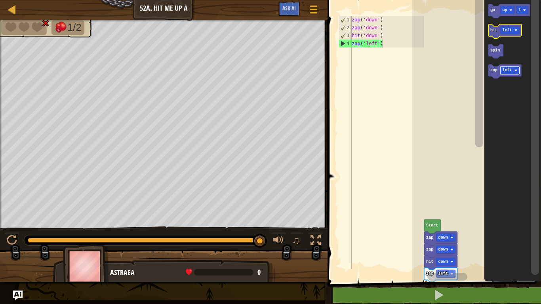
click at [493, 30] on text "hit" at bounding box center [493, 30] width 7 height 4
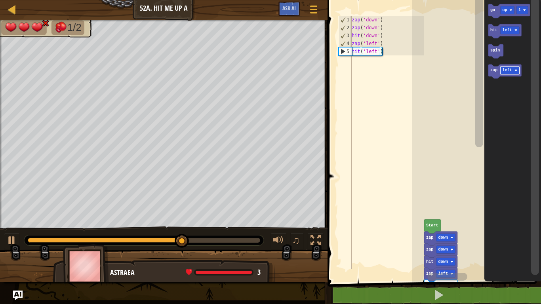
click at [493, 72] on text "zap" at bounding box center [493, 70] width 7 height 4
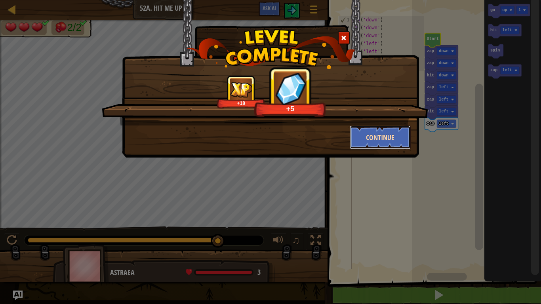
click at [371, 145] on button "Continue" at bounding box center [380, 138] width 61 height 24
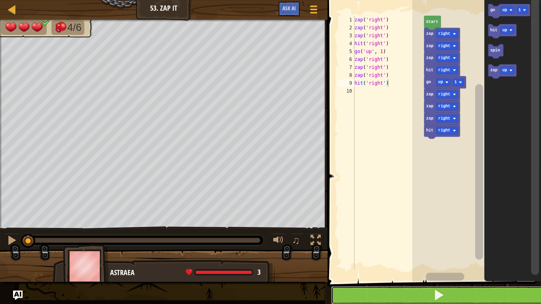
click at [470, 294] on button at bounding box center [439, 295] width 216 height 18
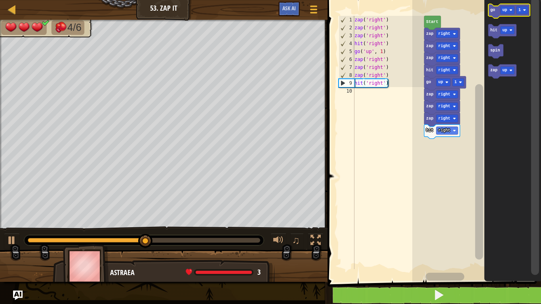
click at [492, 10] on text "go" at bounding box center [492, 10] width 5 height 4
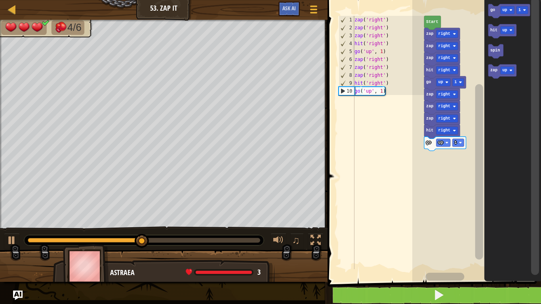
click at [491, 74] on icon "Blockly Workspace" at bounding box center [502, 72] width 28 height 14
click at [445, 165] on rect "Blockly Workspace" at bounding box center [476, 139] width 129 height 286
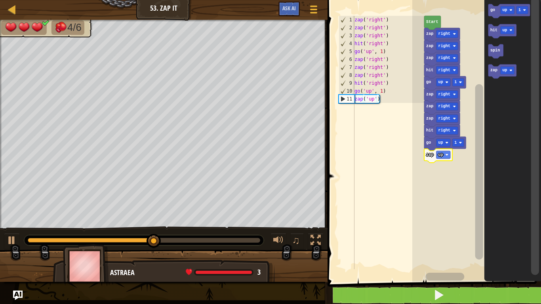
click at [0, 0] on div at bounding box center [0, 0] width 0 height 0
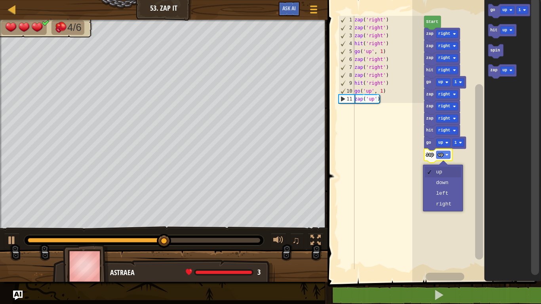
click at [451, 206] on rect "Blockly Workspace" at bounding box center [476, 139] width 129 height 286
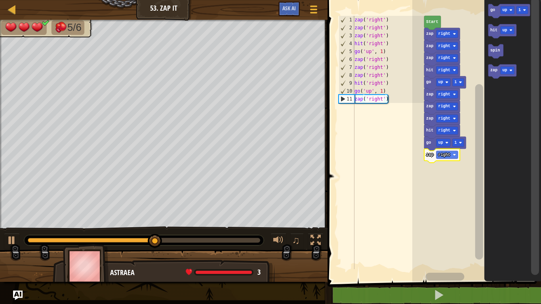
click at [491, 72] on text "zap" at bounding box center [493, 70] width 7 height 4
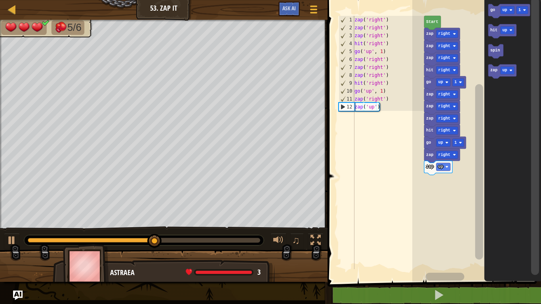
click at [0, 0] on div at bounding box center [0, 0] width 0 height 0
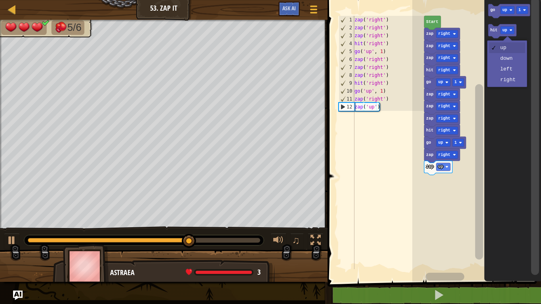
click at [504, 105] on icon "Blockly Workspace" at bounding box center [512, 139] width 57 height 286
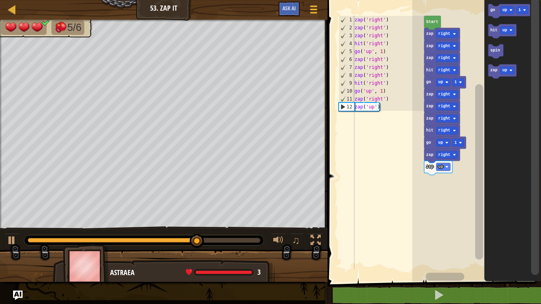
click at [0, 0] on div at bounding box center [0, 0] width 0 height 0
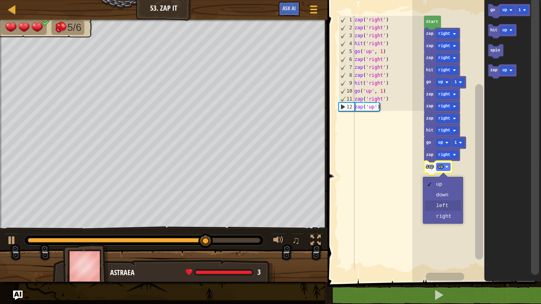
click at [453, 206] on rect "Blockly Workspace" at bounding box center [476, 139] width 129 height 286
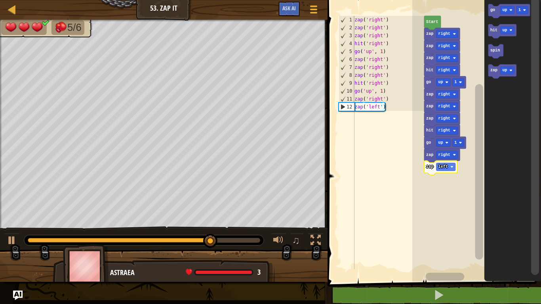
click at [447, 167] on text "left" at bounding box center [443, 167] width 10 height 4
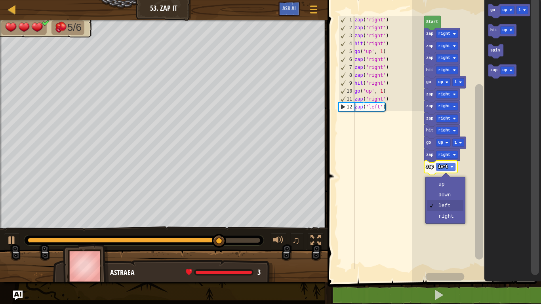
click at [451, 220] on rect "Blockly Workspace" at bounding box center [476, 139] width 129 height 286
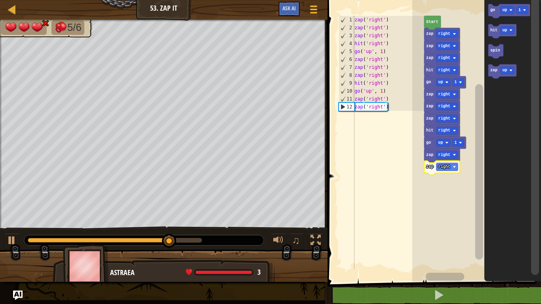
click at [502, 32] on rect "Blockly Workspace" at bounding box center [507, 31] width 14 height 8
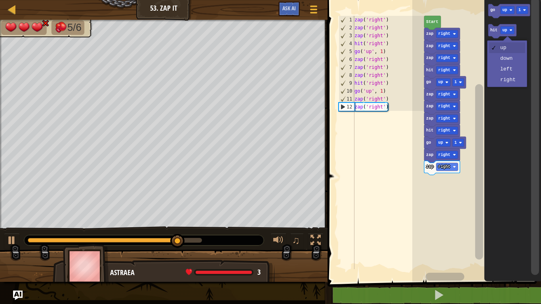
click at [505, 85] on icon "Blockly Workspace" at bounding box center [512, 139] width 57 height 286
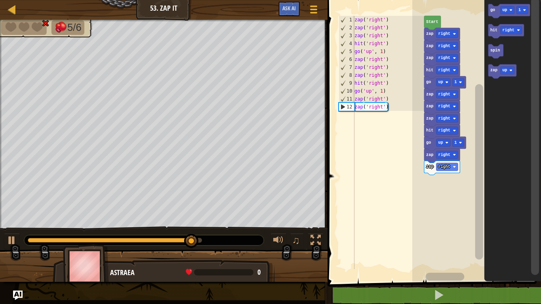
click at [494, 73] on icon "Blockly Workspace" at bounding box center [502, 72] width 28 height 14
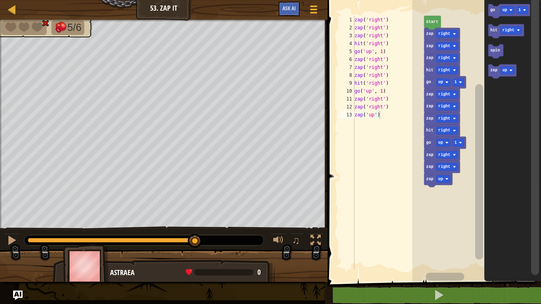
click at [0, 0] on div at bounding box center [0, 0] width 0 height 0
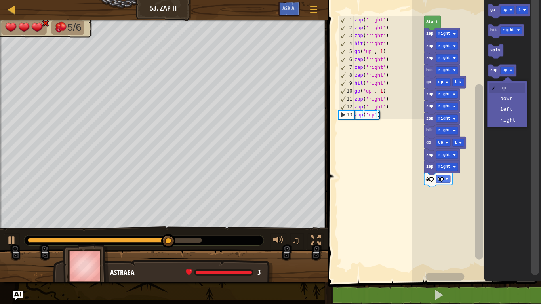
click at [446, 179] on image "Blockly Workspace" at bounding box center [446, 178] width 3 height 3
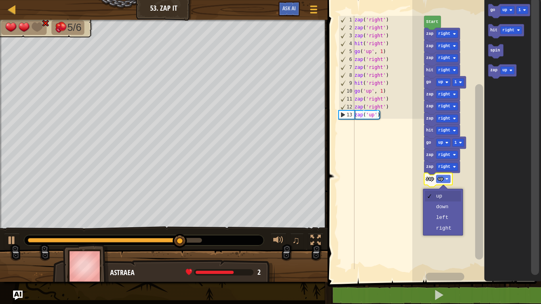
click at [451, 229] on rect "Blockly Workspace" at bounding box center [476, 139] width 129 height 286
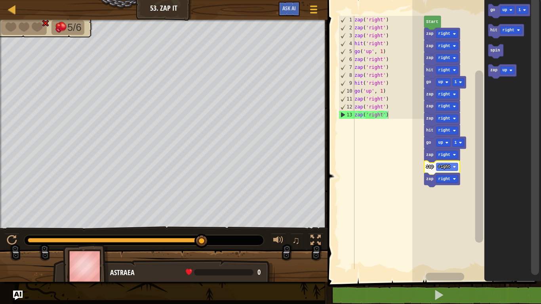
click at [493, 30] on text "hit" at bounding box center [493, 30] width 7 height 4
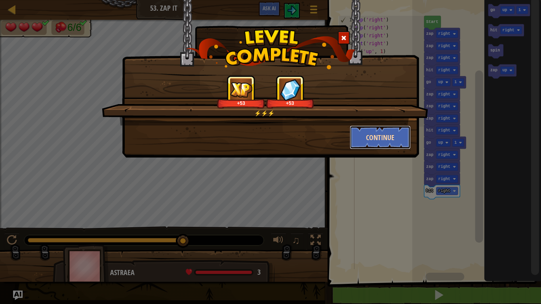
click at [371, 141] on button "Continue" at bounding box center [380, 138] width 61 height 24
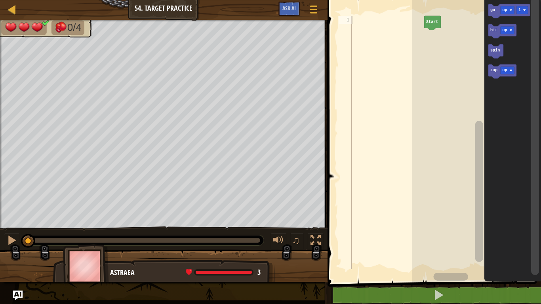
click at [502, 71] on text "up" at bounding box center [504, 70] width 5 height 4
click at [507, 123] on icon "Blockly Workspace" at bounding box center [512, 139] width 57 height 286
click at [493, 71] on text "zap" at bounding box center [493, 70] width 7 height 4
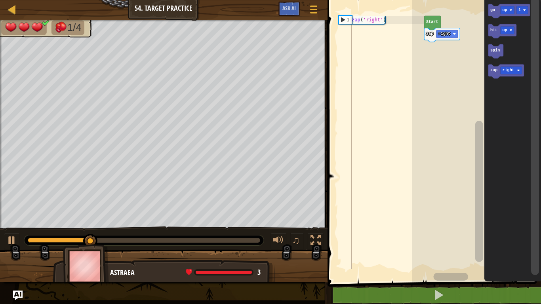
click at [494, 8] on text "go" at bounding box center [492, 10] width 5 height 4
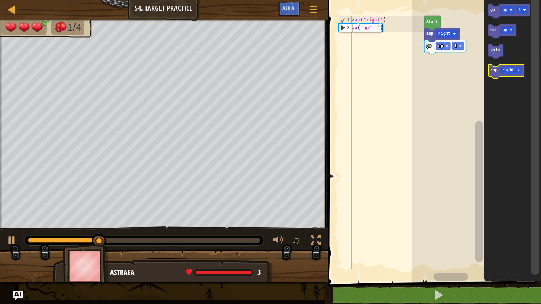
click at [491, 73] on icon "Blockly Workspace" at bounding box center [506, 72] width 36 height 14
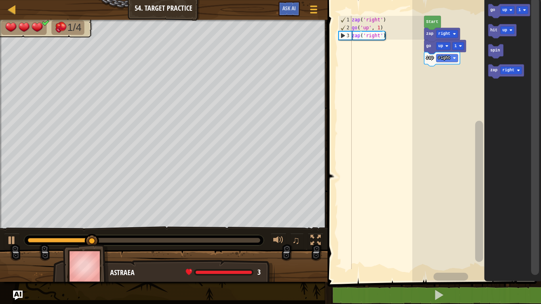
click at [489, 74] on icon "Blockly Workspace" at bounding box center [506, 72] width 36 height 14
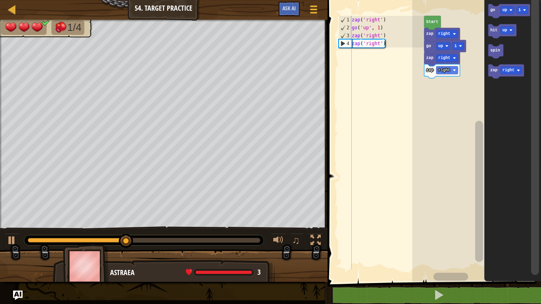
click at [487, 76] on icon "Blockly Workspace" at bounding box center [512, 139] width 57 height 286
click at [492, 74] on icon "Blockly Workspace" at bounding box center [506, 72] width 36 height 14
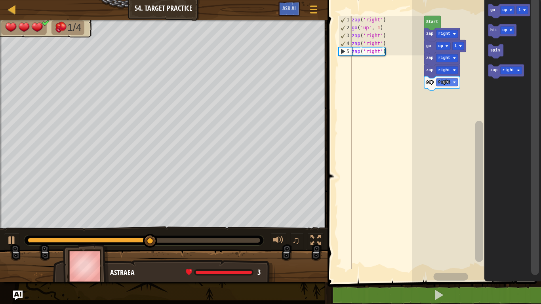
click at [492, 78] on rect "Blockly Workspace" at bounding box center [502, 72] width 28 height 14
click at [491, 74] on icon "Blockly Workspace" at bounding box center [506, 72] width 36 height 14
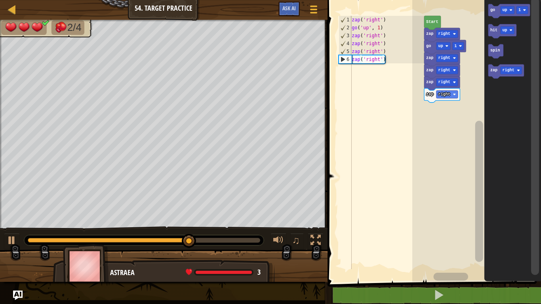
click at [0, 0] on div at bounding box center [0, 0] width 0 height 0
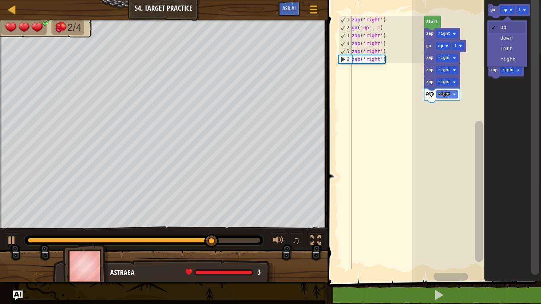
click at [510, 42] on icon "Blockly Workspace" at bounding box center [512, 139] width 57 height 286
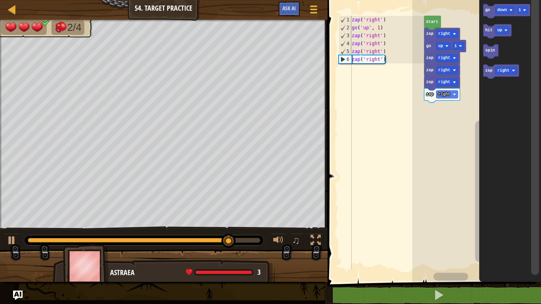
click at [487, 10] on text "go" at bounding box center [487, 10] width 5 height 4
click at [487, 9] on text "go" at bounding box center [487, 10] width 5 height 4
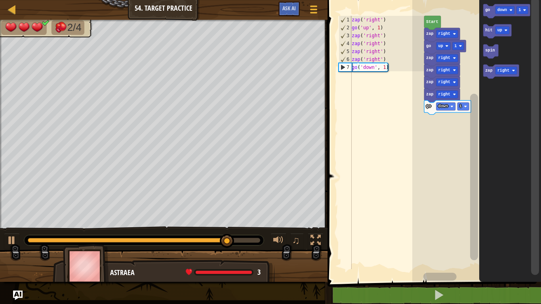
click at [0, 0] on div at bounding box center [0, 0] width 0 height 0
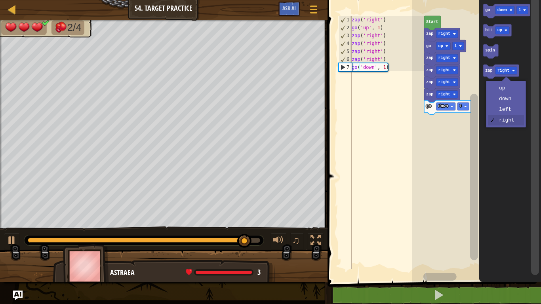
click at [508, 110] on icon "Blockly Workspace" at bounding box center [510, 139] width 62 height 286
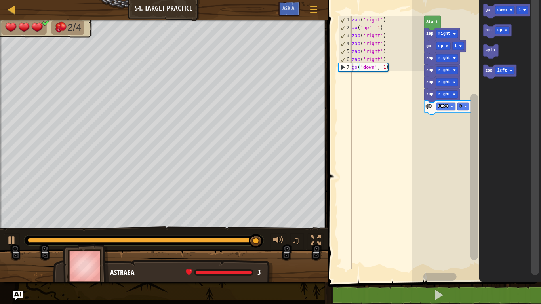
click at [491, 70] on text "zap" at bounding box center [488, 70] width 7 height 4
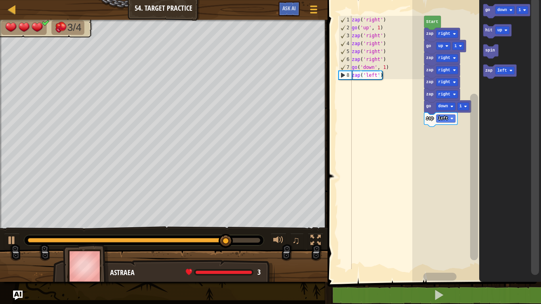
click at [506, 10] on text "down" at bounding box center [502, 10] width 10 height 4
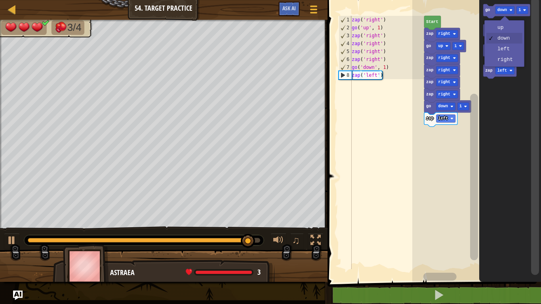
click at [502, 28] on rect "Blockly Workspace" at bounding box center [502, 31] width 14 height 8
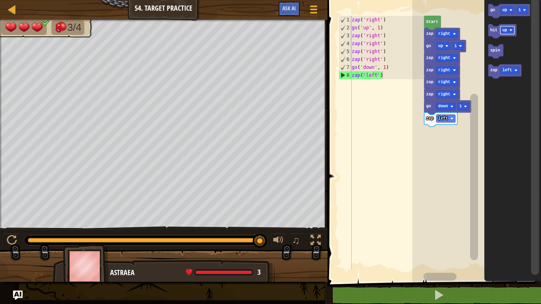
click at [493, 9] on text "go" at bounding box center [492, 10] width 5 height 4
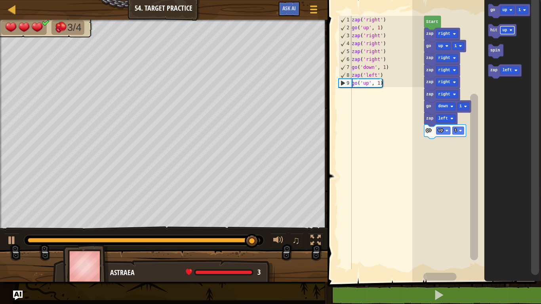
click at [490, 74] on icon "Blockly Workspace" at bounding box center [504, 72] width 33 height 14
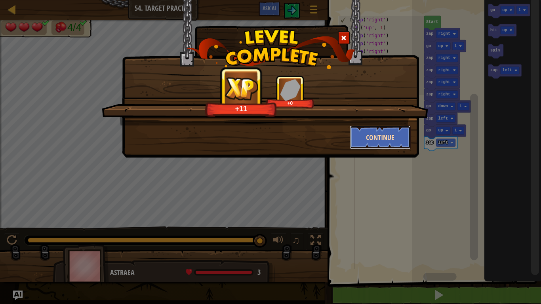
click at [376, 147] on button "Continue" at bounding box center [380, 138] width 61 height 24
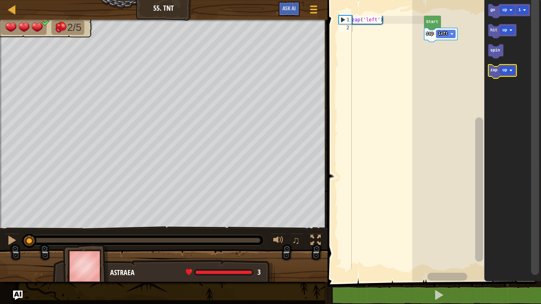
click at [492, 71] on text "zap" at bounding box center [493, 70] width 7 height 4
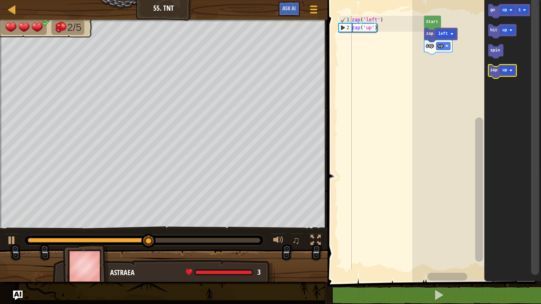
click at [498, 72] on icon "Blockly Workspace" at bounding box center [502, 72] width 28 height 14
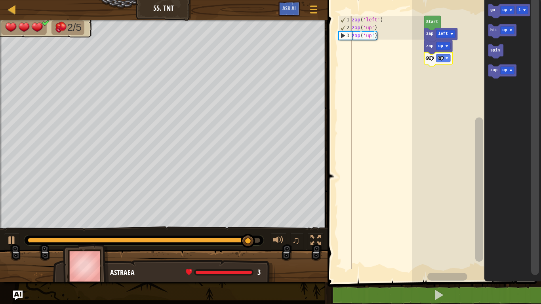
click at [0, 0] on div at bounding box center [0, 0] width 0 height 0
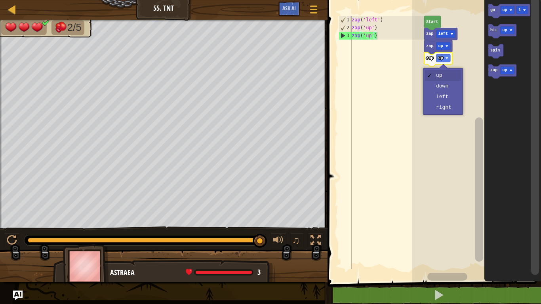
click at [459, 110] on rect "Blockly Workspace" at bounding box center [476, 139] width 129 height 286
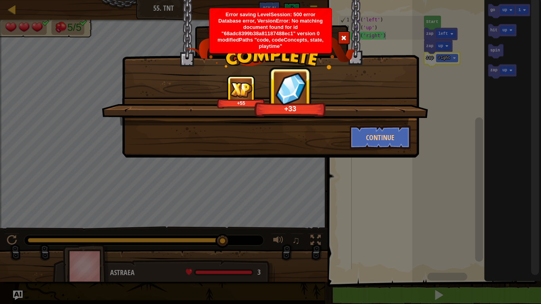
click at [343, 34] on div at bounding box center [344, 37] width 12 height 13
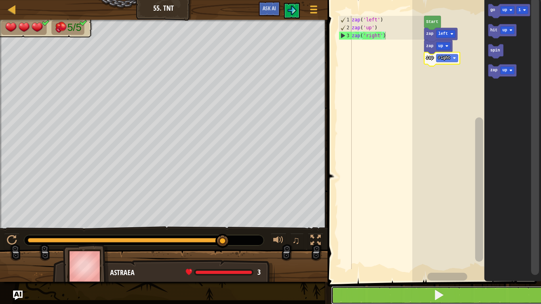
click at [462, 297] on button at bounding box center [439, 295] width 216 height 18
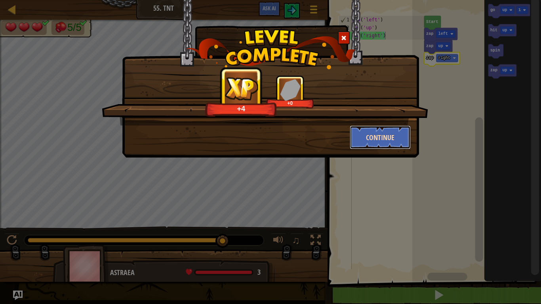
click at [362, 145] on button "Continue" at bounding box center [380, 138] width 61 height 24
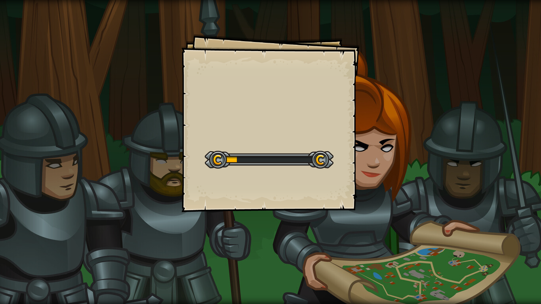
click at [364, 143] on div "Goals Start Level Error loading from server. Try refreshing the page. You'll ne…" at bounding box center [270, 152] width 541 height 304
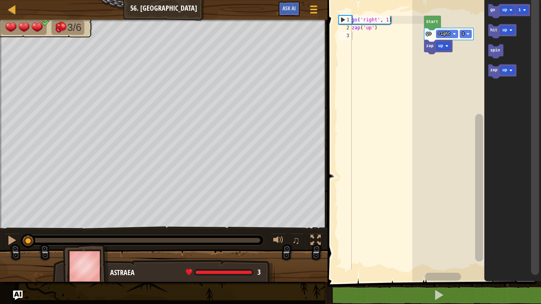
click at [0, 215] on div at bounding box center [1, 130] width 2 height 221
click at [0, 214] on div at bounding box center [1, 130] width 2 height 221
click at [1, 213] on div at bounding box center [1, 130] width 2 height 221
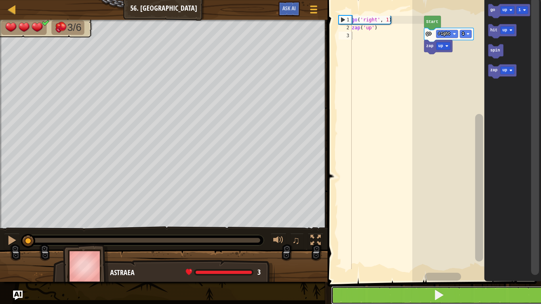
click at [486, 295] on button at bounding box center [439, 295] width 216 height 18
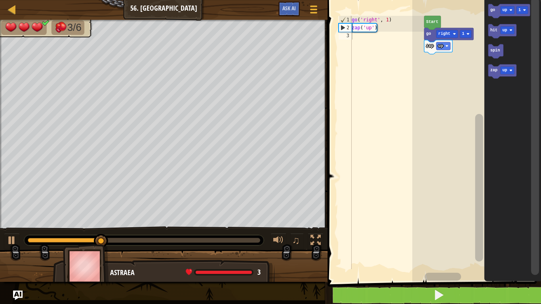
click at [493, 9] on text "go" at bounding box center [492, 10] width 5 height 4
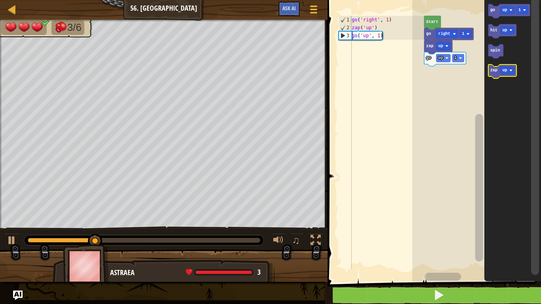
click at [0, 0] on div at bounding box center [0, 0] width 0 height 0
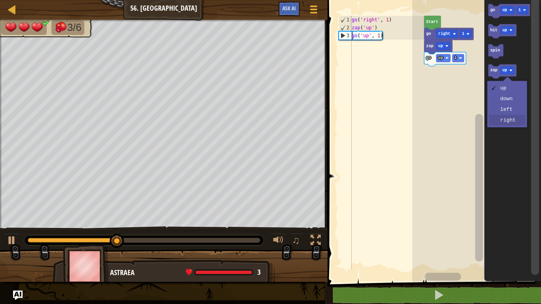
click at [513, 123] on icon "Blockly Workspace" at bounding box center [512, 139] width 57 height 286
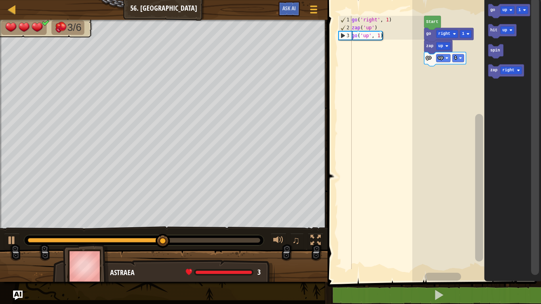
click at [493, 71] on text "zap" at bounding box center [493, 70] width 7 height 4
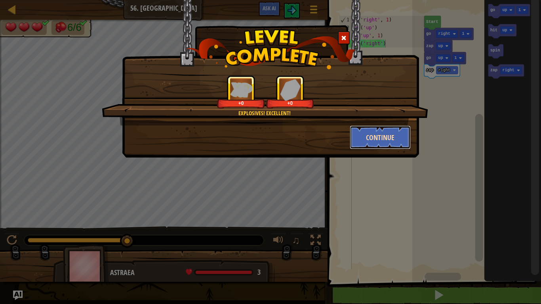
click at [391, 136] on button "Continue" at bounding box center [380, 138] width 61 height 24
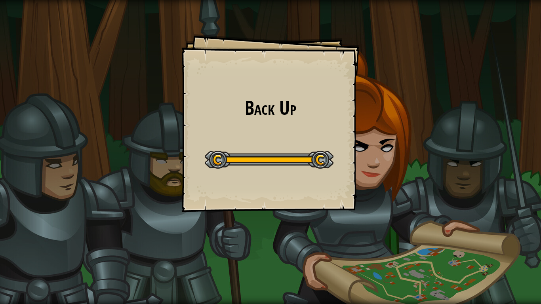
click at [0, 278] on div "Back Up Goals Start Level Error loading from server. Try refreshing the page. Y…" at bounding box center [270, 152] width 541 height 304
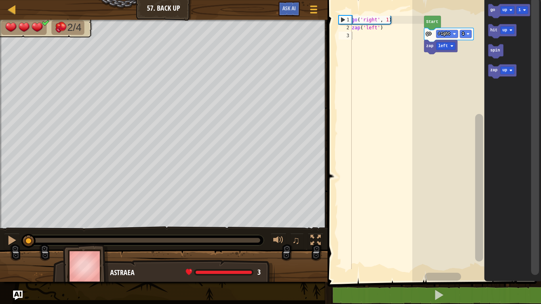
click at [424, 273] on rect "Blockly Workspace" at bounding box center [442, 277] width 36 height 8
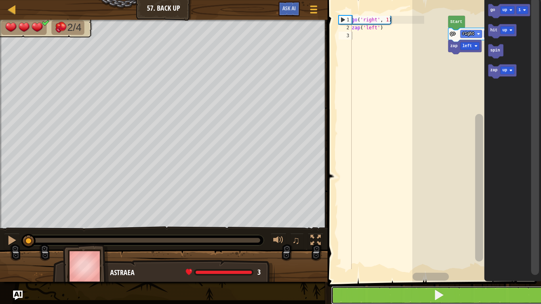
click at [461, 287] on button at bounding box center [439, 295] width 216 height 18
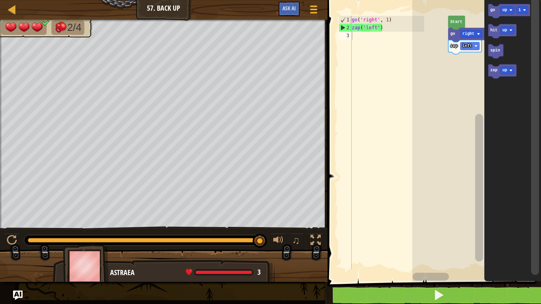
click at [506, 9] on text "up" at bounding box center [504, 10] width 5 height 4
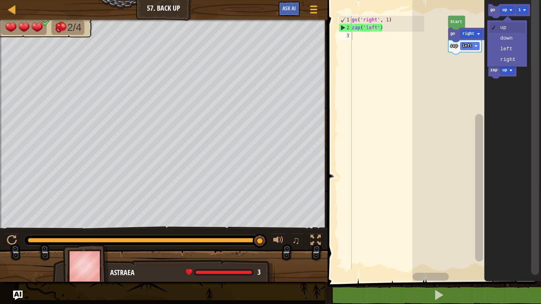
click at [509, 50] on icon "Blockly Workspace" at bounding box center [512, 139] width 57 height 286
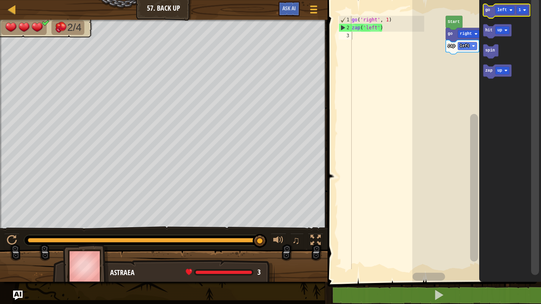
click at [490, 11] on icon "Blockly Workspace" at bounding box center [506, 11] width 47 height 14
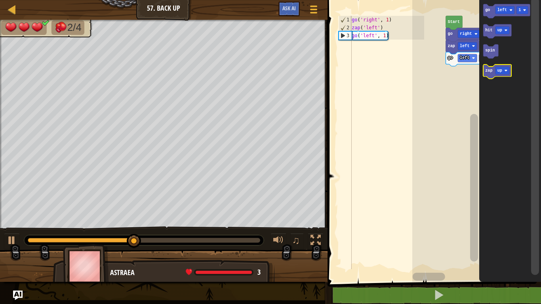
click at [0, 0] on div at bounding box center [0, 0] width 0 height 0
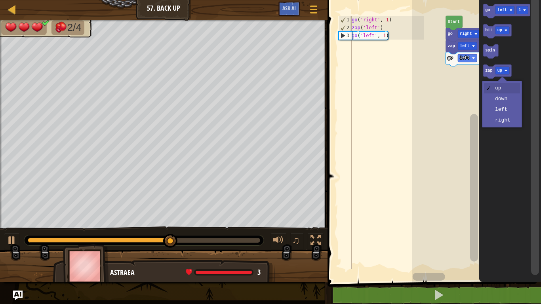
click at [506, 120] on icon "Blockly Workspace" at bounding box center [510, 139] width 62 height 286
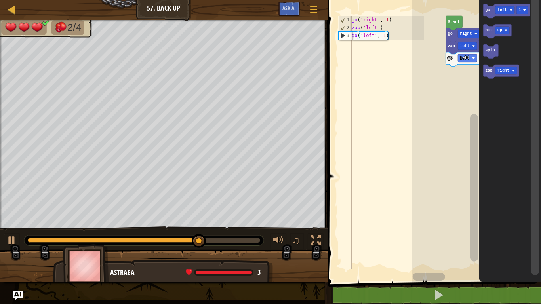
click at [486, 72] on text "zap" at bounding box center [488, 70] width 7 height 4
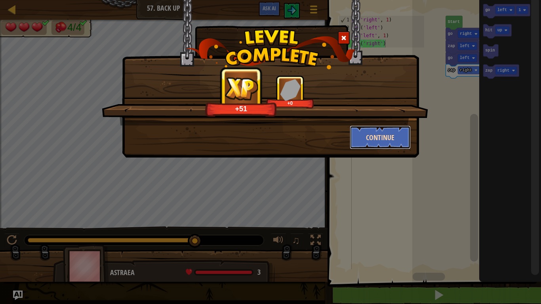
click at [392, 137] on button "Continue" at bounding box center [380, 138] width 61 height 24
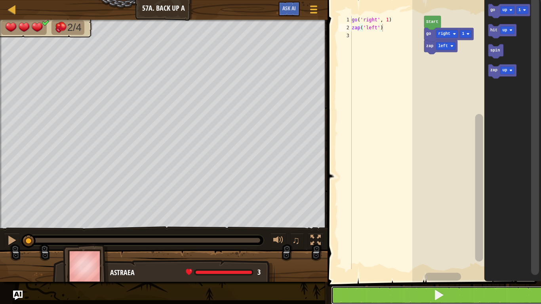
click at [445, 299] on button at bounding box center [439, 295] width 216 height 18
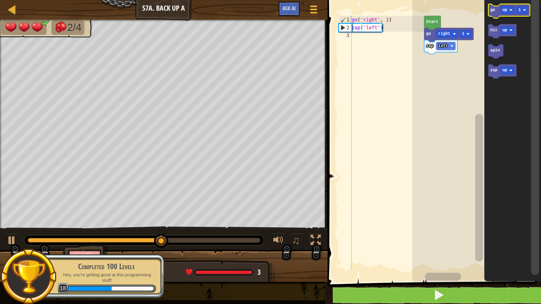
click at [521, 6] on rect "Blockly Workspace" at bounding box center [521, 10] width 11 height 8
click at [0, 0] on div at bounding box center [0, 0] width 0 height 0
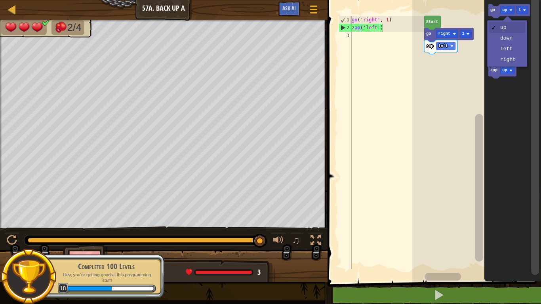
click at [509, 49] on icon "Blockly Workspace" at bounding box center [512, 139] width 57 height 286
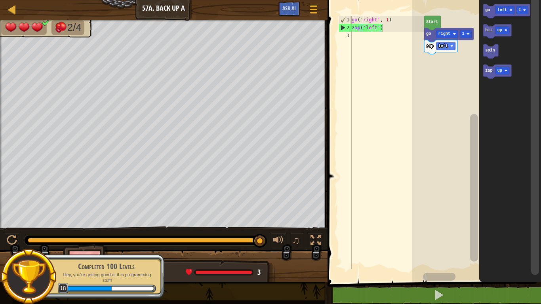
click at [487, 11] on text "go" at bounding box center [487, 10] width 5 height 4
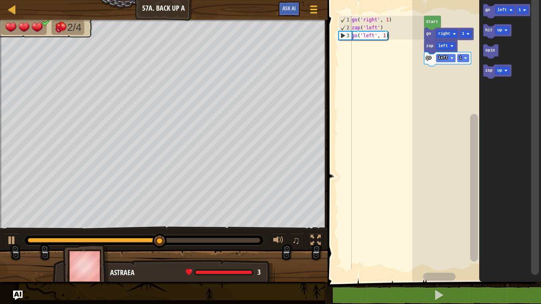
click at [510, 12] on rect "Blockly Workspace" at bounding box center [504, 10] width 19 height 8
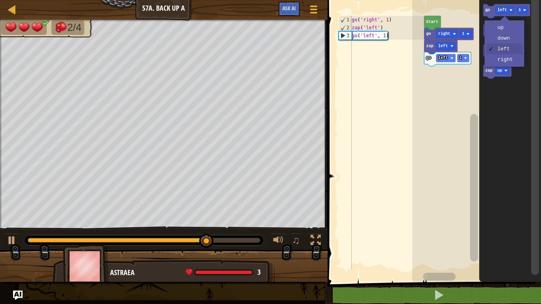
click at [512, 41] on icon "Blockly Workspace" at bounding box center [510, 139] width 62 height 286
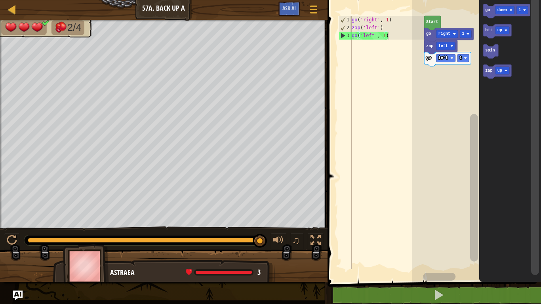
click at [498, 30] on text "up" at bounding box center [499, 30] width 5 height 4
click at [504, 7] on rect "Blockly Workspace" at bounding box center [504, 10] width 19 height 8
click at [488, 10] on text "go" at bounding box center [487, 10] width 5 height 4
click at [0, 0] on div at bounding box center [0, 0] width 0 height 0
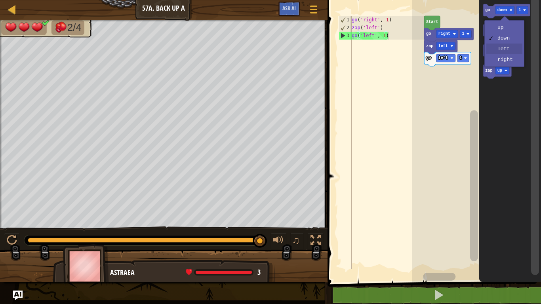
click at [508, 52] on icon "Blockly Workspace" at bounding box center [510, 139] width 62 height 286
click at [500, 12] on text "left" at bounding box center [502, 10] width 10 height 4
click at [489, 11] on text "go" at bounding box center [487, 10] width 5 height 4
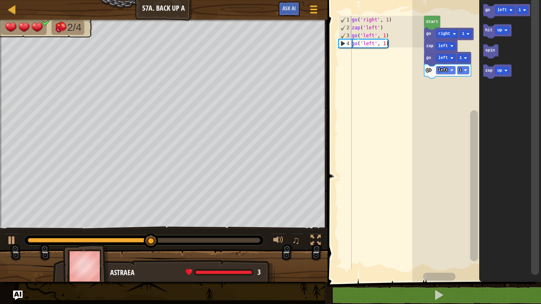
click at [504, 10] on text "left" at bounding box center [502, 10] width 10 height 4
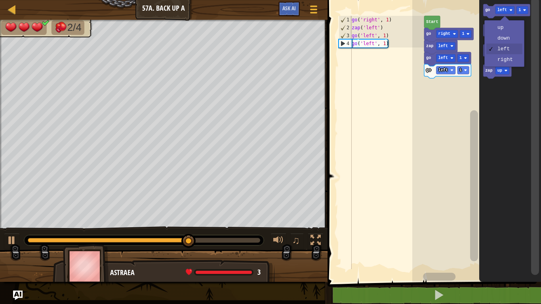
click at [507, 40] on icon "Blockly Workspace" at bounding box center [510, 139] width 62 height 286
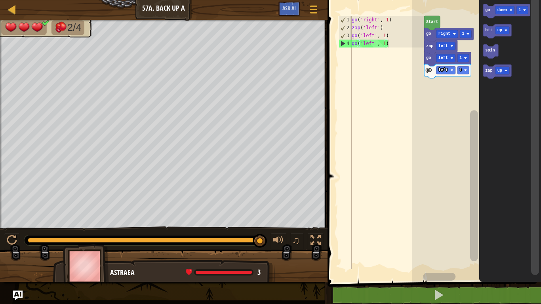
click at [493, 8] on icon "Blockly Workspace" at bounding box center [506, 11] width 47 height 14
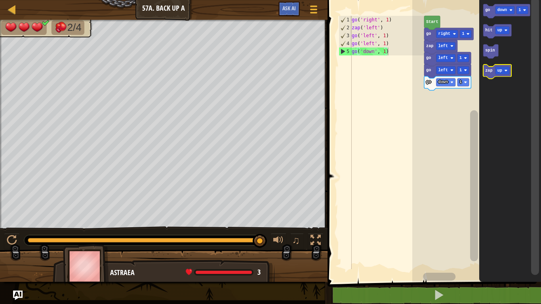
click at [0, 0] on div at bounding box center [0, 0] width 0 height 0
click at [486, 72] on text "zap" at bounding box center [488, 70] width 7 height 4
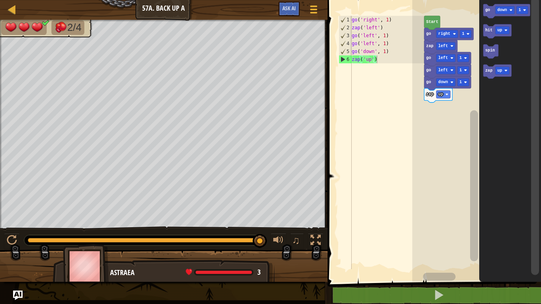
click at [486, 72] on text "zap" at bounding box center [488, 70] width 7 height 4
click at [487, 70] on text "zap" at bounding box center [488, 70] width 7 height 4
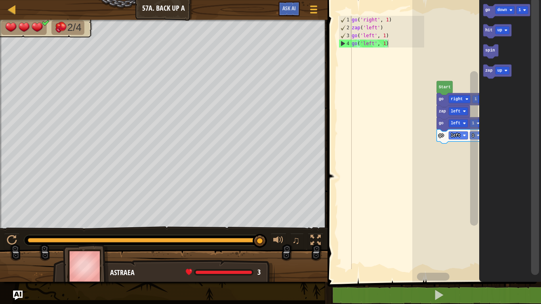
click at [502, 7] on rect "Blockly Workspace" at bounding box center [504, 10] width 19 height 8
click at [507, 28] on rect "Blockly Workspace" at bounding box center [502, 31] width 14 height 8
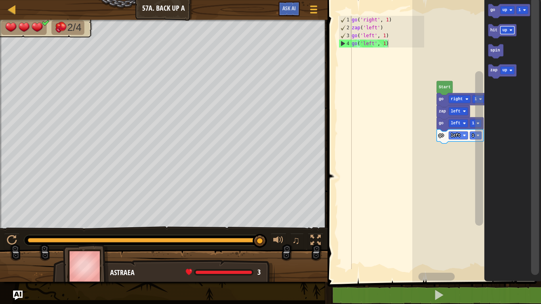
click at [494, 11] on text "go" at bounding box center [492, 10] width 5 height 4
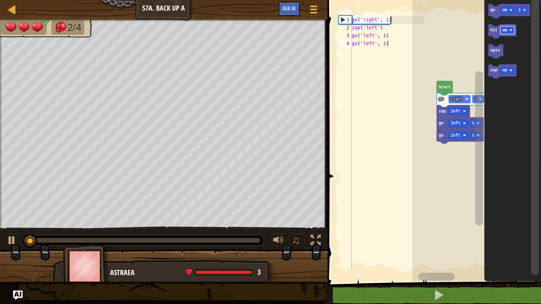
click at [505, 8] on text "up" at bounding box center [504, 10] width 5 height 4
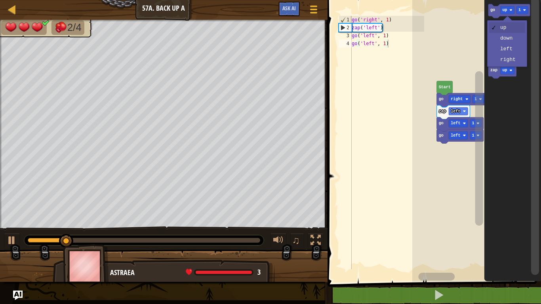
click at [510, 42] on icon "Blockly Workspace" at bounding box center [512, 139] width 57 height 286
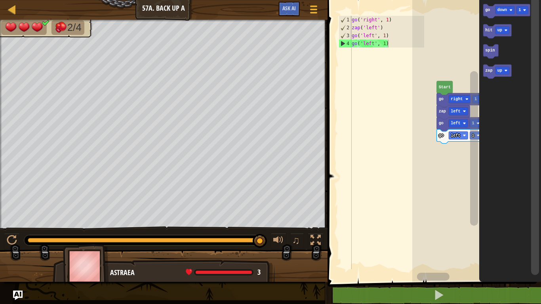
click at [489, 70] on text "zap" at bounding box center [488, 70] width 7 height 4
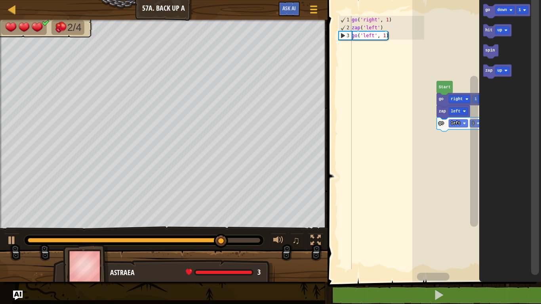
click at [498, 72] on text "up" at bounding box center [499, 70] width 5 height 4
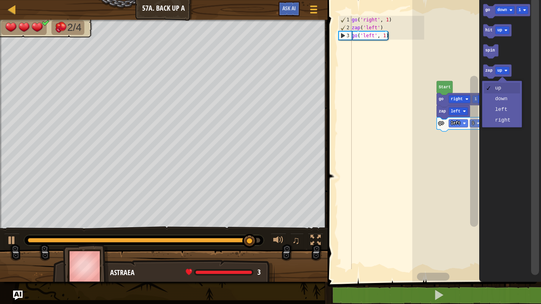
click at [487, 67] on icon "Blockly Workspace" at bounding box center [497, 72] width 28 height 14
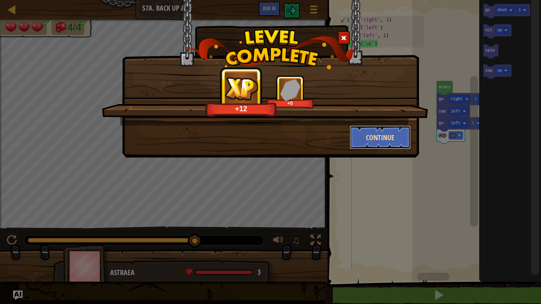
click at [385, 139] on button "Continue" at bounding box center [380, 138] width 61 height 24
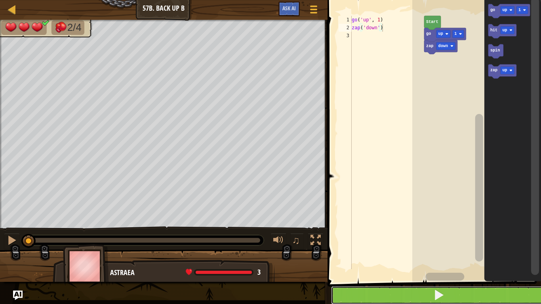
click at [493, 299] on button at bounding box center [439, 295] width 216 height 18
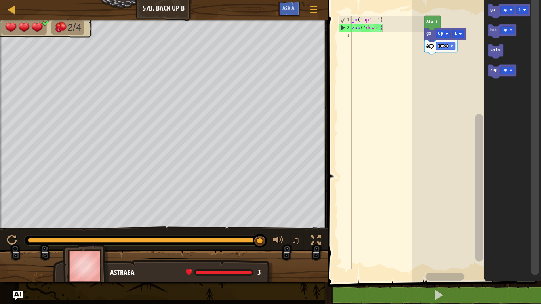
click at [0, 296] on div "Map Junior 57b. Back Up B Game Menu Ask AI 1 הההההההההההההההההההההההההההההההההה…" at bounding box center [270, 152] width 541 height 304
